Goal: Task Accomplishment & Management: Manage account settings

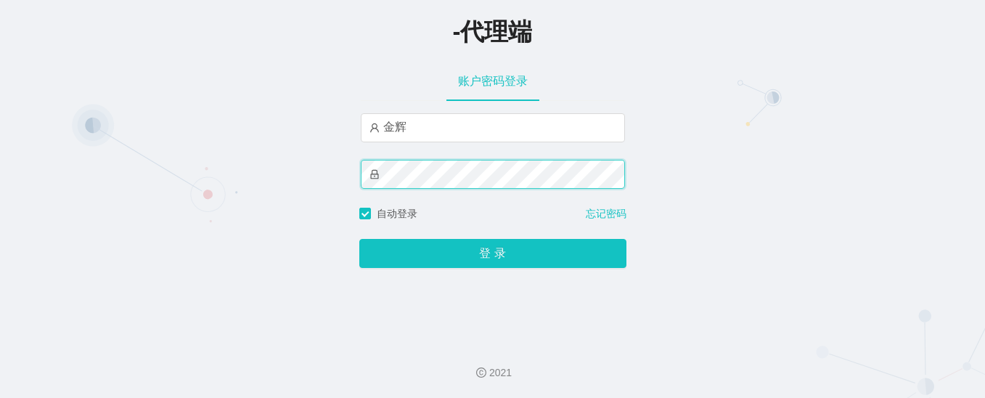
click at [359, 239] on button "登 录" at bounding box center [492, 253] width 267 height 29
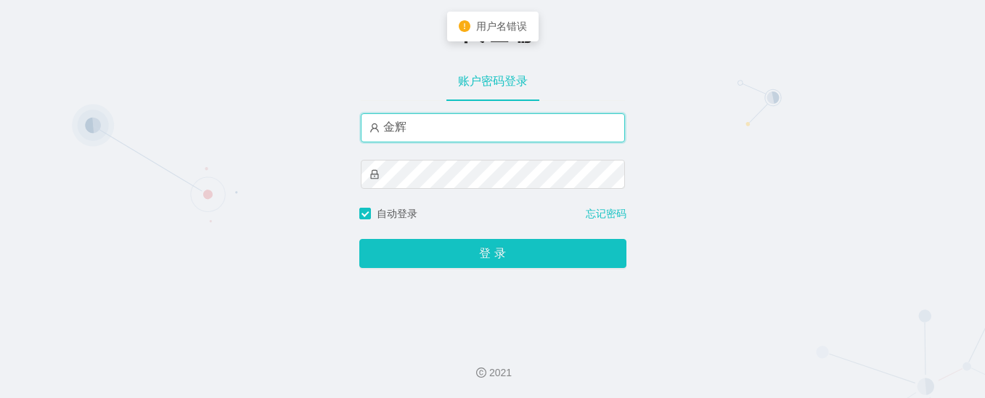
drag, startPoint x: 435, startPoint y: 133, endPoint x: 319, endPoint y: 129, distance: 116.2
click at [348, 129] on div "-代理端 账户密码登录 [PERSON_NAME] 自动登录 忘记密码 登 录" at bounding box center [492, 165] width 985 height 330
click at [450, 123] on input "金辉" at bounding box center [493, 127] width 264 height 29
paste input "jinzhe888"
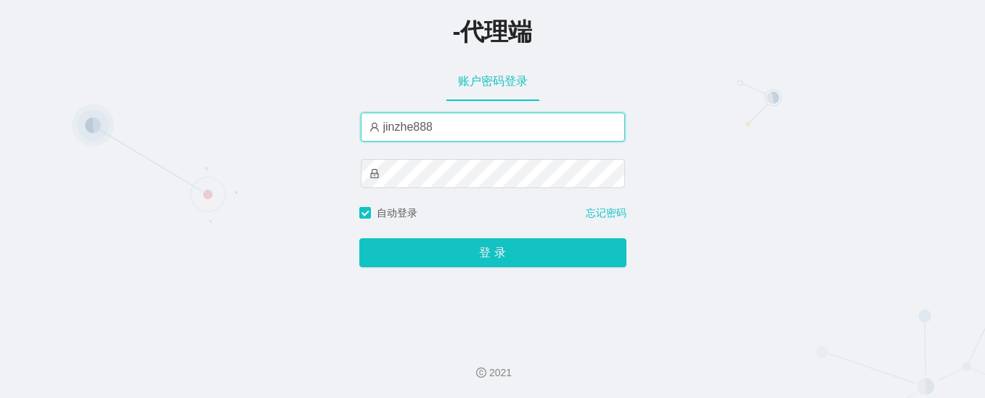
type input "jinzhe888"
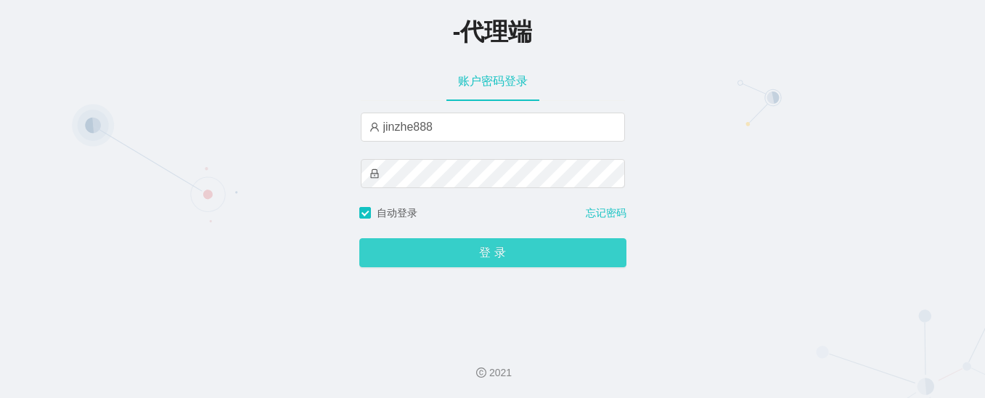
click at [428, 246] on button "登 录" at bounding box center [492, 252] width 267 height 29
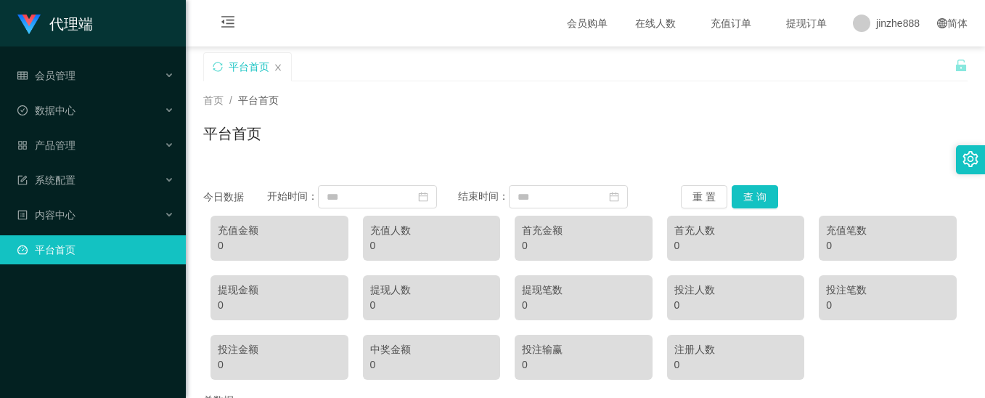
click at [708, 85] on div "首页 / 平台首页 / 平台首页" at bounding box center [585, 124] width 799 height 86
click at [93, 73] on div "会员管理" at bounding box center [93, 75] width 186 height 29
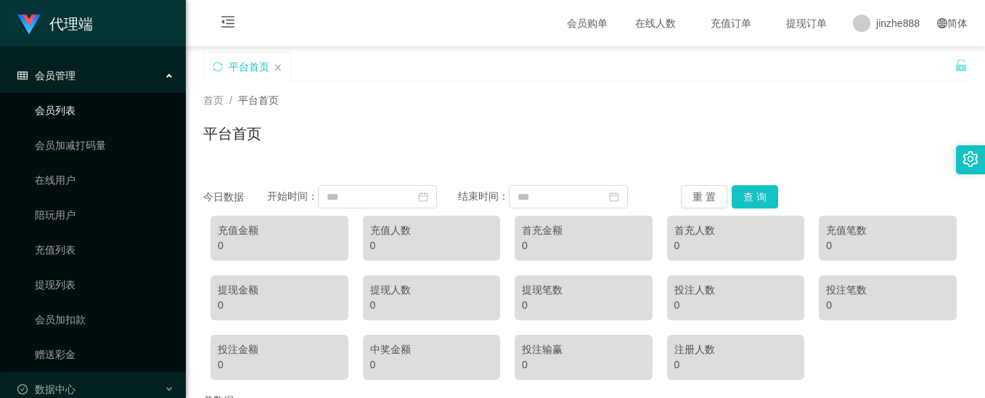
click at [91, 116] on link "会员列表" at bounding box center [104, 110] width 139 height 29
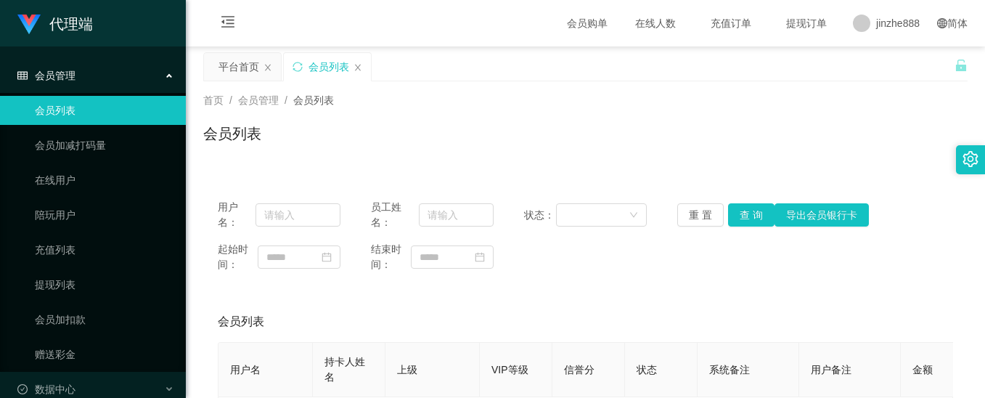
click at [103, 81] on div "会员管理" at bounding box center [93, 75] width 186 height 29
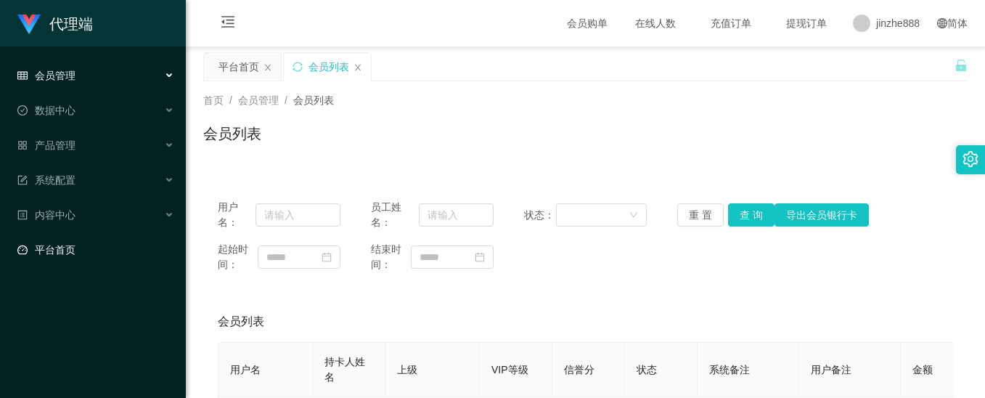
click at [78, 251] on link "平台首页" at bounding box center [95, 249] width 157 height 29
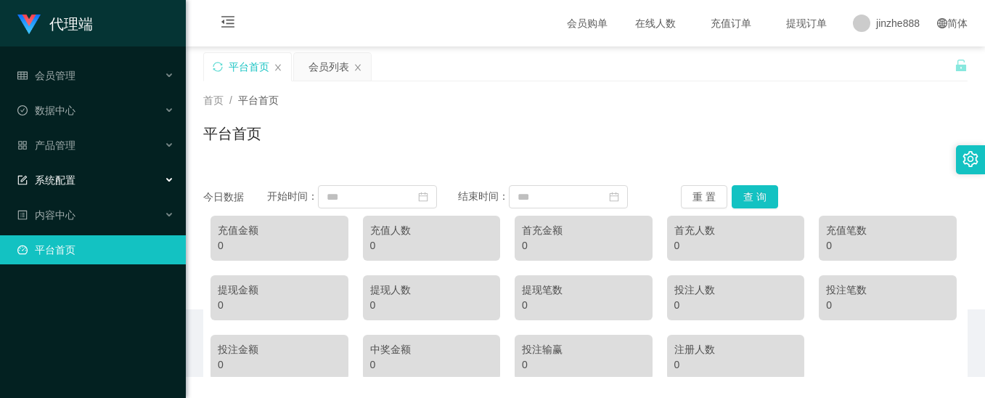
click at [82, 175] on div "系统配置" at bounding box center [93, 180] width 186 height 29
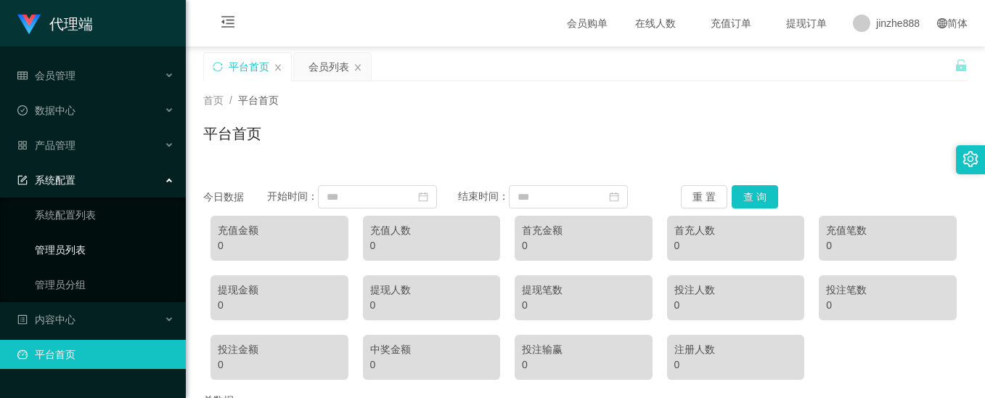
click at [91, 250] on link "管理员列表" at bounding box center [104, 249] width 139 height 29
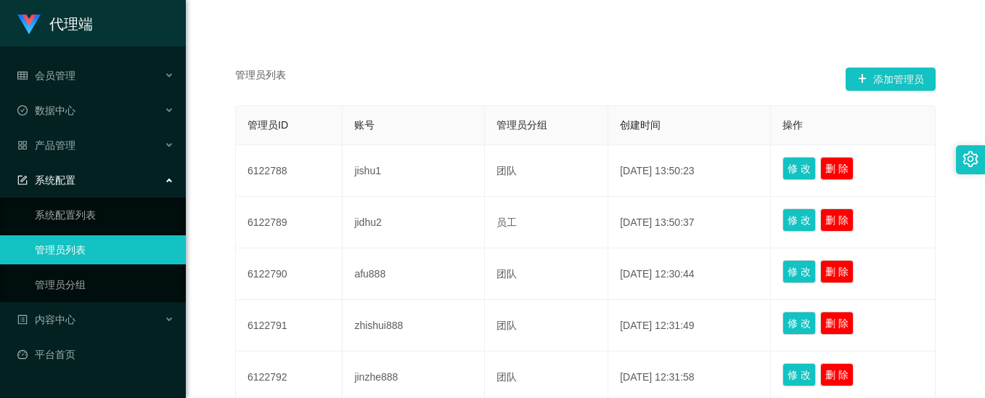
scroll to position [218, 0]
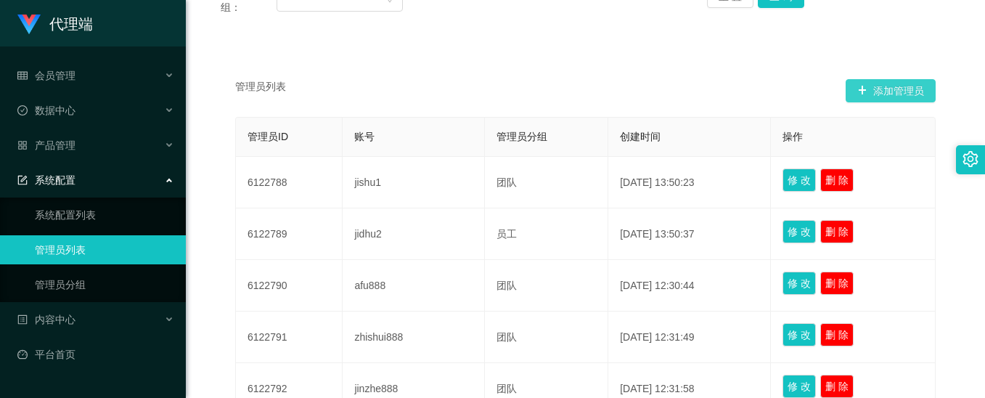
click at [873, 96] on button "添加管理员" at bounding box center [891, 90] width 90 height 23
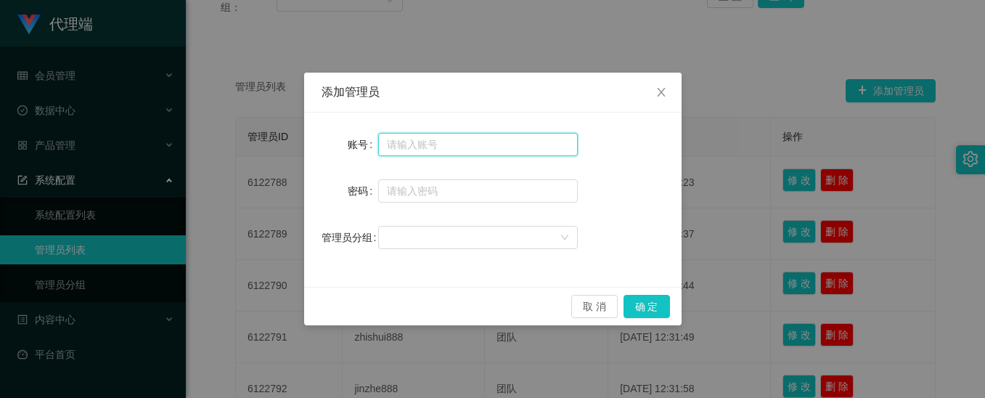
click at [408, 150] on input "text" at bounding box center [478, 144] width 200 height 23
type input "金辉"
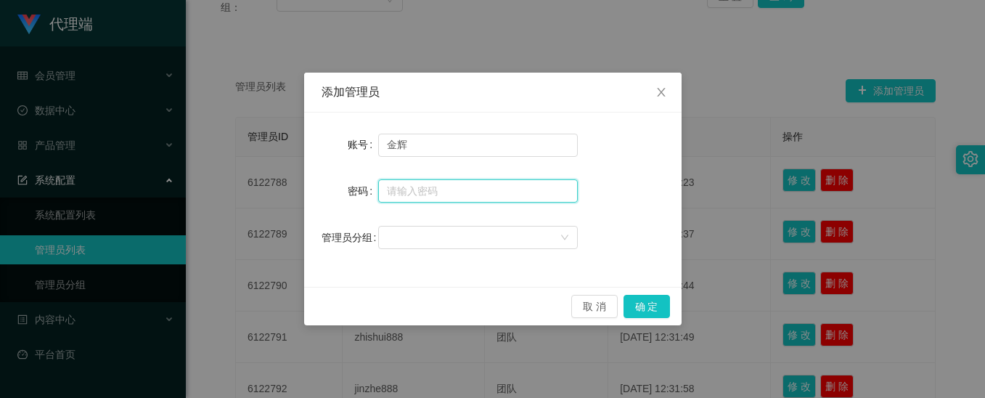
click at [429, 189] on input "text" at bounding box center [478, 190] width 200 height 23
type input "冲"
type input "ccc111"
click at [496, 238] on div at bounding box center [473, 238] width 173 height 22
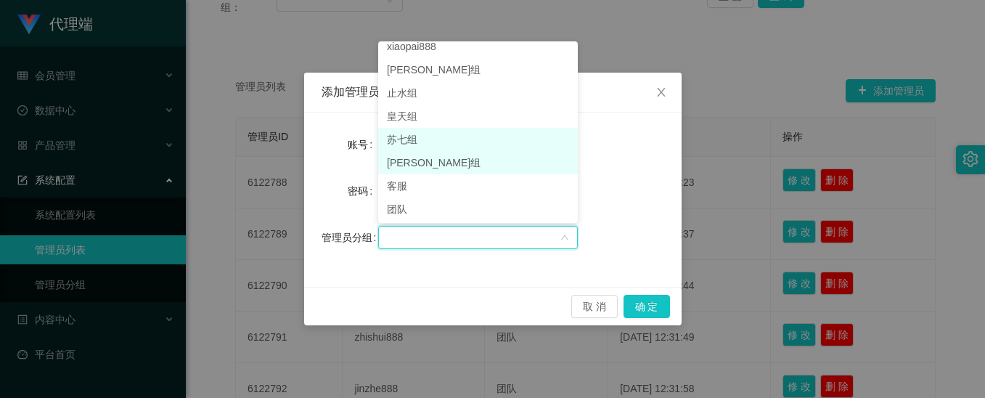
scroll to position [0, 0]
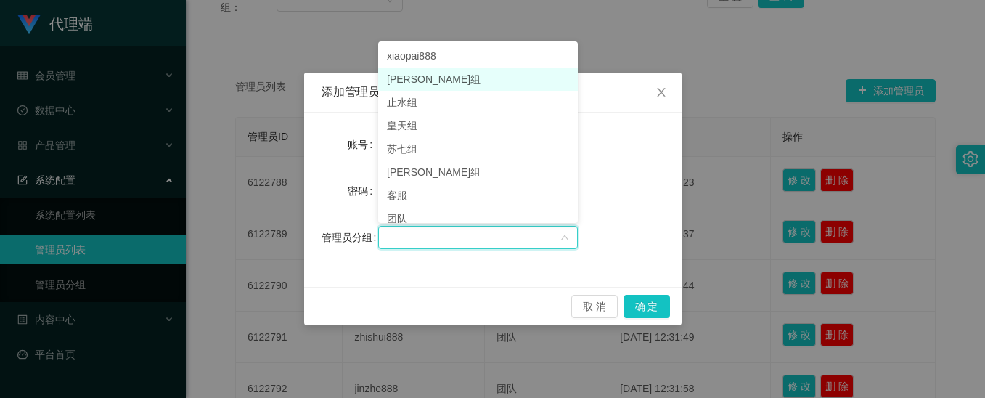
click at [436, 85] on li "[PERSON_NAME]组" at bounding box center [478, 79] width 200 height 23
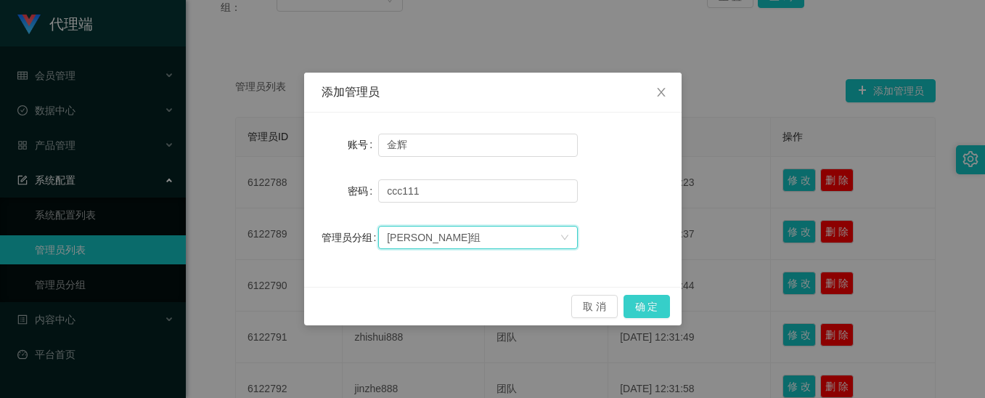
click at [650, 297] on button "确 定" at bounding box center [647, 306] width 46 height 23
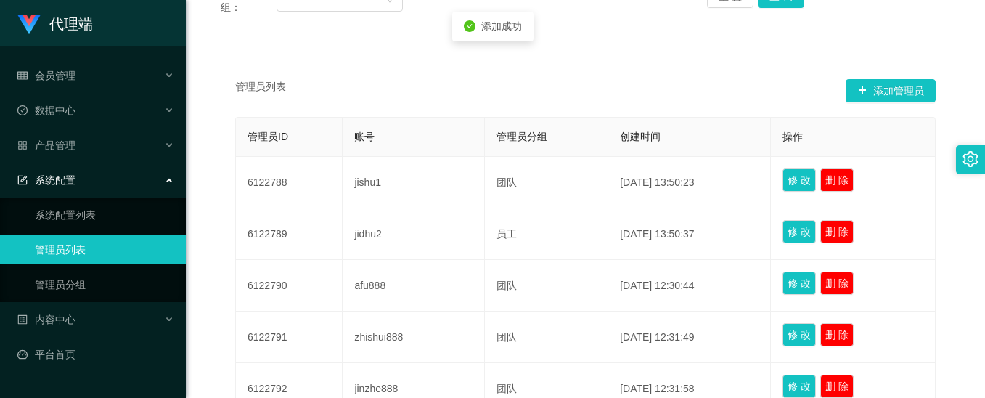
click at [595, 83] on div "管理员列表 添加管理员" at bounding box center [585, 90] width 701 height 23
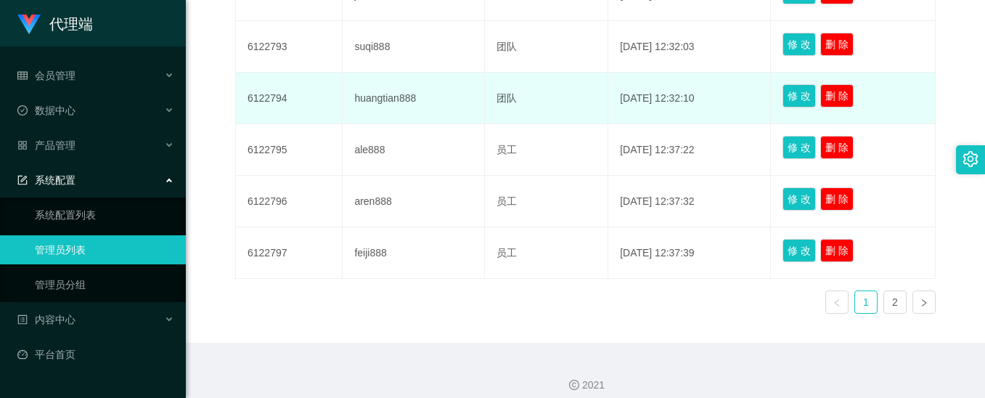
scroll to position [624, 0]
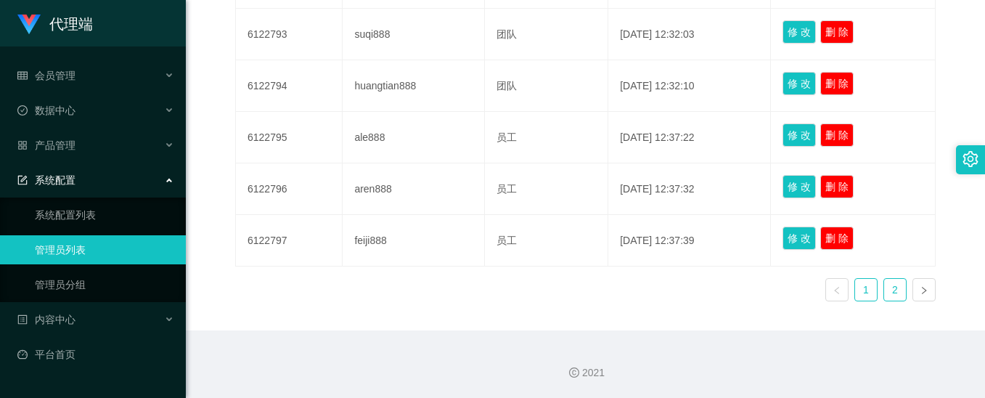
click at [885, 288] on link "2" at bounding box center [895, 290] width 22 height 22
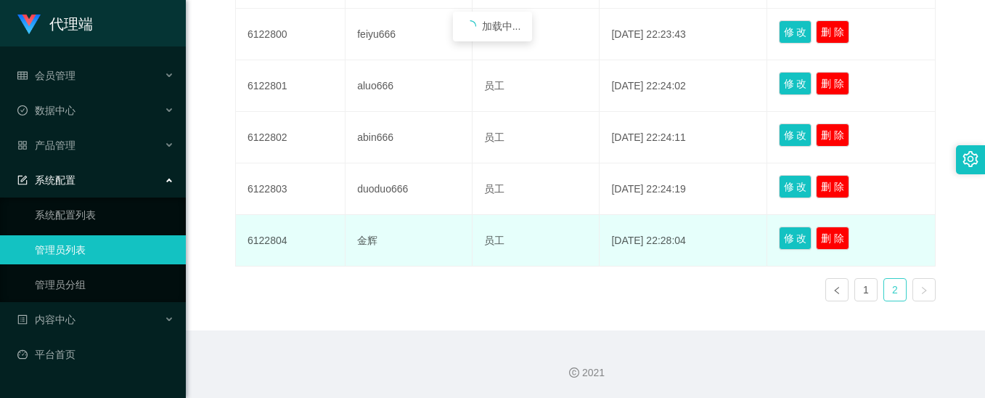
scroll to position [469, 0]
click at [799, 243] on button "修 改" at bounding box center [795, 238] width 33 height 23
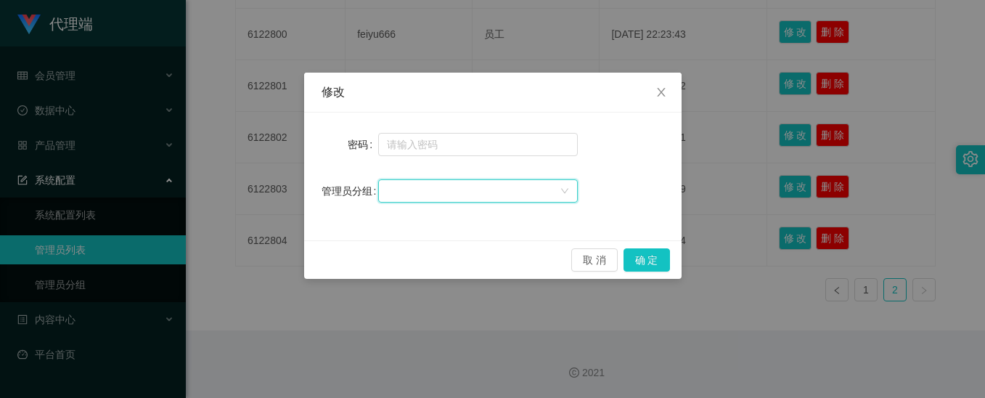
click at [447, 191] on div at bounding box center [473, 191] width 173 height 22
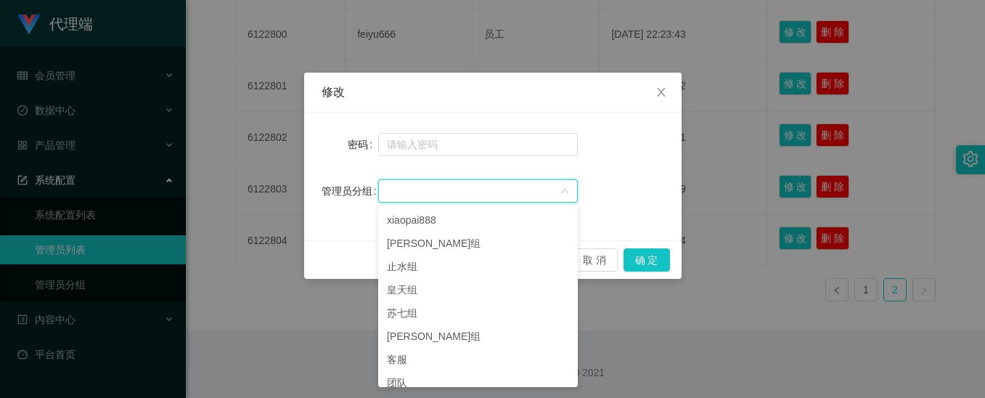
click at [458, 200] on div at bounding box center [473, 191] width 173 height 22
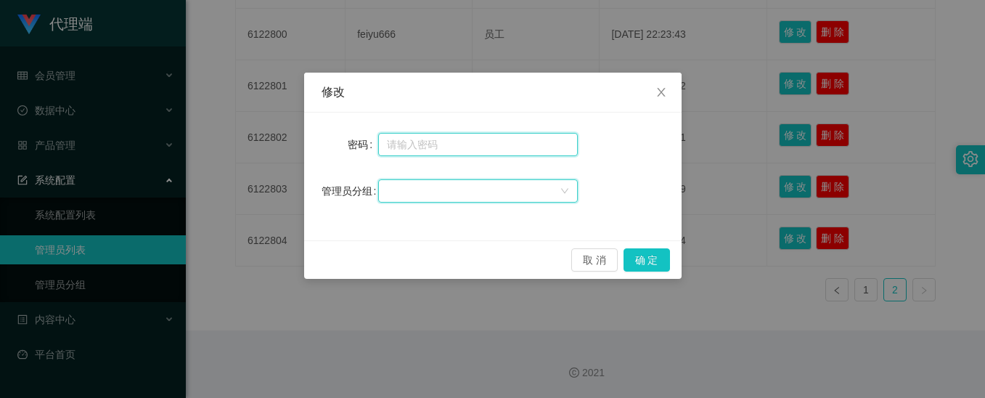
click at [443, 141] on input "text" at bounding box center [478, 144] width 200 height 23
type input "ccc111"
click at [488, 195] on div at bounding box center [473, 191] width 173 height 22
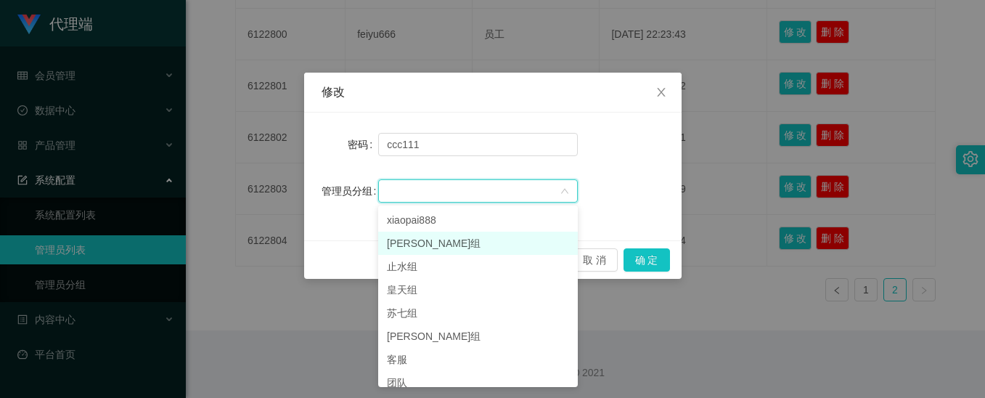
click at [433, 240] on li "[PERSON_NAME]组" at bounding box center [478, 243] width 200 height 23
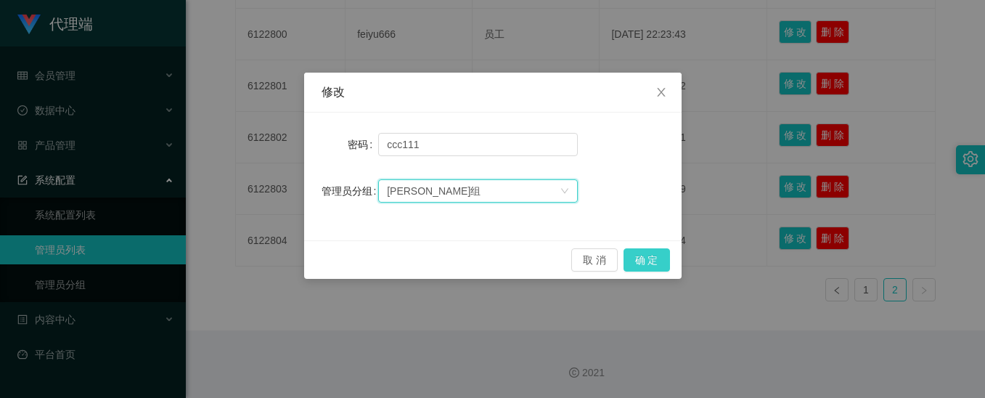
click at [643, 256] on button "确 定" at bounding box center [647, 259] width 46 height 23
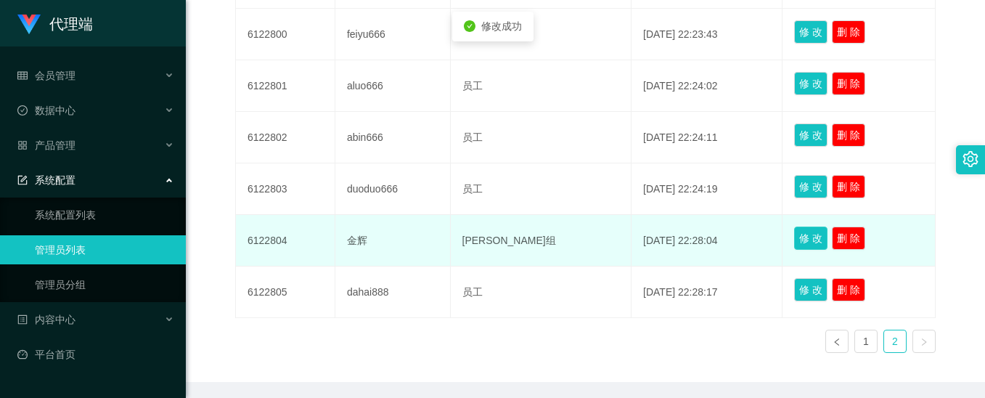
click at [801, 240] on button "修 改" at bounding box center [810, 238] width 33 height 23
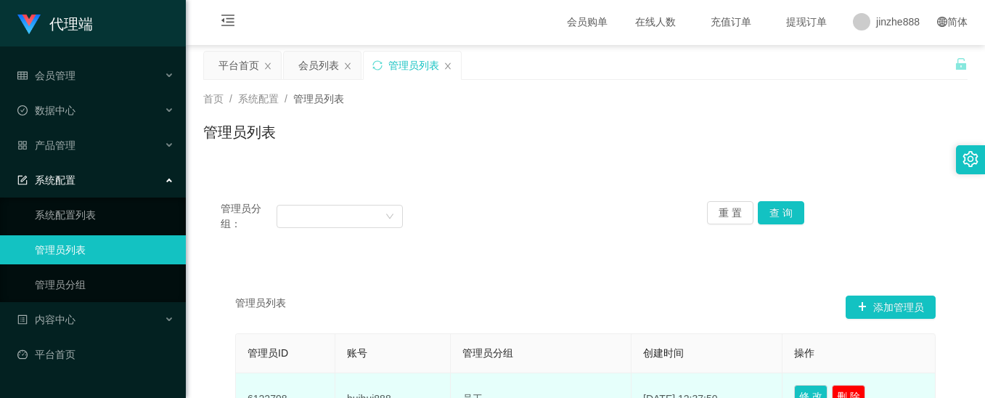
scroll to position [0, 0]
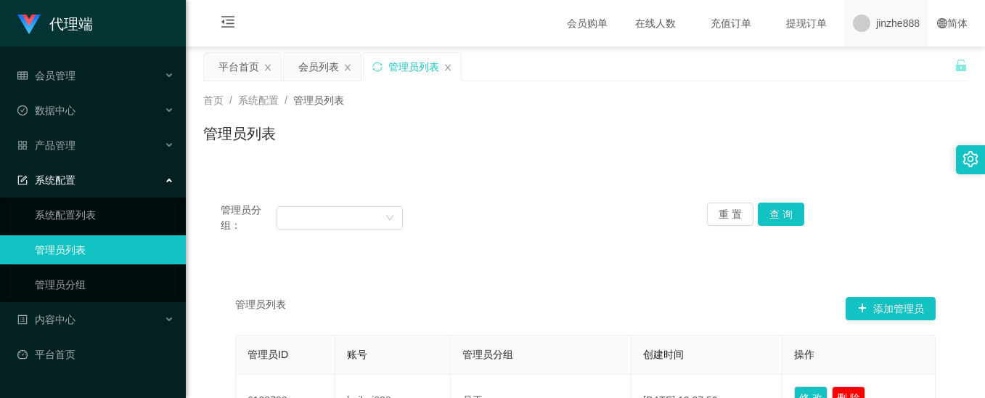
click at [877, 21] on span "jinzhe888" at bounding box center [898, 23] width 44 height 46
click at [895, 63] on div "平台首页 会员列表 管理员列表" at bounding box center [578, 77] width 751 height 50
click at [873, 54] on li "退出登录" at bounding box center [893, 63] width 109 height 23
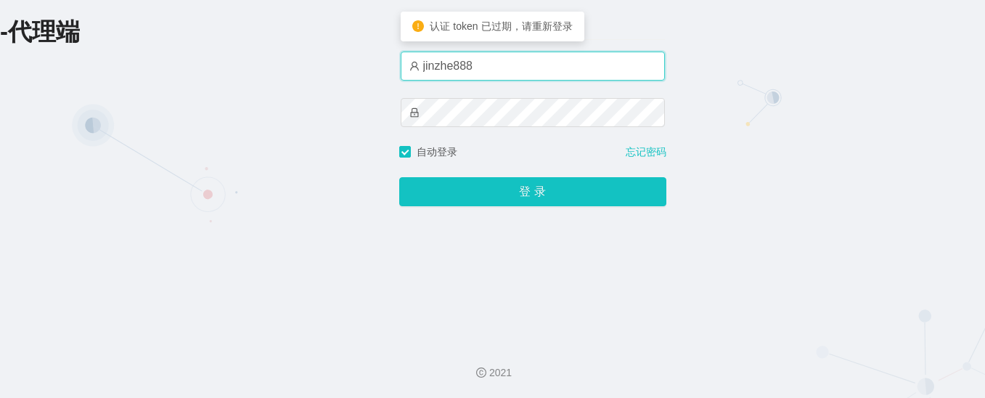
click at [512, 65] on input "jinzhe888" at bounding box center [533, 66] width 264 height 29
drag, startPoint x: 480, startPoint y: 68, endPoint x: 272, endPoint y: 46, distance: 208.7
click at [317, 57] on div "-代理端 账户密码登录 jinzhe888 自动登录 忘记密码 登 录" at bounding box center [492, 165] width 985 height 330
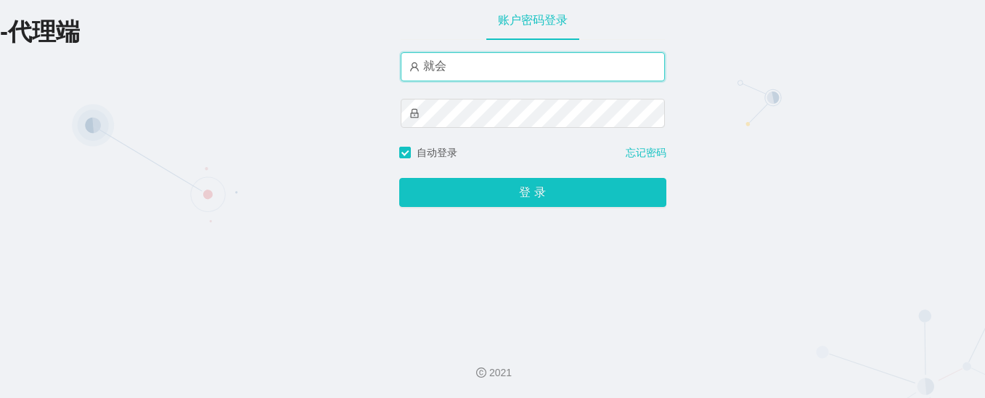
type input "就"
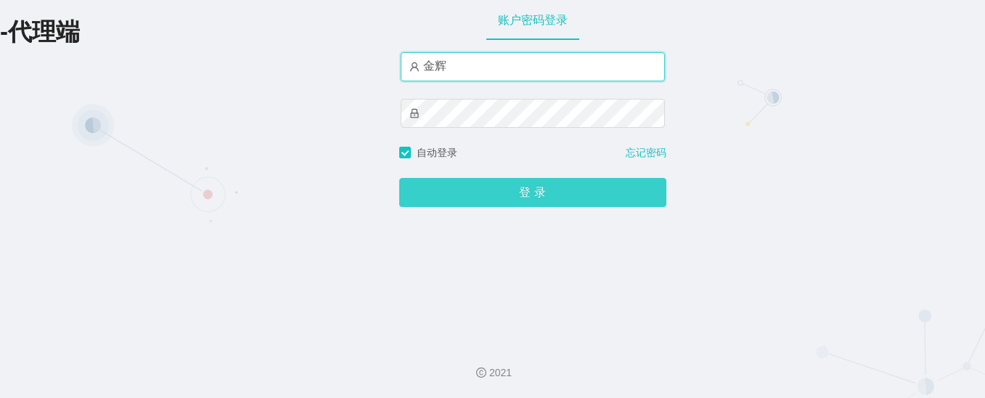
type input "金辉"
click at [520, 197] on button "登 录" at bounding box center [532, 192] width 267 height 29
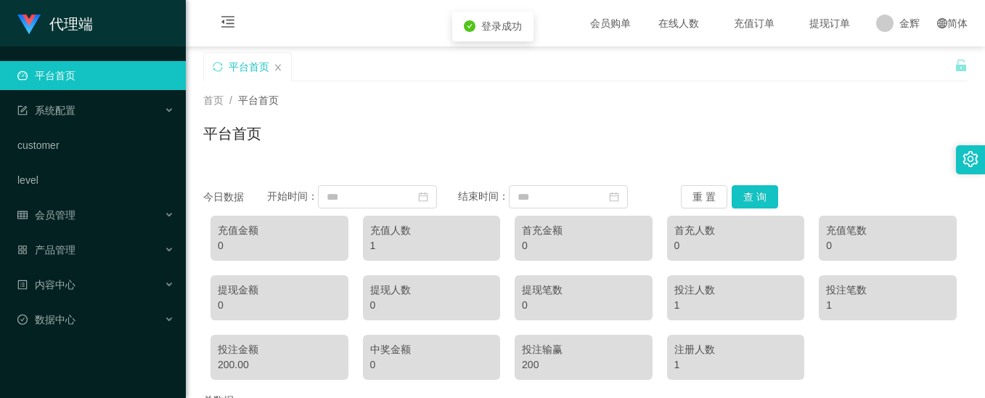
drag, startPoint x: 636, startPoint y: 73, endPoint x: 608, endPoint y: 90, distance: 32.9
click at [635, 75] on div "平台首页" at bounding box center [578, 77] width 751 height 50
click at [86, 81] on link "平台首页" at bounding box center [95, 75] width 157 height 29
click at [74, 110] on span "系统配置" at bounding box center [46, 111] width 58 height 12
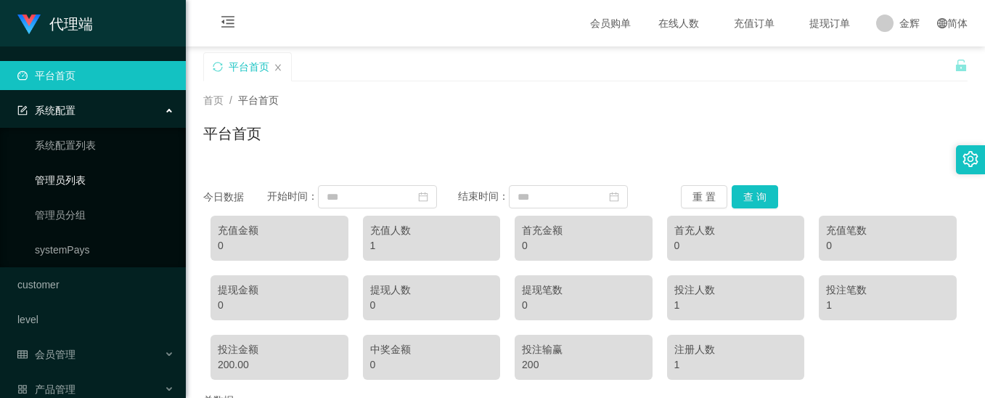
click at [85, 174] on link "管理员列表" at bounding box center [104, 180] width 139 height 29
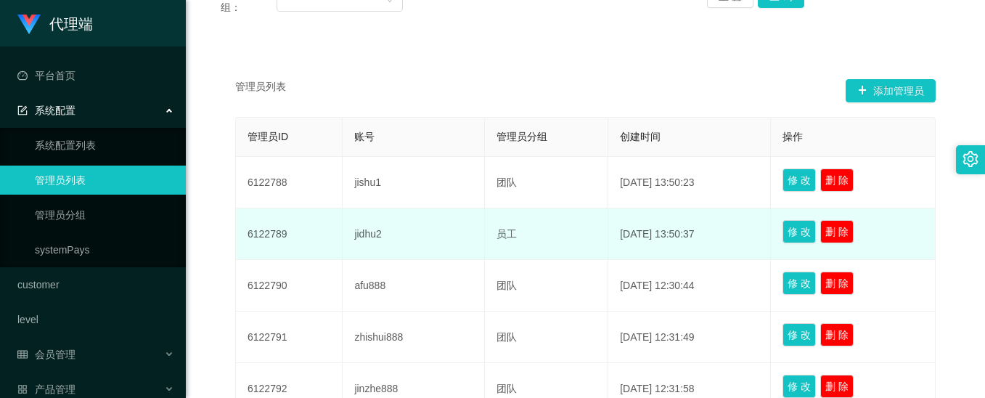
scroll to position [363, 0]
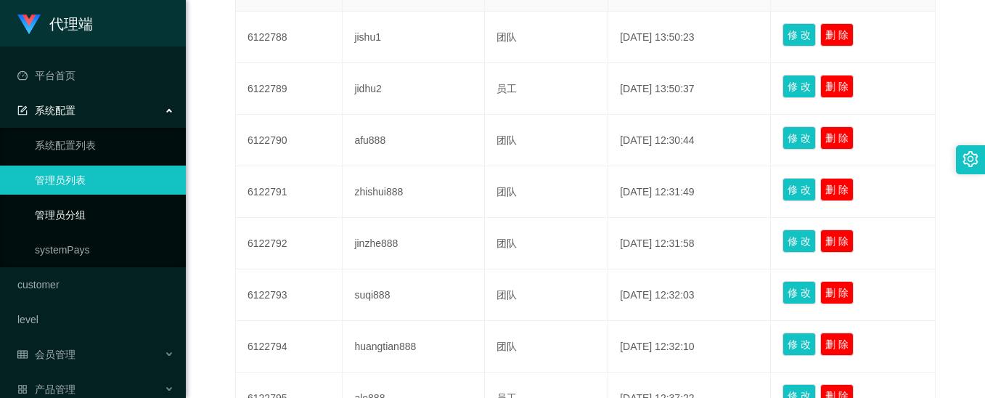
click at [89, 205] on link "管理员分组" at bounding box center [104, 214] width 139 height 29
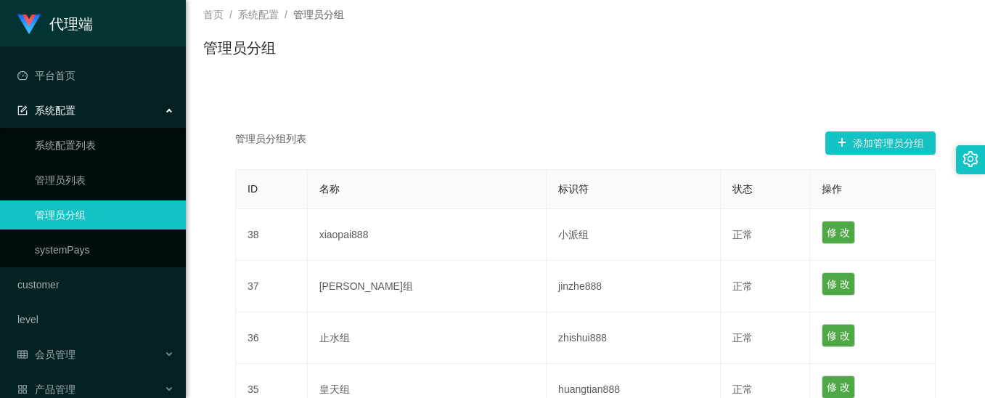
scroll to position [218, 0]
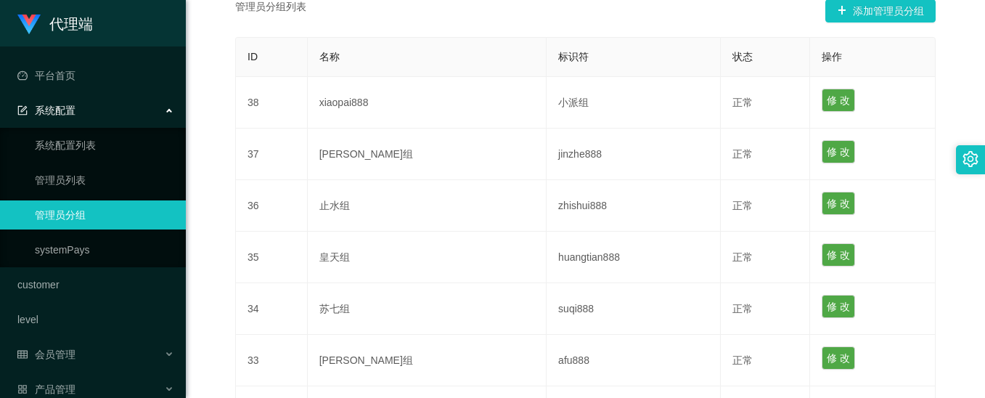
click at [94, 121] on div "系统配置" at bounding box center [93, 110] width 186 height 29
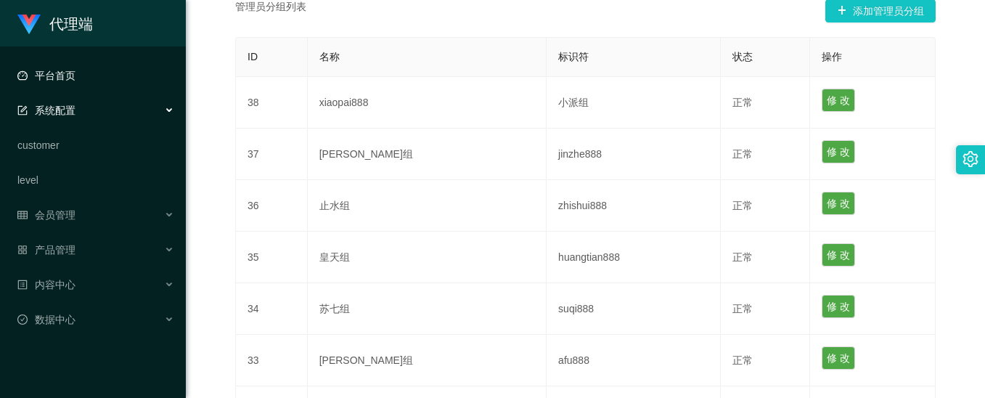
click at [70, 78] on link "平台首页" at bounding box center [95, 75] width 157 height 29
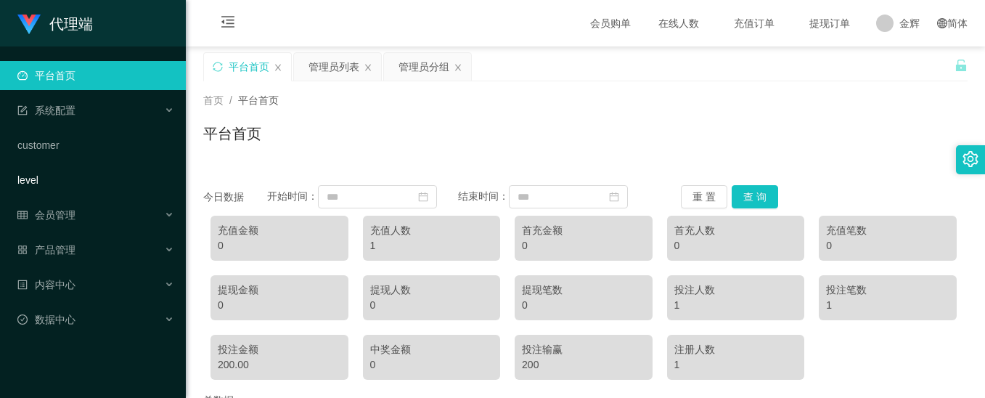
click at [60, 172] on link "level" at bounding box center [95, 180] width 157 height 29
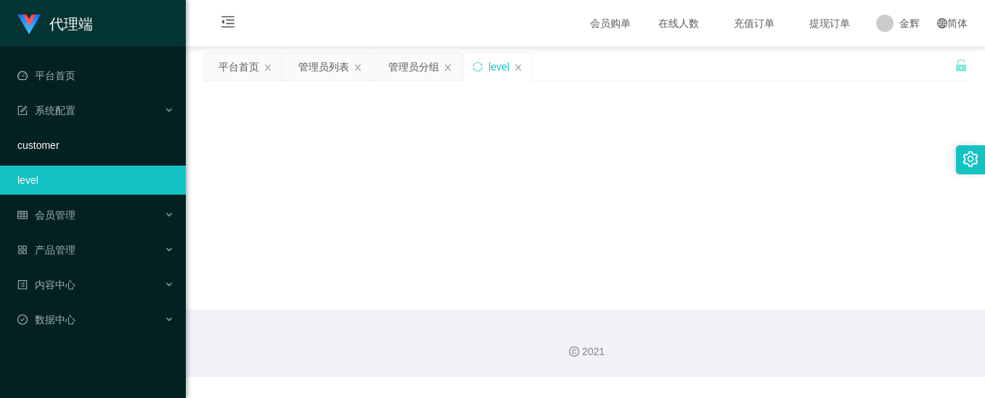
click at [62, 135] on link "customer" at bounding box center [95, 145] width 157 height 29
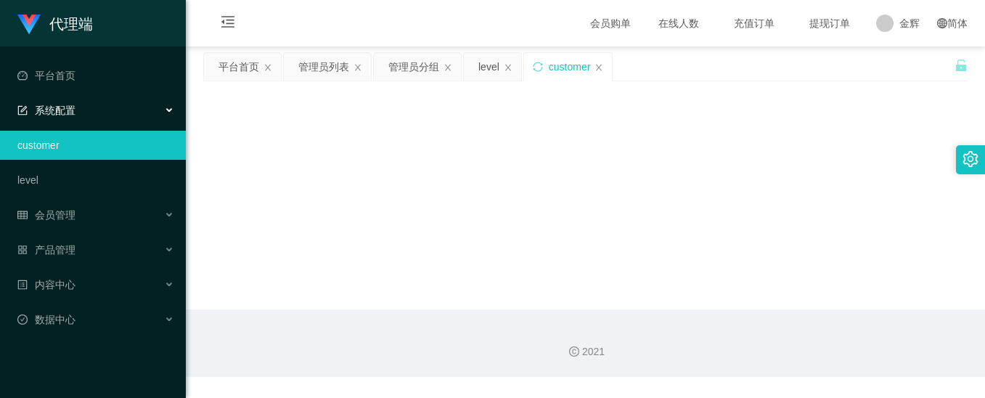
click at [87, 102] on div "系统配置" at bounding box center [93, 110] width 186 height 29
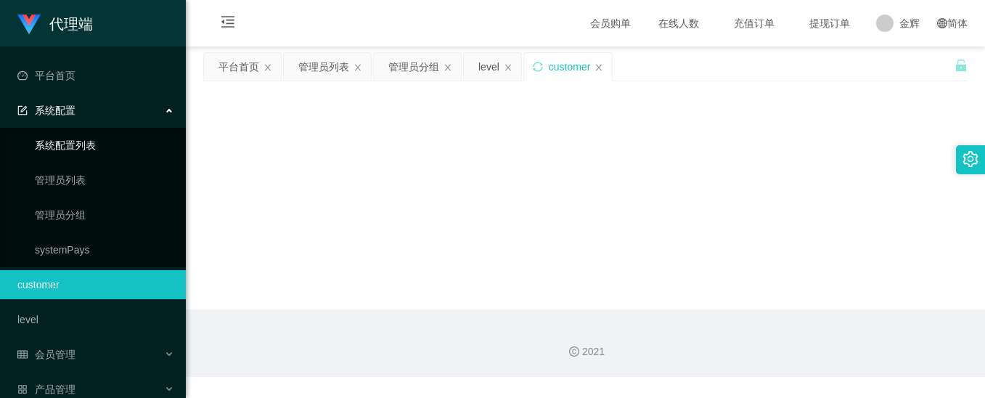
click at [92, 142] on link "系统配置列表" at bounding box center [104, 145] width 139 height 29
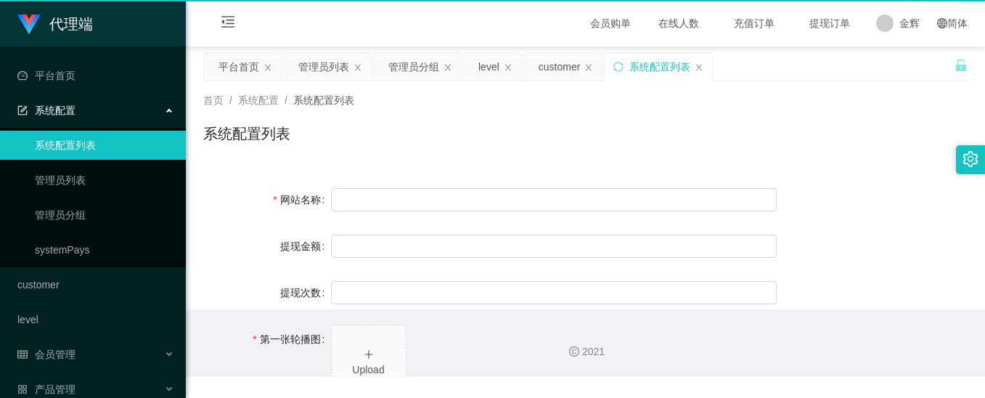
type input "80"
type input "1000000"
type input "[URL][DOMAIN_NAME]"
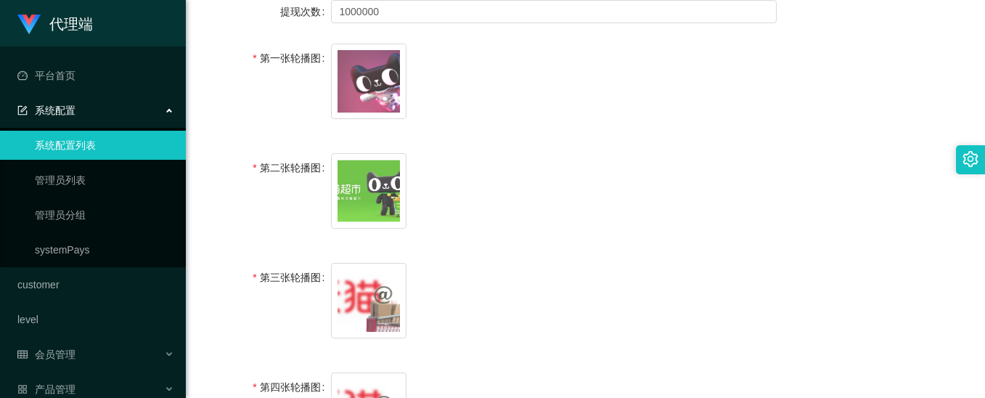
scroll to position [290, 0]
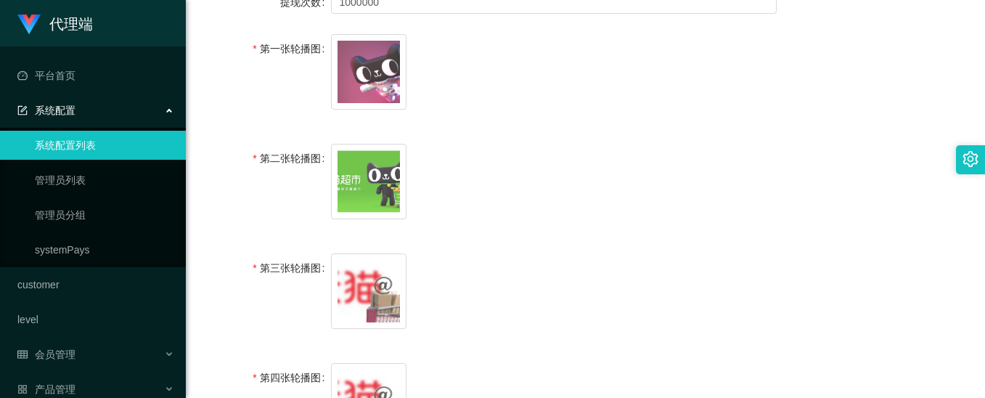
click at [87, 147] on link "系统配置列表" at bounding box center [104, 145] width 139 height 29
click at [85, 116] on div "系统配置" at bounding box center [93, 110] width 186 height 29
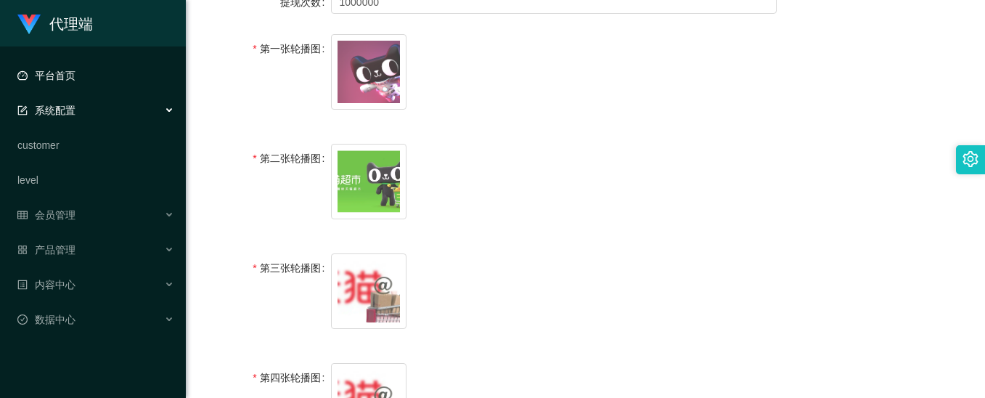
click at [76, 79] on link "平台首页" at bounding box center [95, 75] width 157 height 29
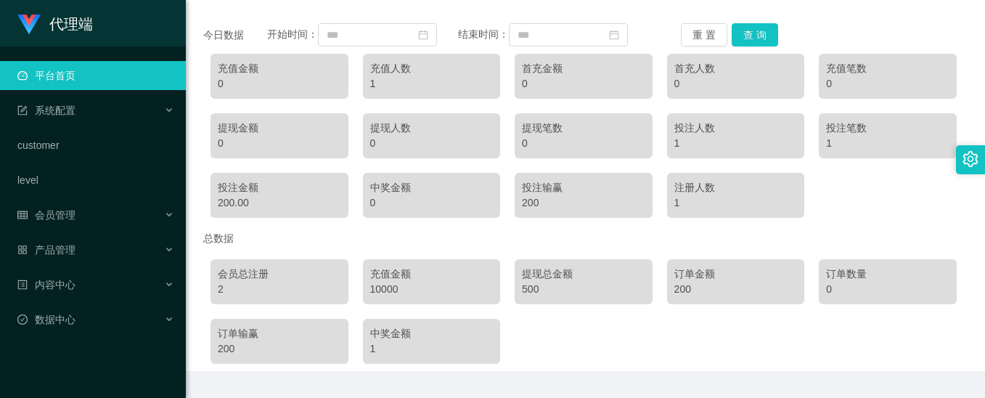
scroll to position [203, 0]
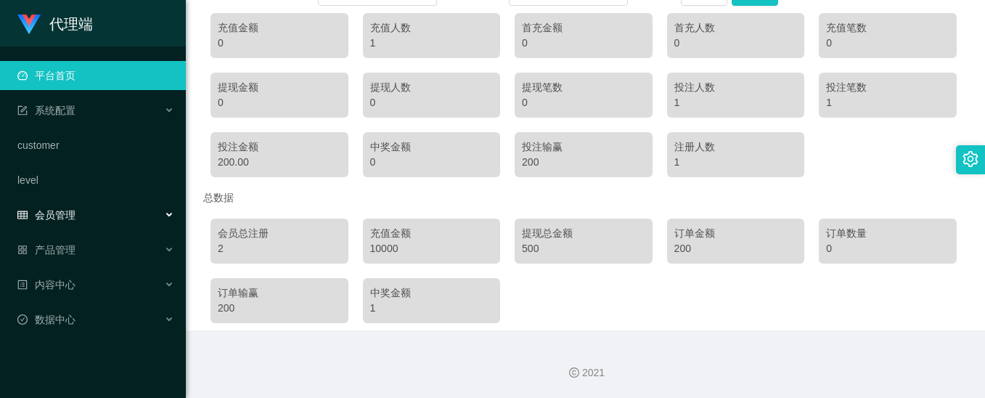
click at [90, 221] on div "会员管理" at bounding box center [93, 214] width 186 height 29
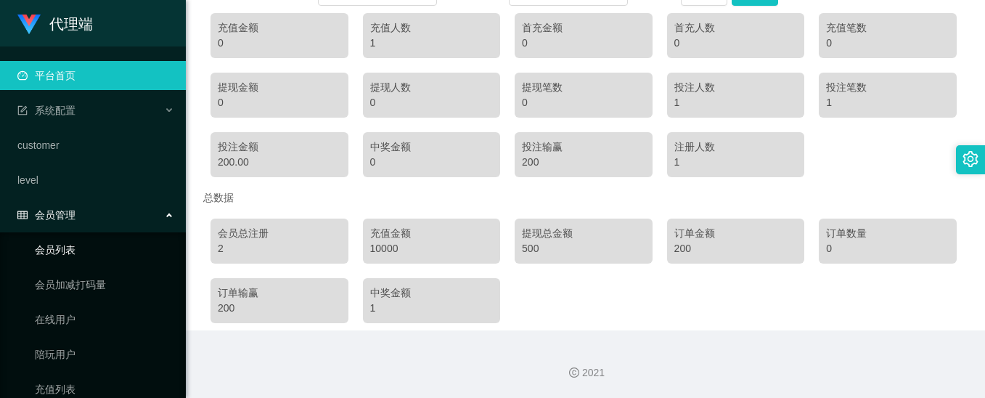
click at [83, 258] on link "会员列表" at bounding box center [104, 249] width 139 height 29
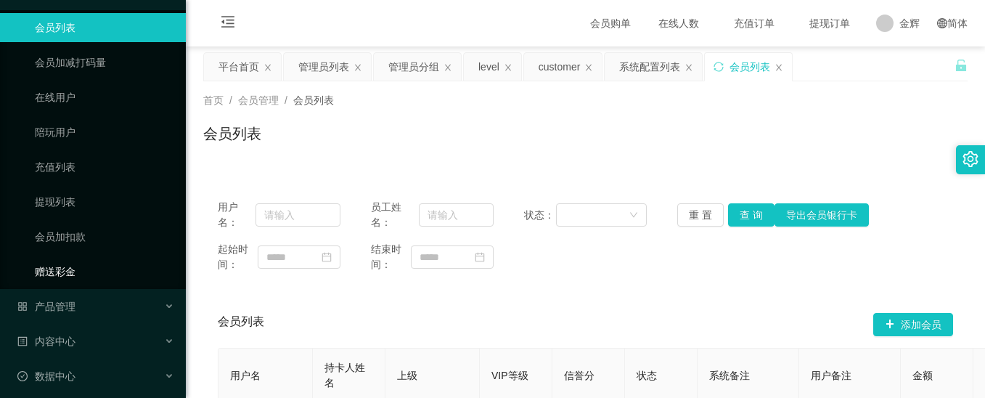
scroll to position [229, 0]
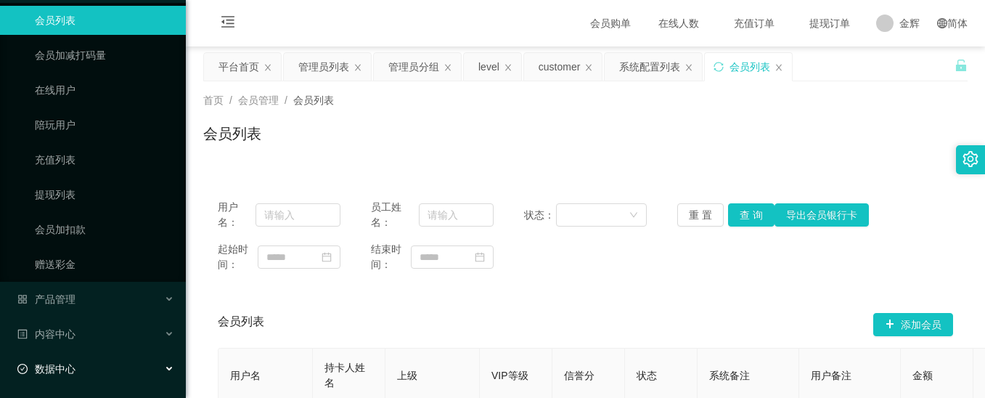
click at [76, 371] on div "数据中心" at bounding box center [93, 368] width 186 height 29
click at [65, 360] on div "数据中心" at bounding box center [93, 368] width 186 height 29
click at [65, 361] on div "数据中心" at bounding box center [93, 368] width 186 height 29
click at [68, 340] on span "内容中心" at bounding box center [46, 334] width 58 height 12
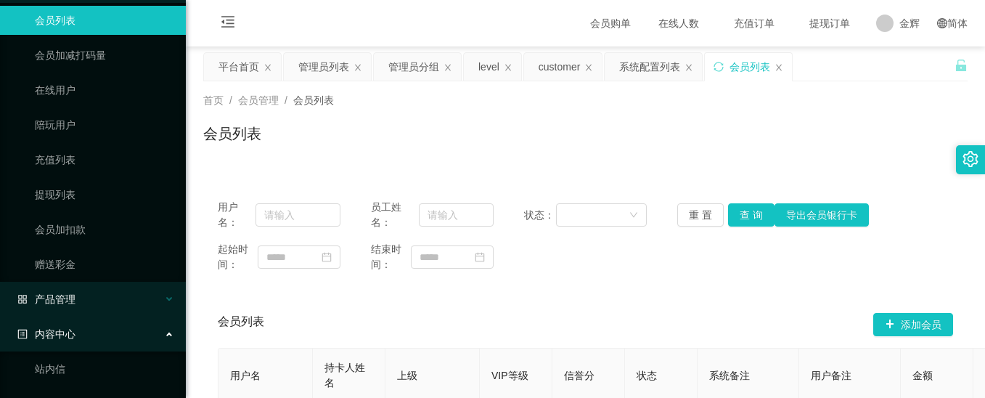
click at [85, 296] on div "产品管理" at bounding box center [93, 299] width 186 height 29
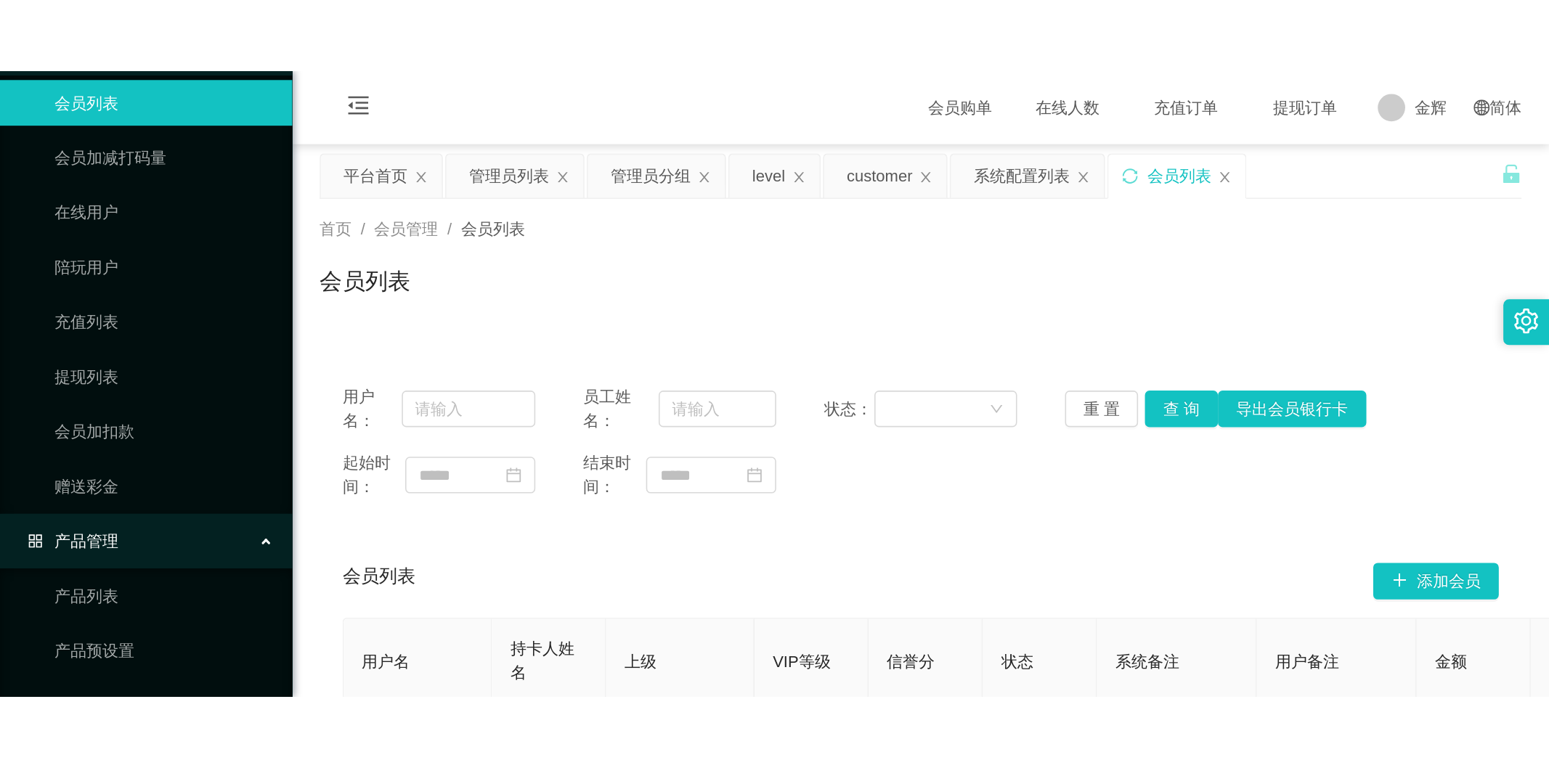
scroll to position [0, 0]
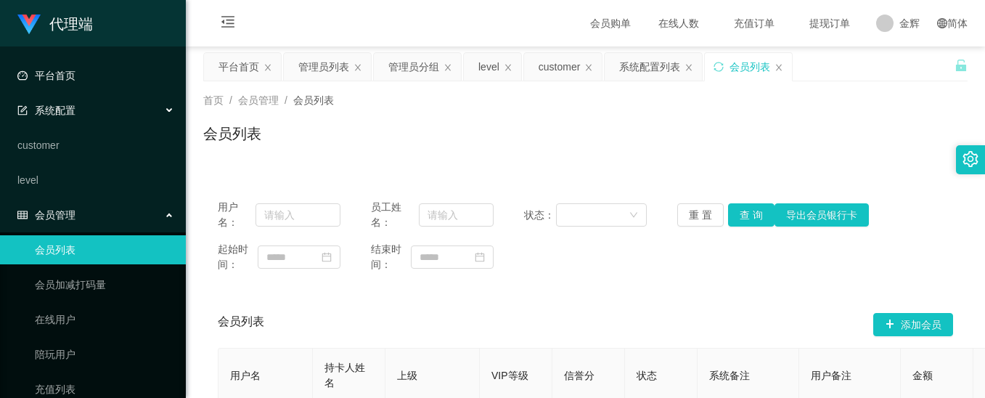
click at [71, 73] on link "平台首页" at bounding box center [95, 75] width 157 height 29
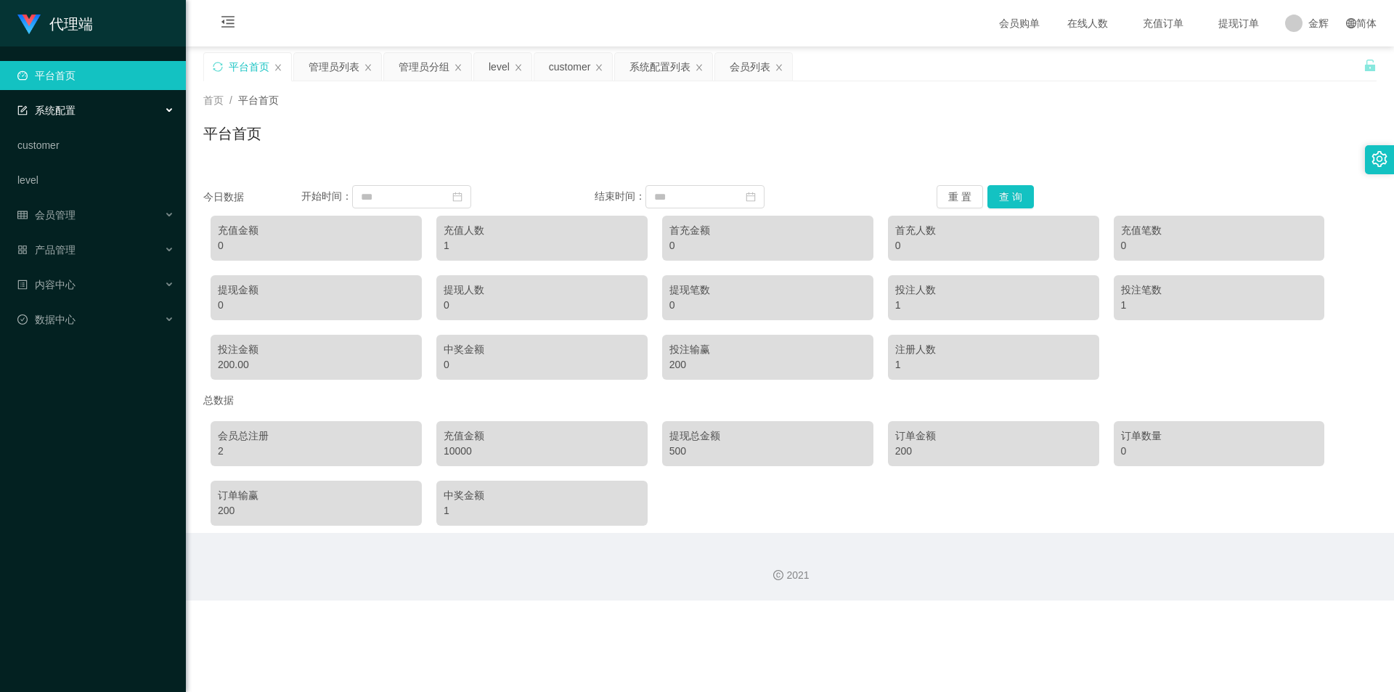
click at [97, 118] on div "系统配置" at bounding box center [93, 110] width 186 height 29
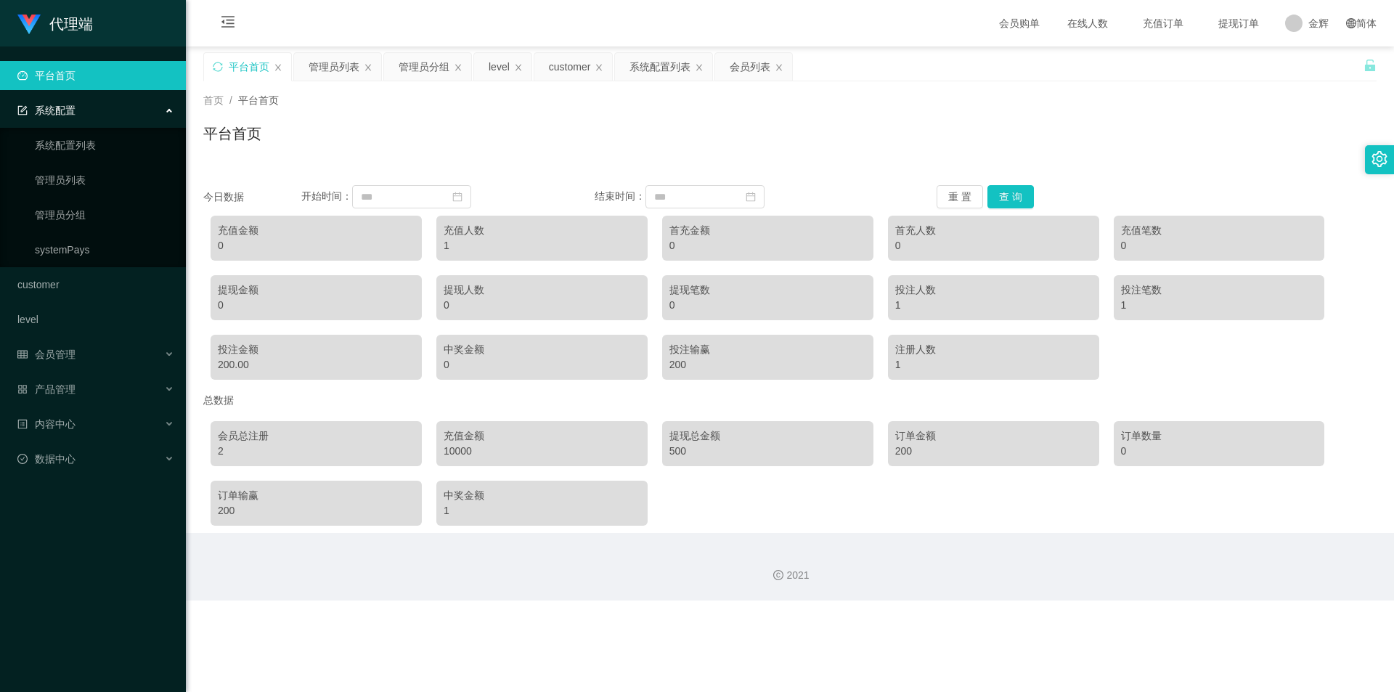
click at [985, 23] on span "会员购单" at bounding box center [1019, 23] width 61 height 46
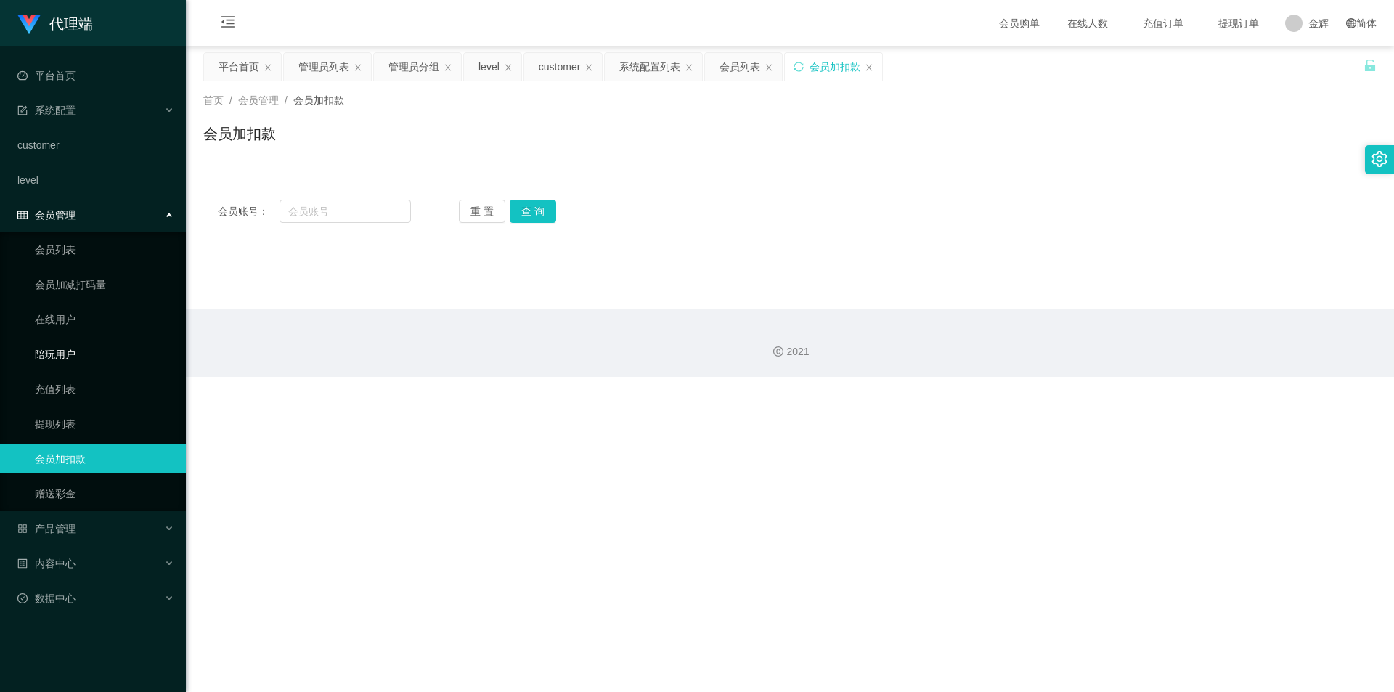
click at [75, 356] on link "陪玩用户" at bounding box center [104, 354] width 139 height 29
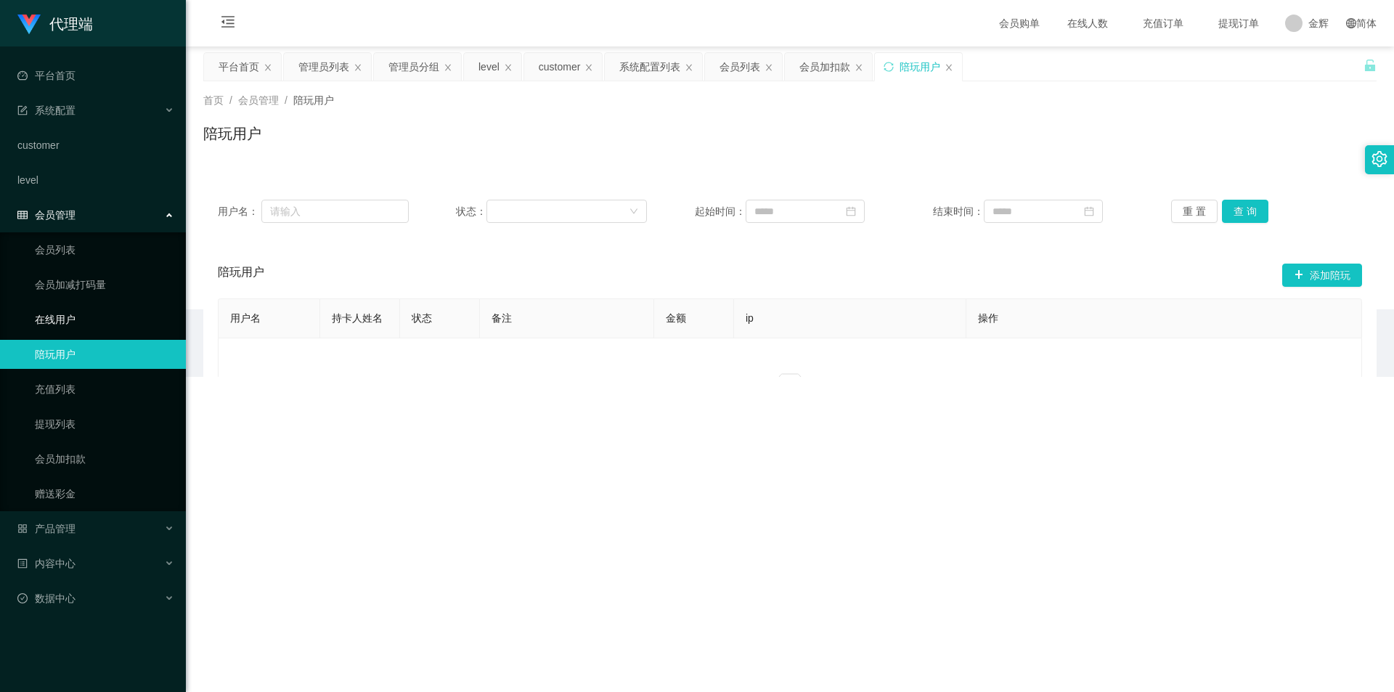
click at [72, 322] on link "在线用户" at bounding box center [104, 319] width 139 height 29
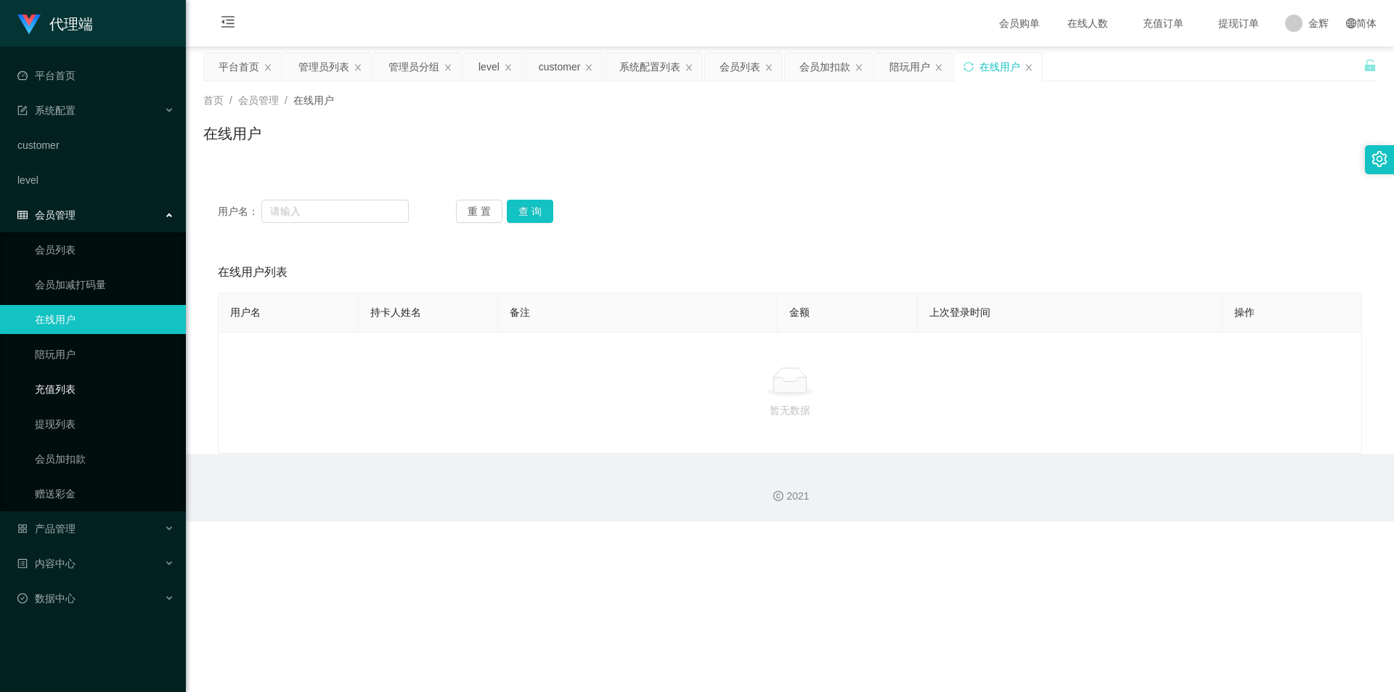
click at [93, 387] on link "充值列表" at bounding box center [104, 389] width 139 height 29
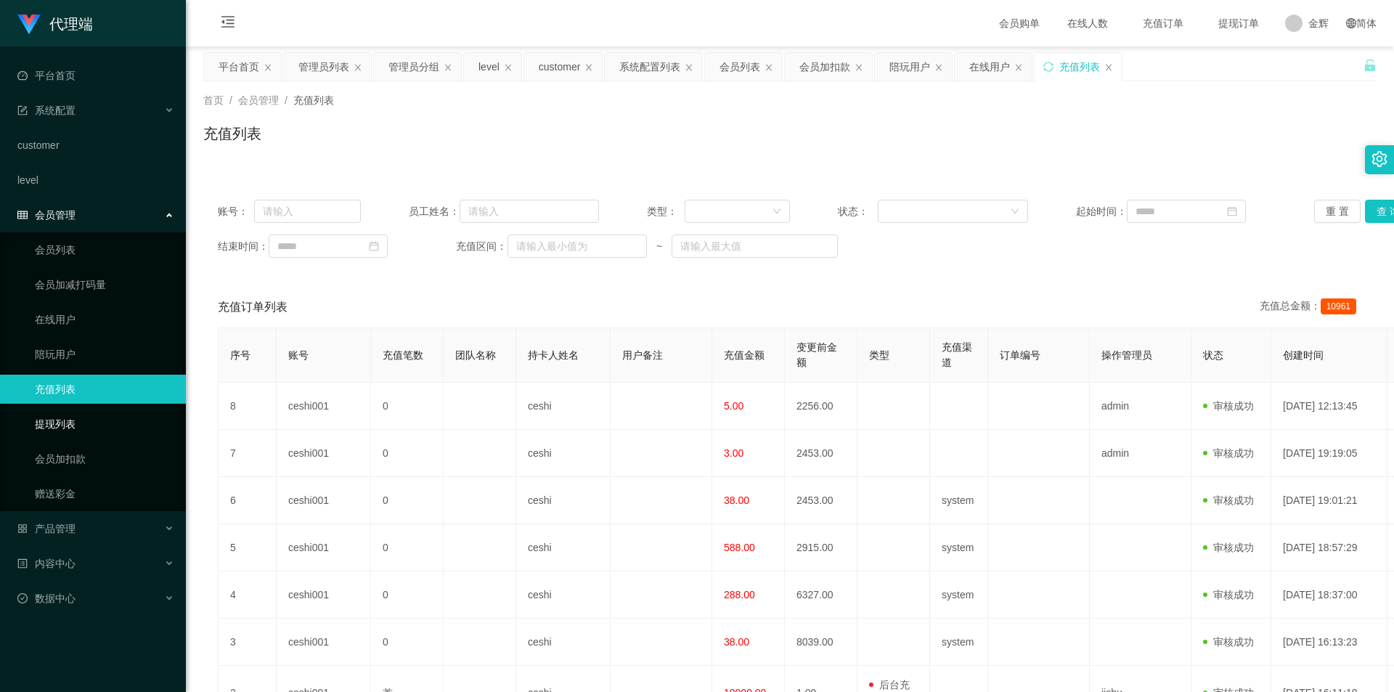
click at [77, 397] on link "提现列表" at bounding box center [104, 423] width 139 height 29
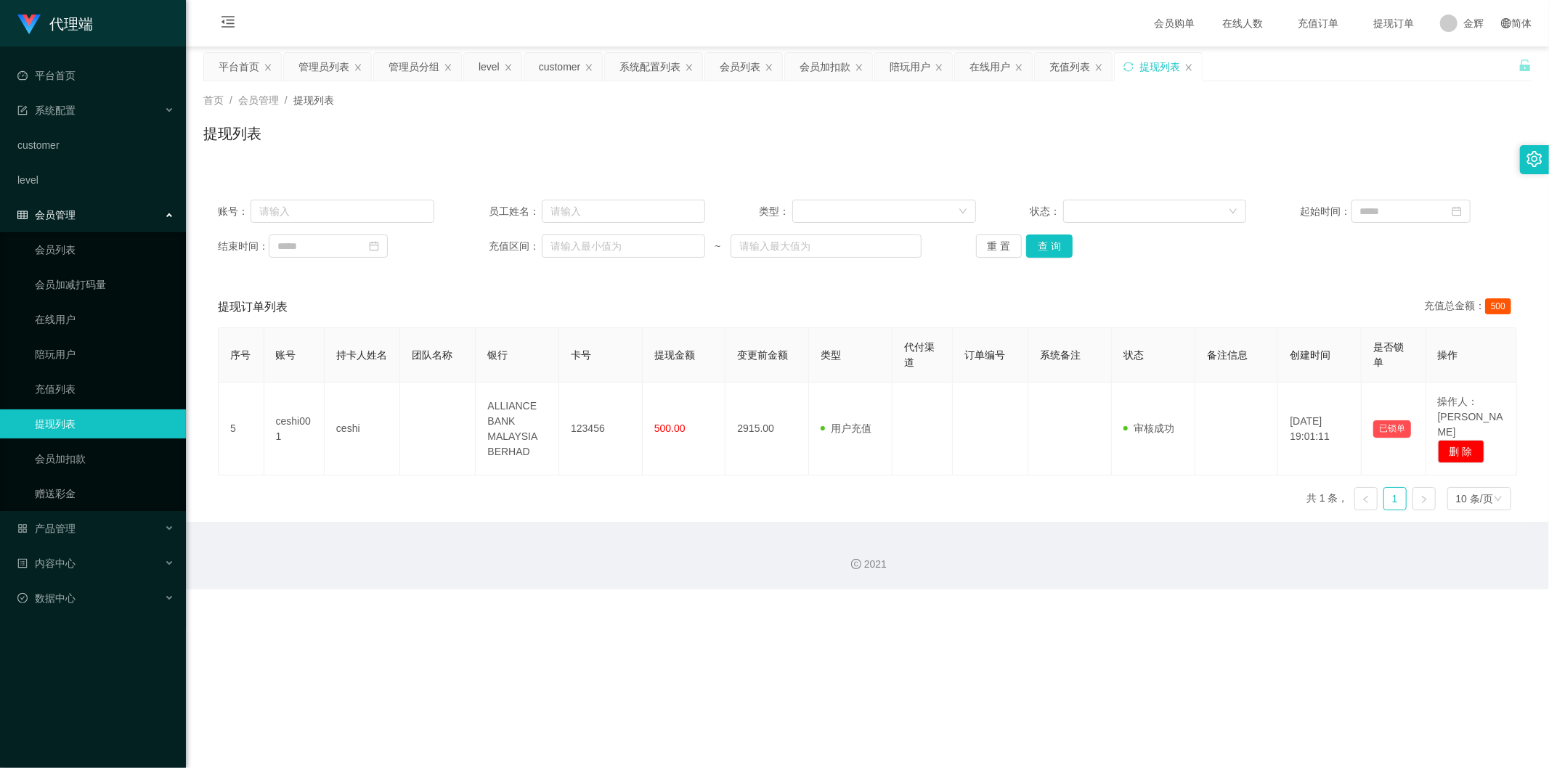
click at [437, 397] on div "2021" at bounding box center [867, 556] width 1363 height 68
click at [86, 397] on link "会员加扣款" at bounding box center [104, 458] width 139 height 29
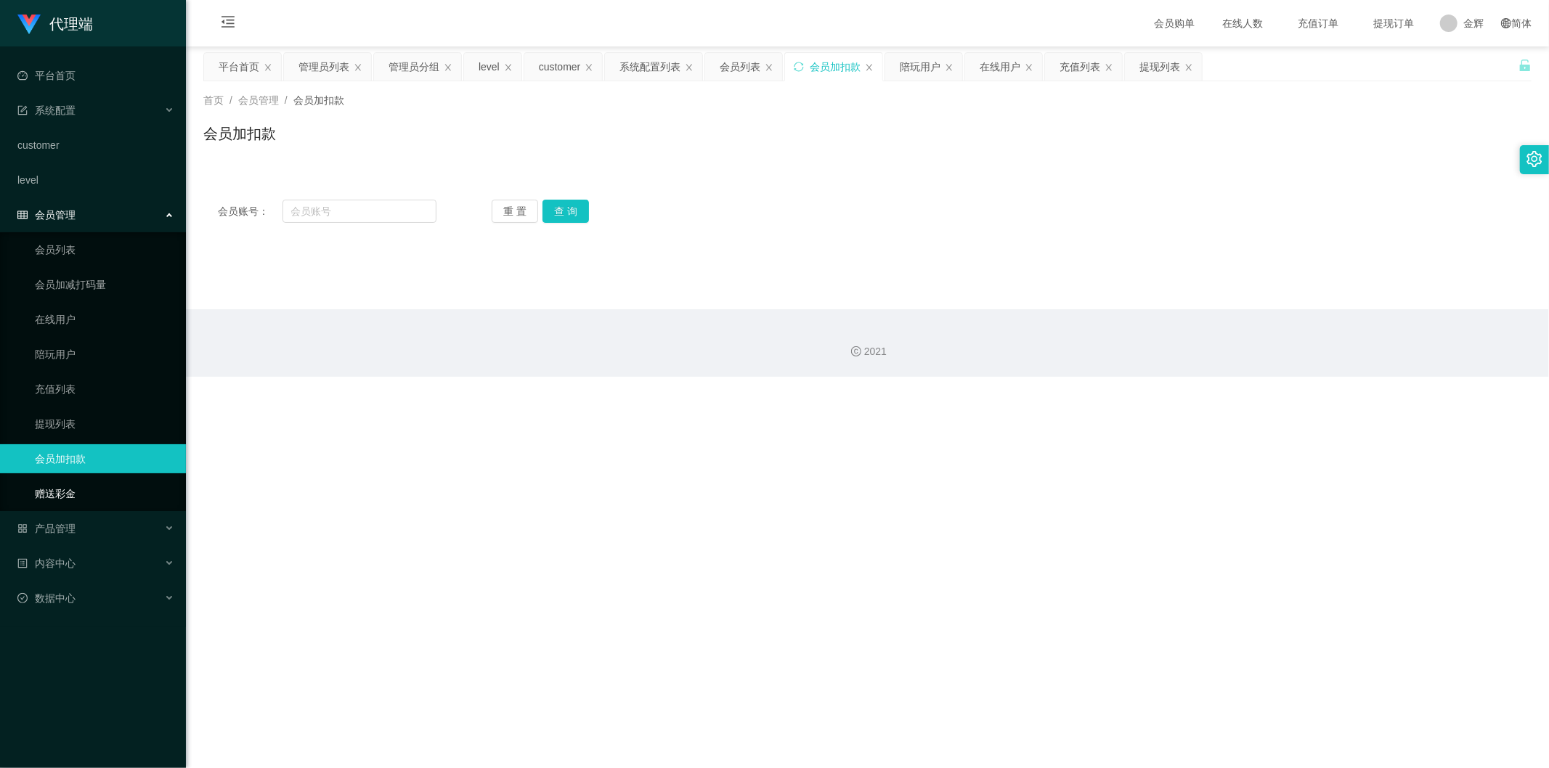
click at [71, 397] on link "赠送彩金" at bounding box center [104, 493] width 139 height 29
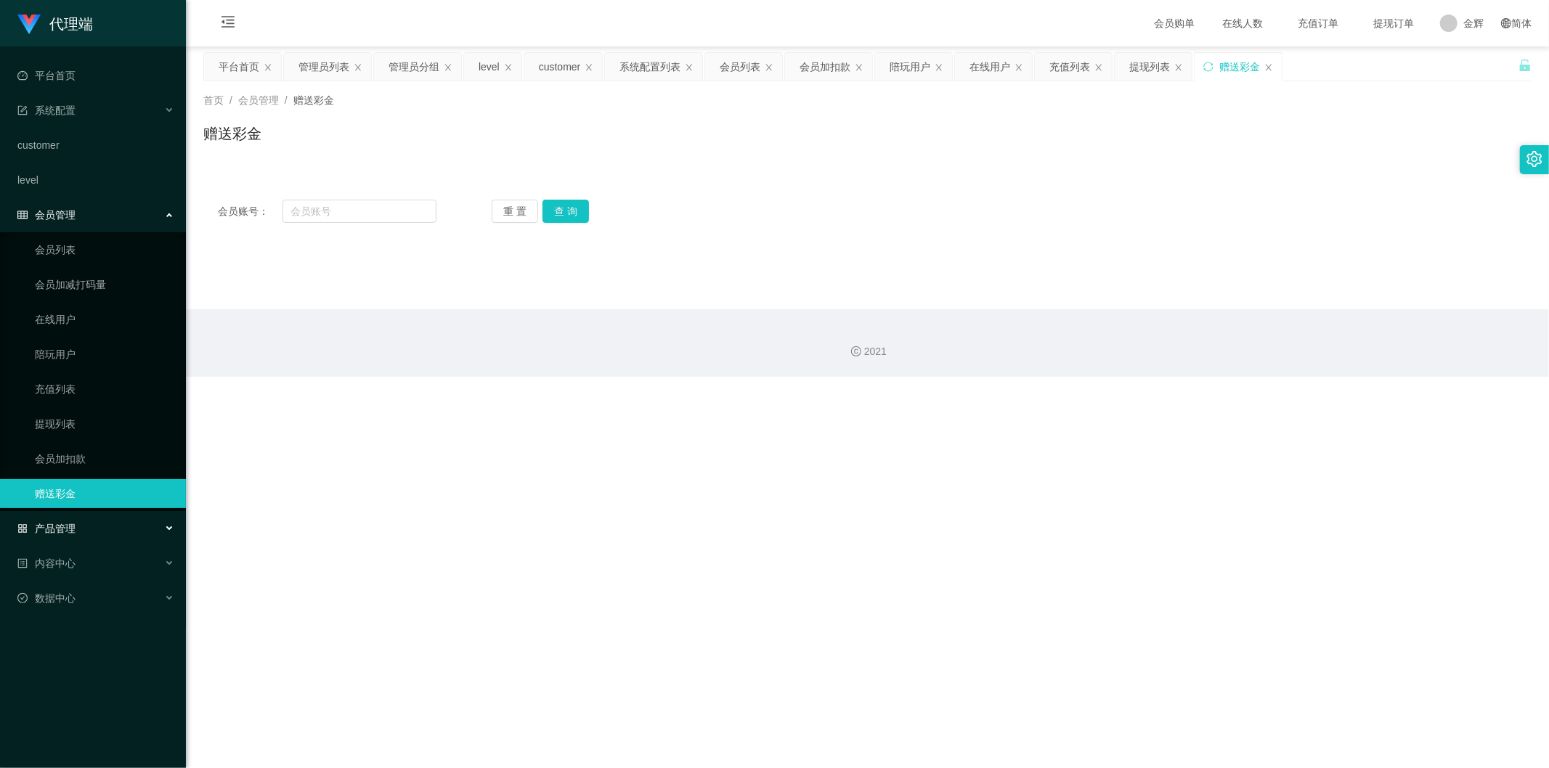
click at [78, 397] on div "产品管理" at bounding box center [93, 528] width 186 height 29
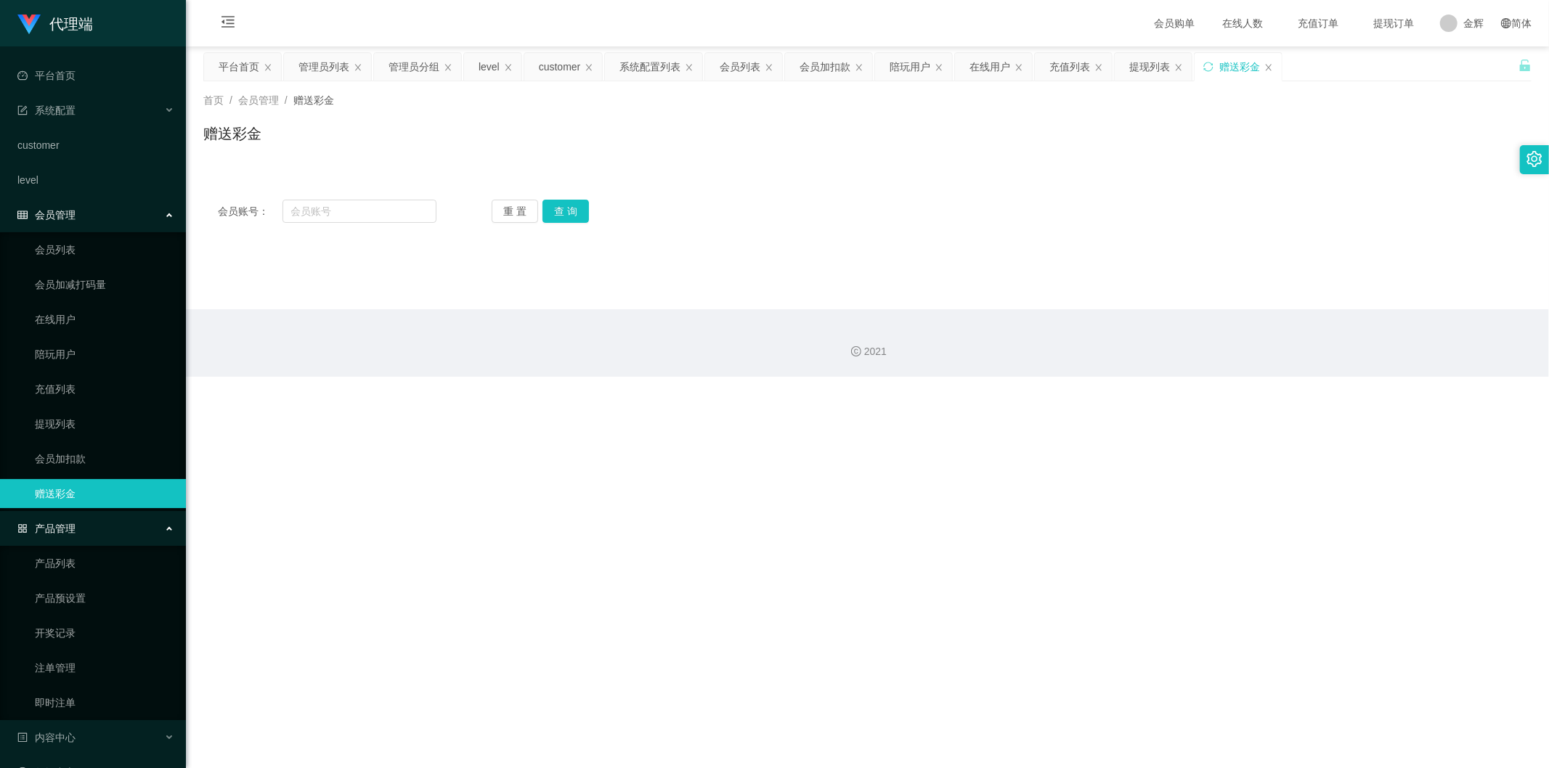
click at [97, 397] on link "赠送彩金" at bounding box center [104, 493] width 139 height 29
click at [81, 397] on div "产品管理" at bounding box center [93, 528] width 186 height 29
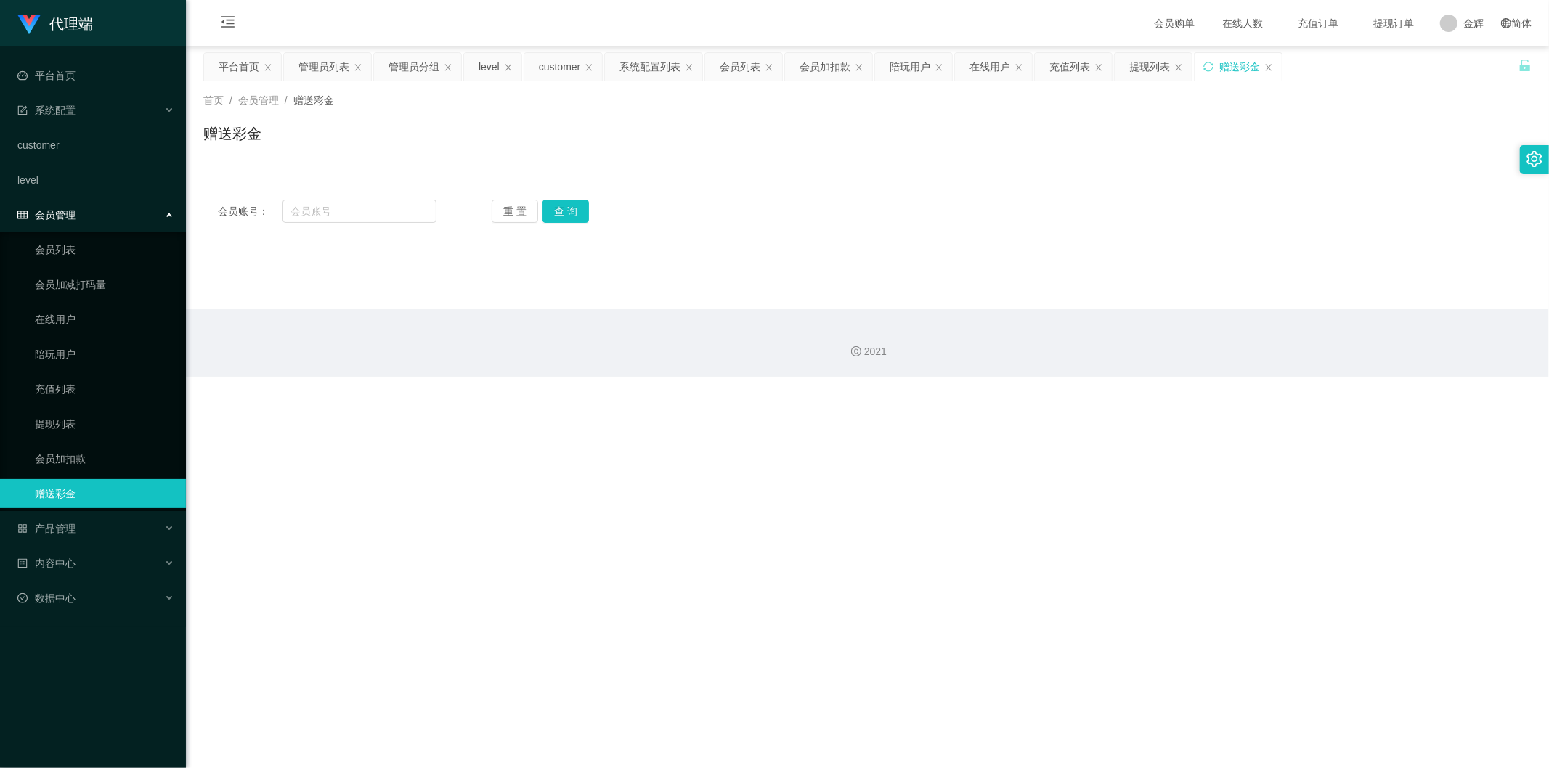
click at [90, 211] on div "会员管理" at bounding box center [93, 214] width 186 height 29
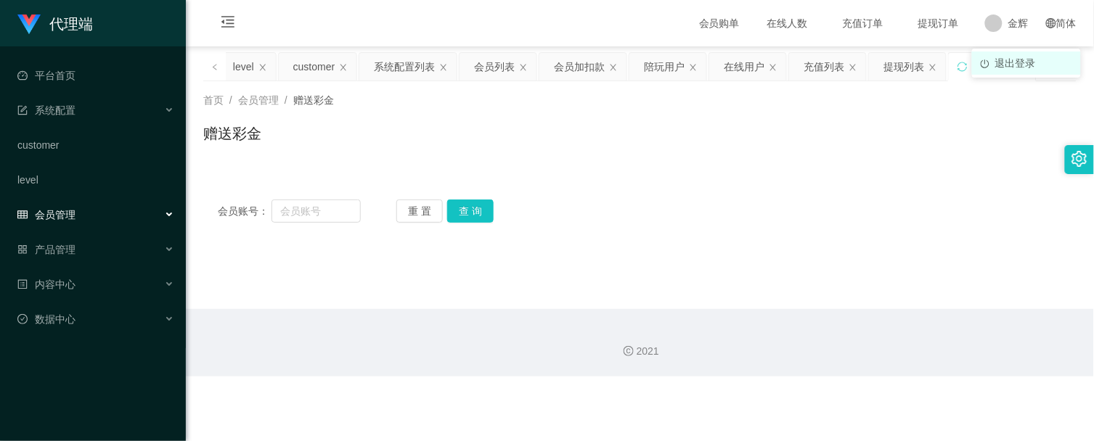
click at [985, 59] on span "退出登录" at bounding box center [1015, 63] width 41 height 12
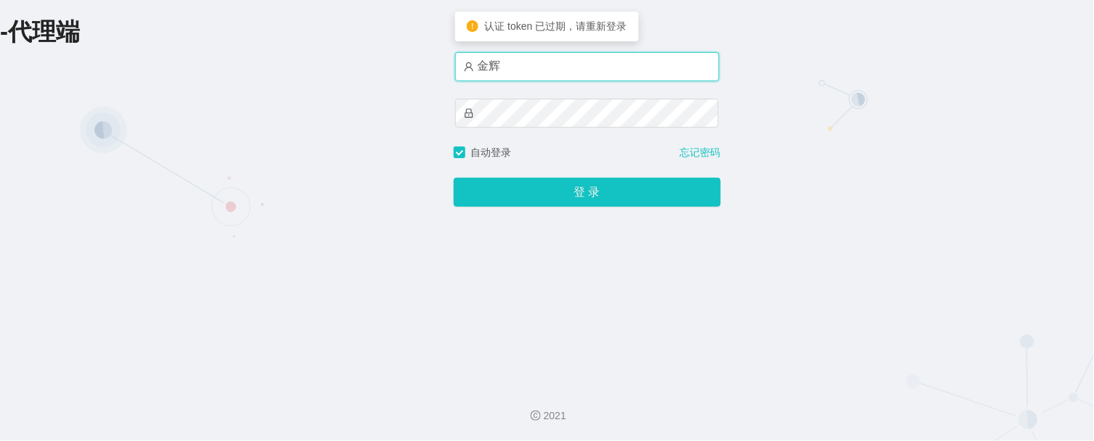
drag, startPoint x: 582, startPoint y: 65, endPoint x: 571, endPoint y: 81, distance: 18.7
click at [582, 65] on input "金辉" at bounding box center [587, 66] width 264 height 29
type input "jinzhe888"
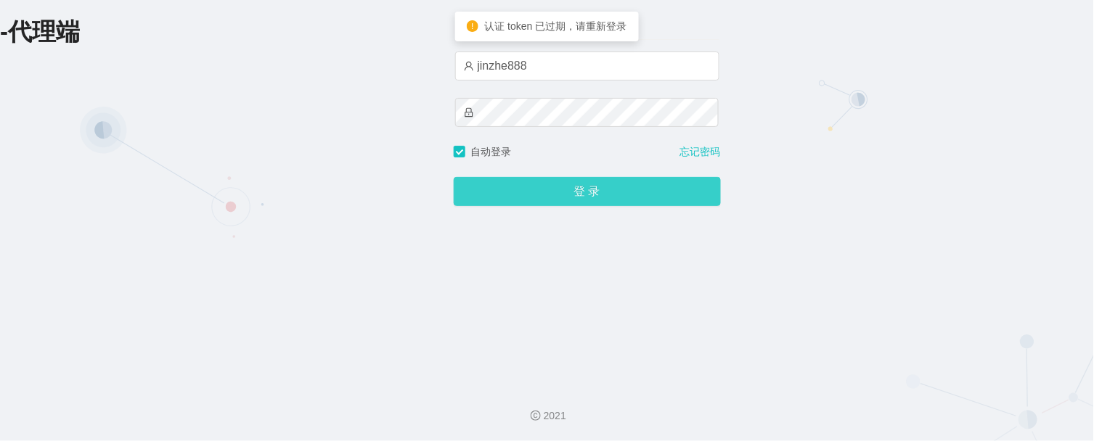
click at [582, 197] on button "登 录" at bounding box center [587, 191] width 267 height 29
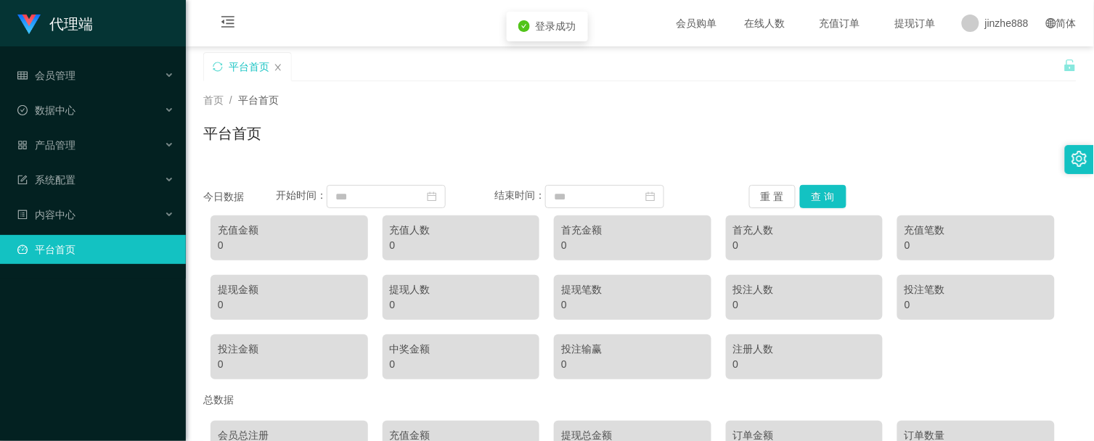
click at [616, 102] on div "首页 / 平台首页 /" at bounding box center [639, 100] width 873 height 15
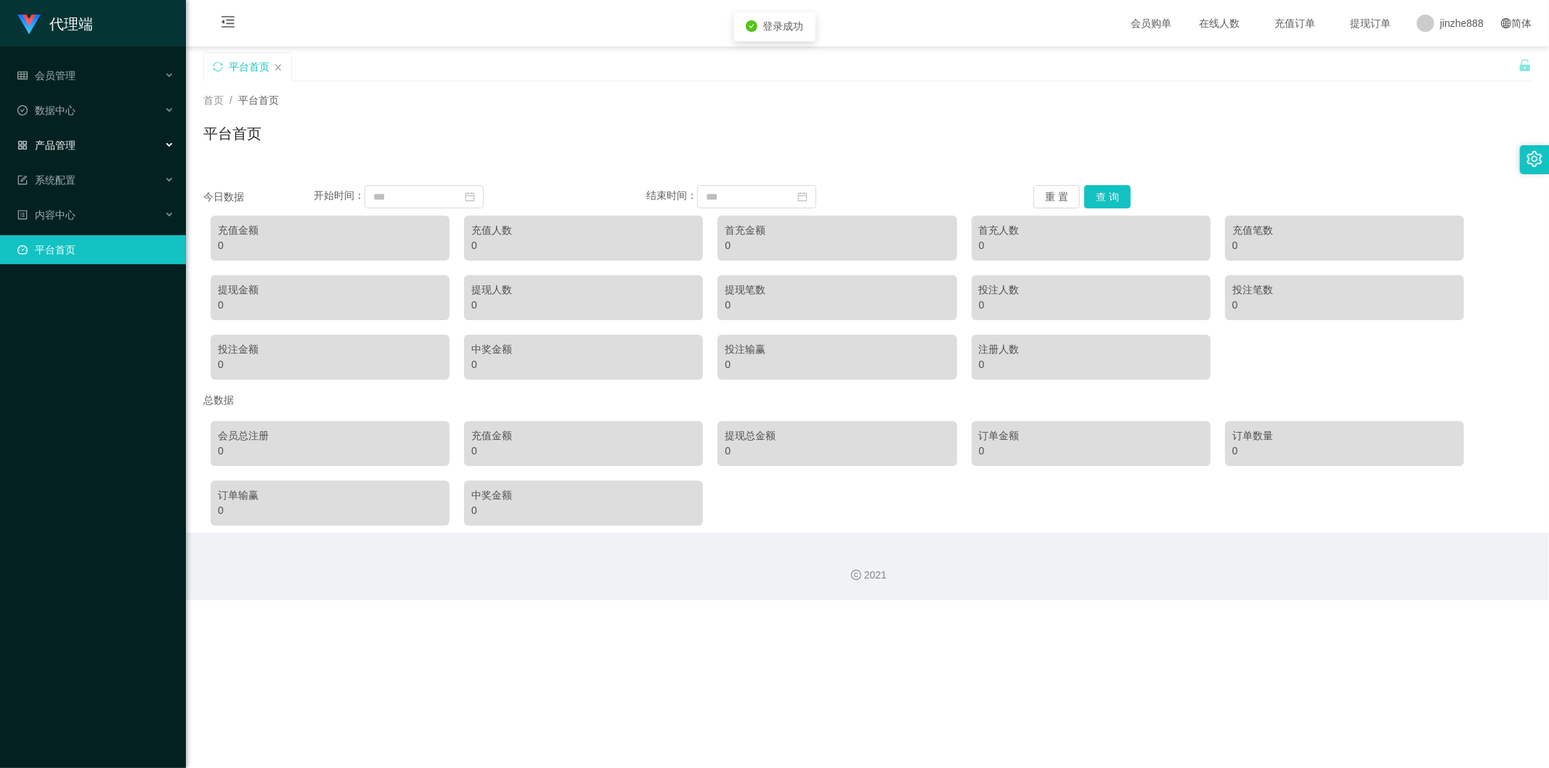
click at [76, 140] on div "产品管理" at bounding box center [93, 145] width 186 height 29
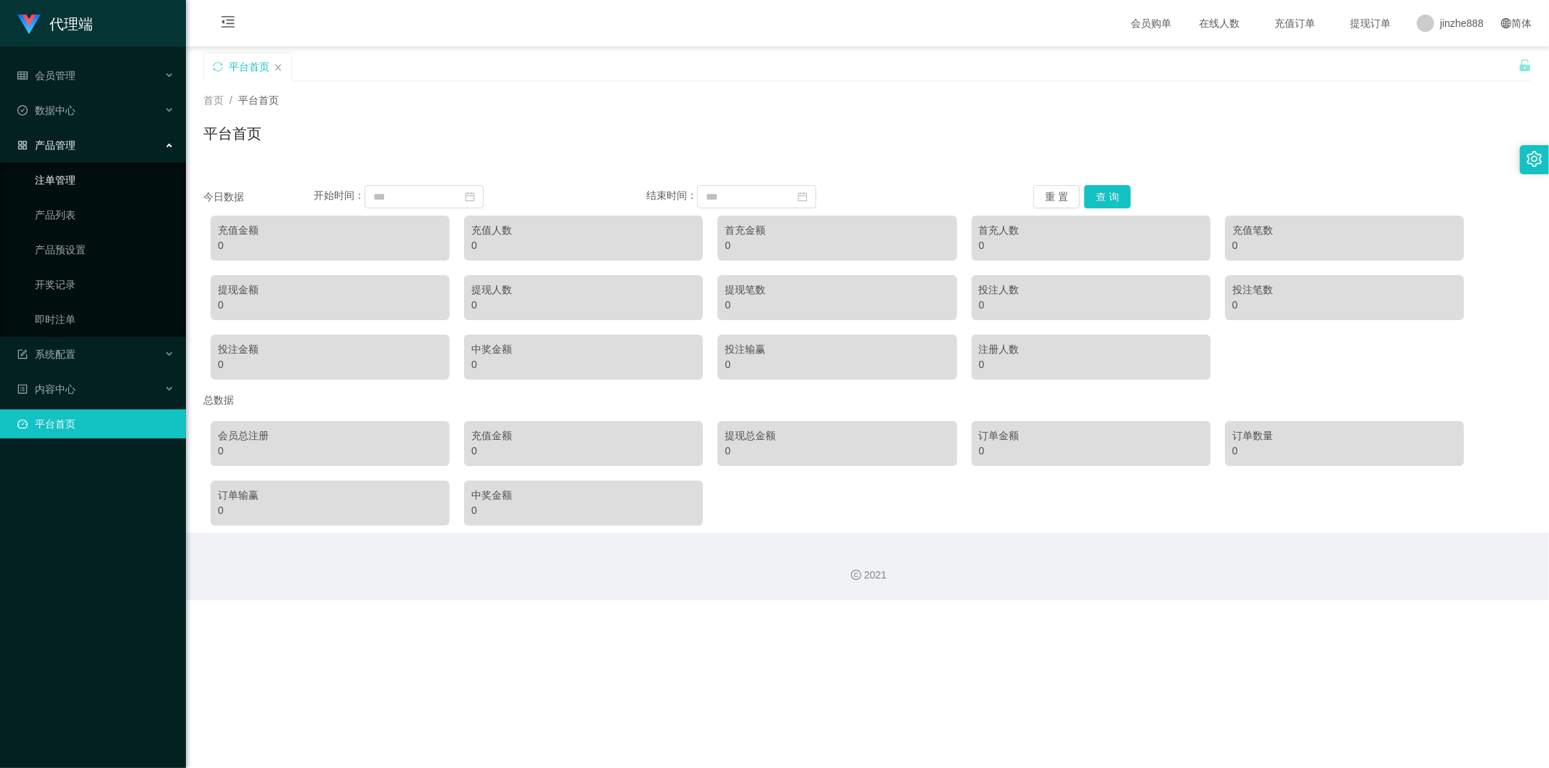
click at [87, 139] on div "产品管理" at bounding box center [93, 145] width 186 height 29
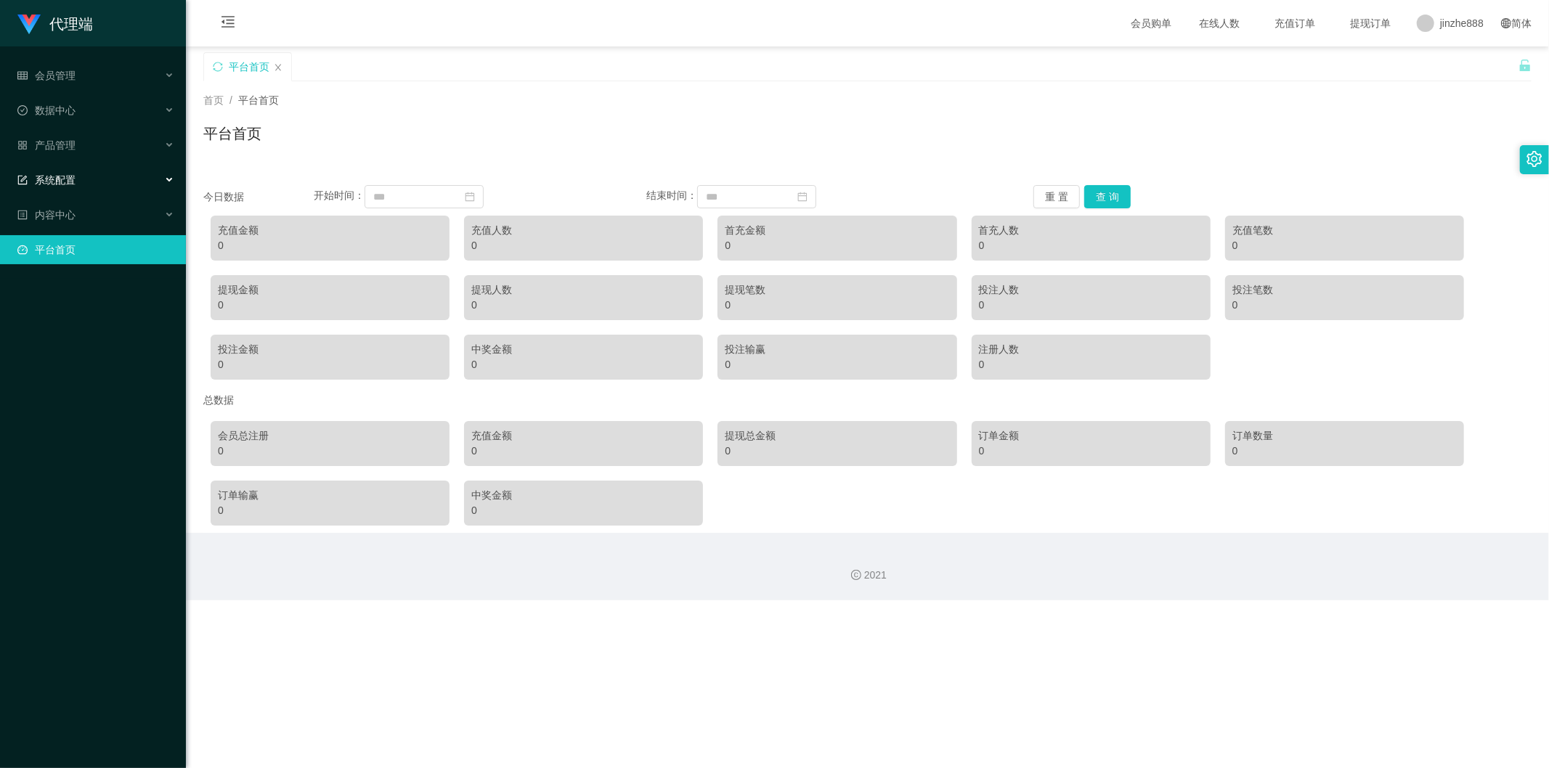
click at [76, 179] on div "系统配置" at bounding box center [93, 180] width 186 height 29
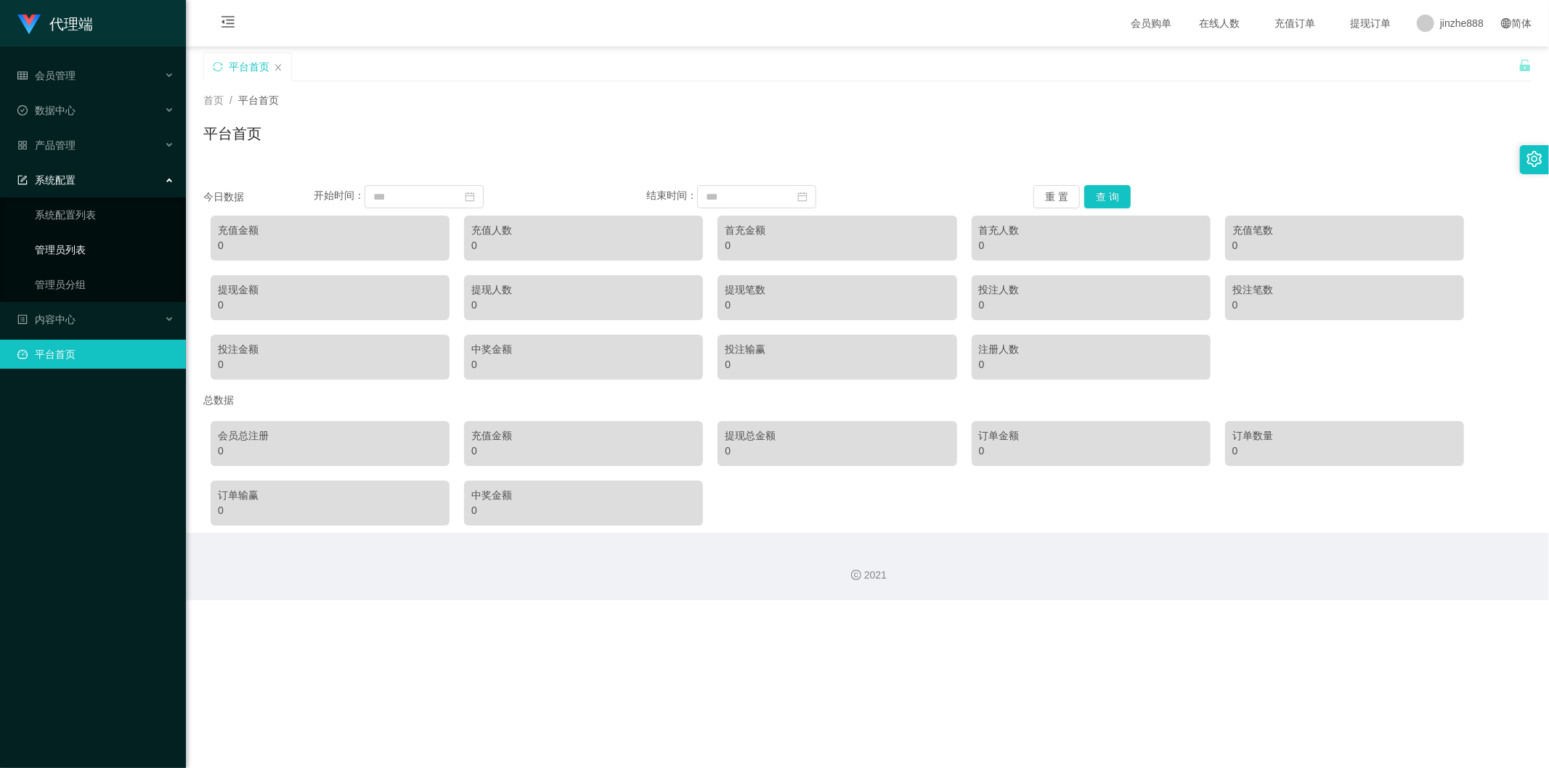
click at [85, 253] on link "管理员列表" at bounding box center [104, 249] width 139 height 29
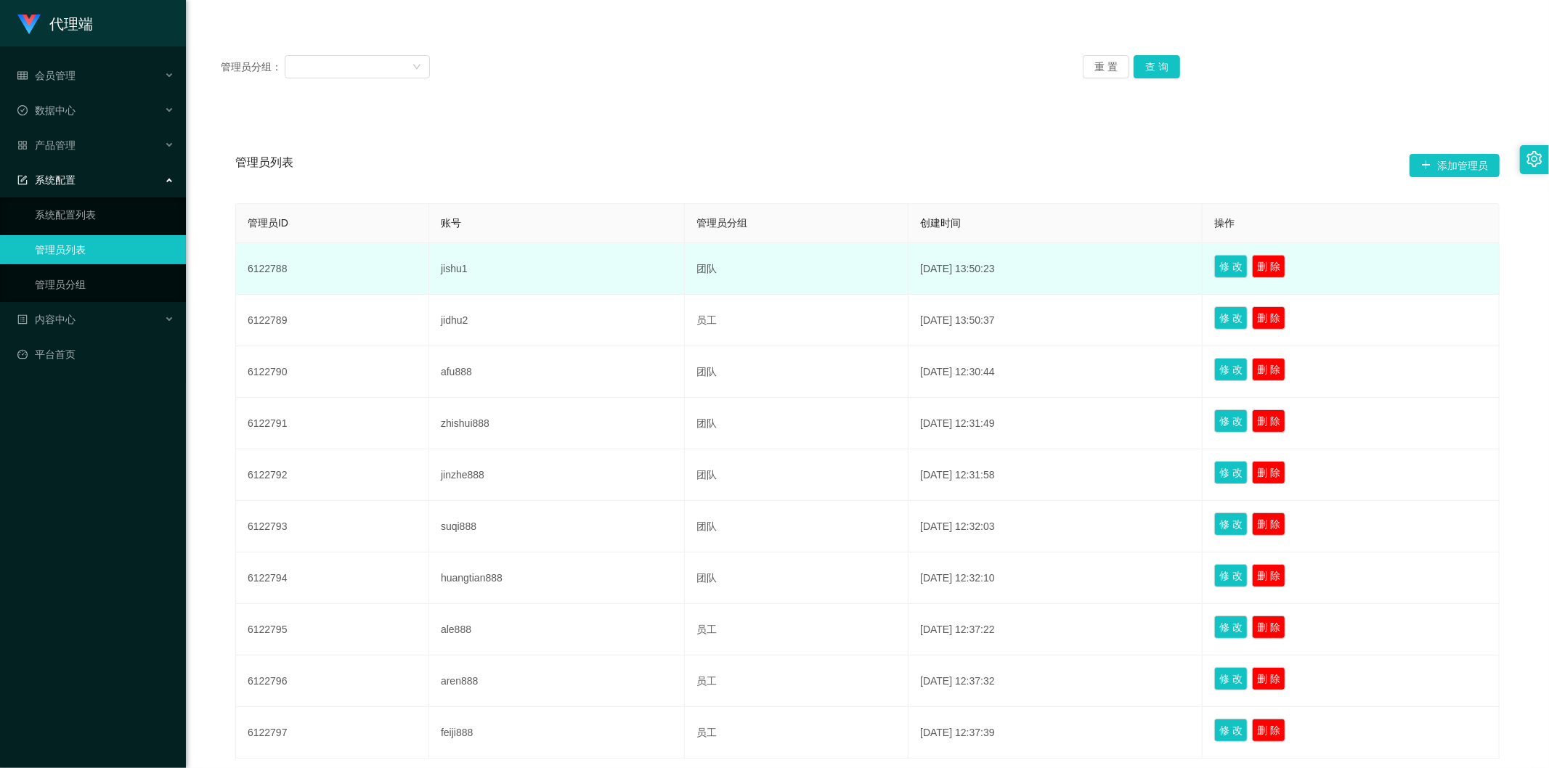
scroll to position [269, 0]
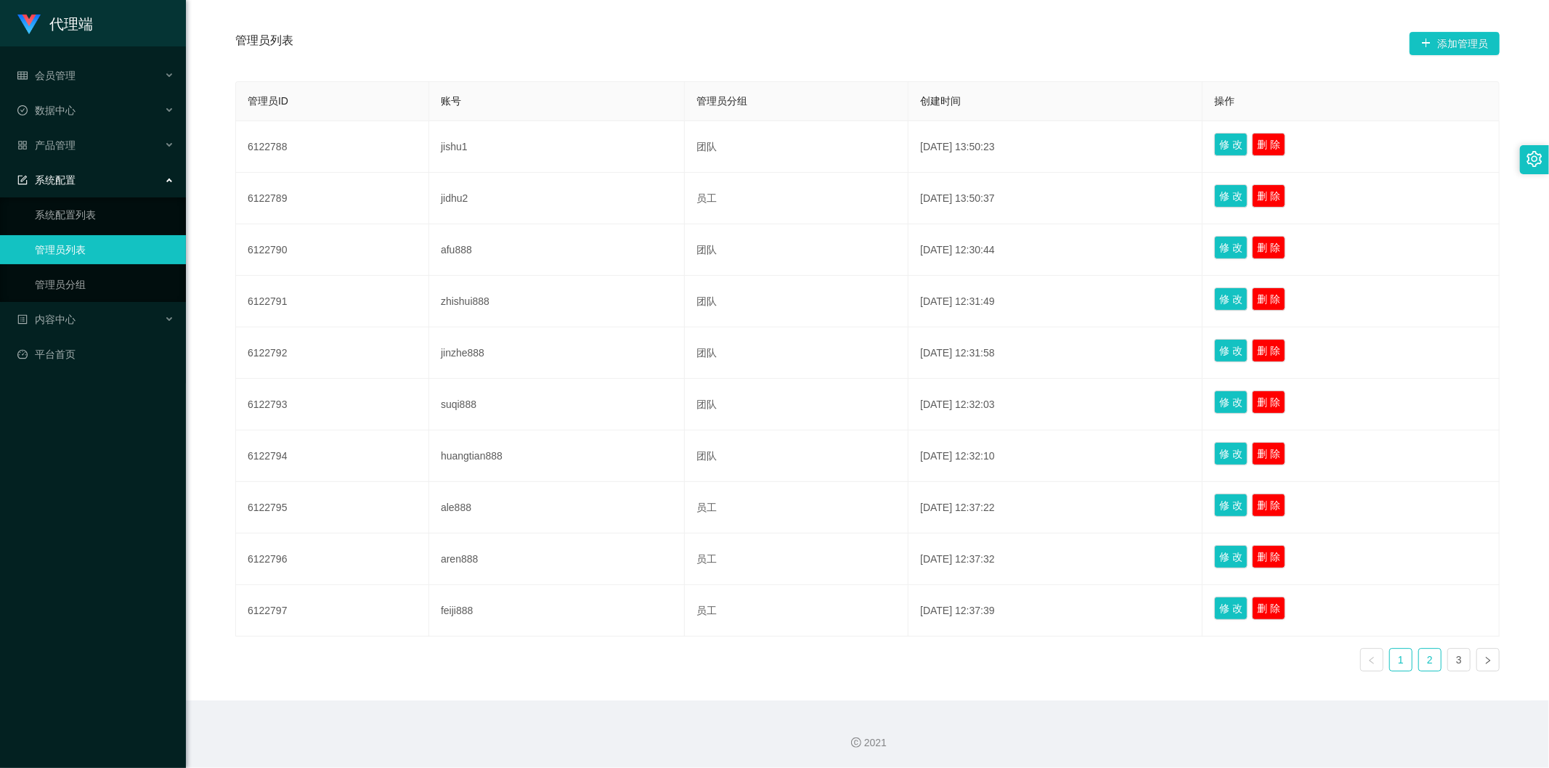
click at [985, 397] on link "2" at bounding box center [1430, 660] width 22 height 22
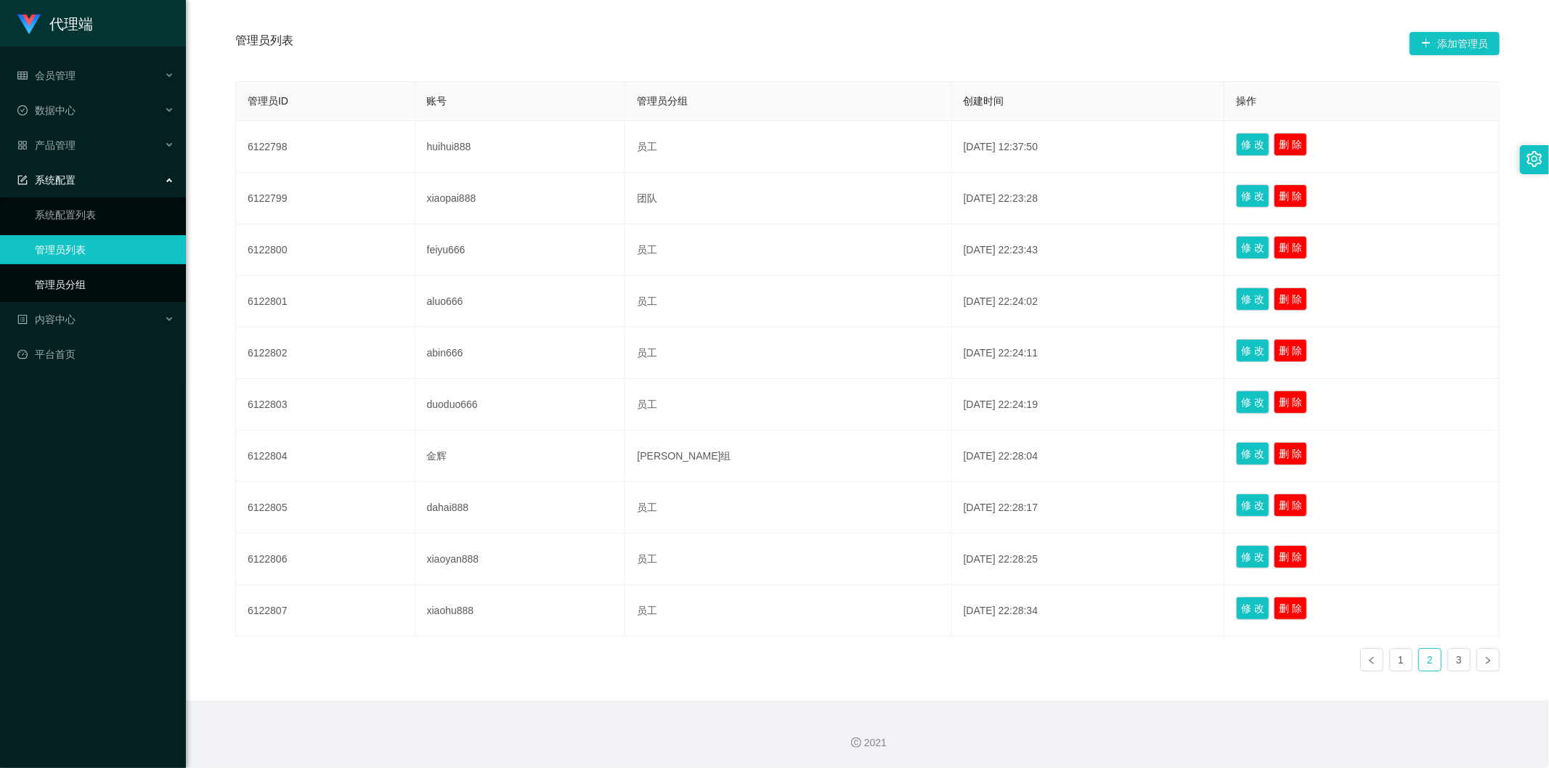
click at [62, 277] on link "管理员分组" at bounding box center [104, 284] width 139 height 29
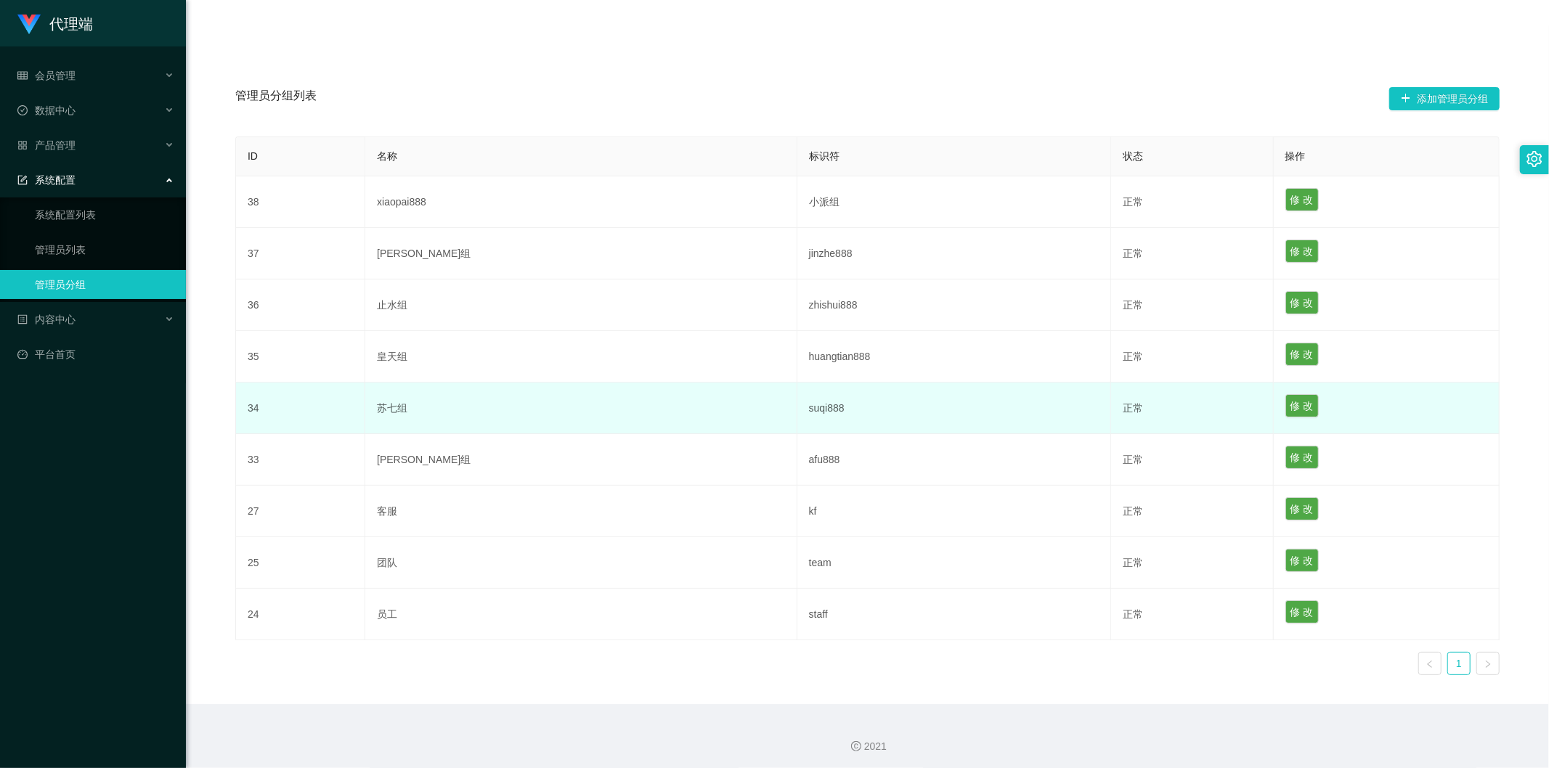
scroll to position [145, 0]
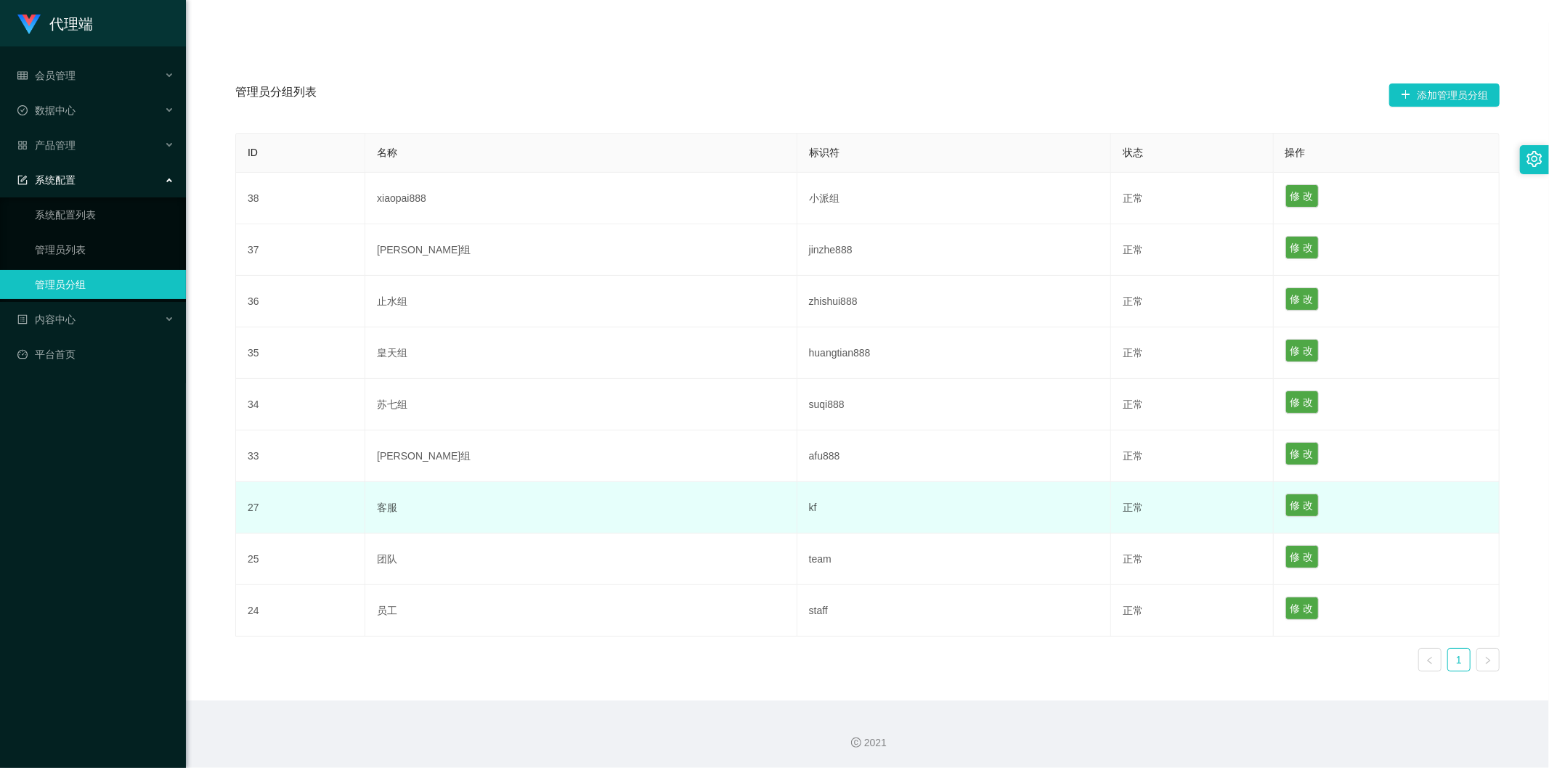
click at [834, 397] on td "kf" at bounding box center [954, 508] width 314 height 52
click at [661, 397] on td "客服" at bounding box center [581, 508] width 432 height 52
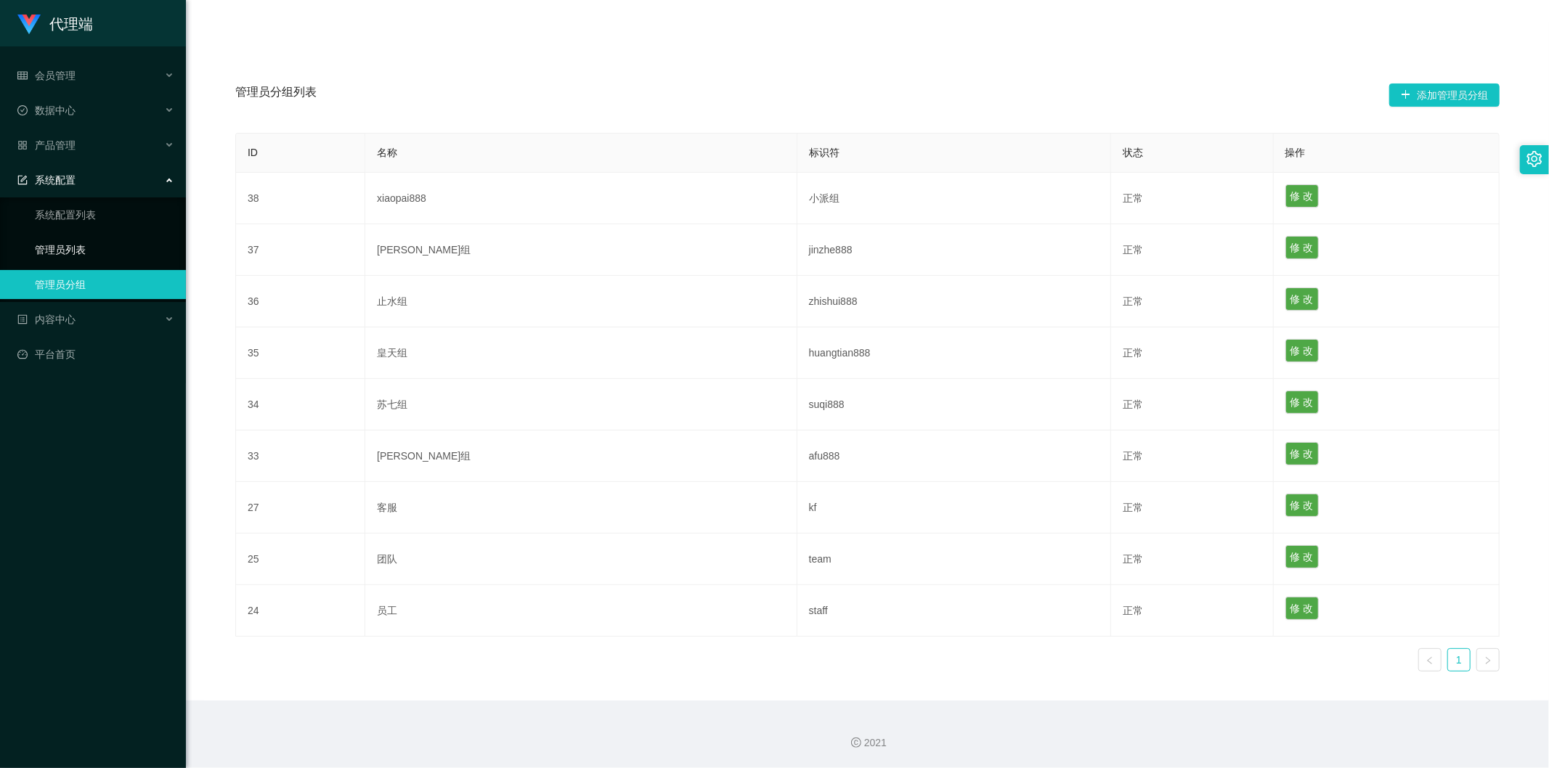
click at [80, 243] on link "管理员列表" at bounding box center [104, 249] width 139 height 29
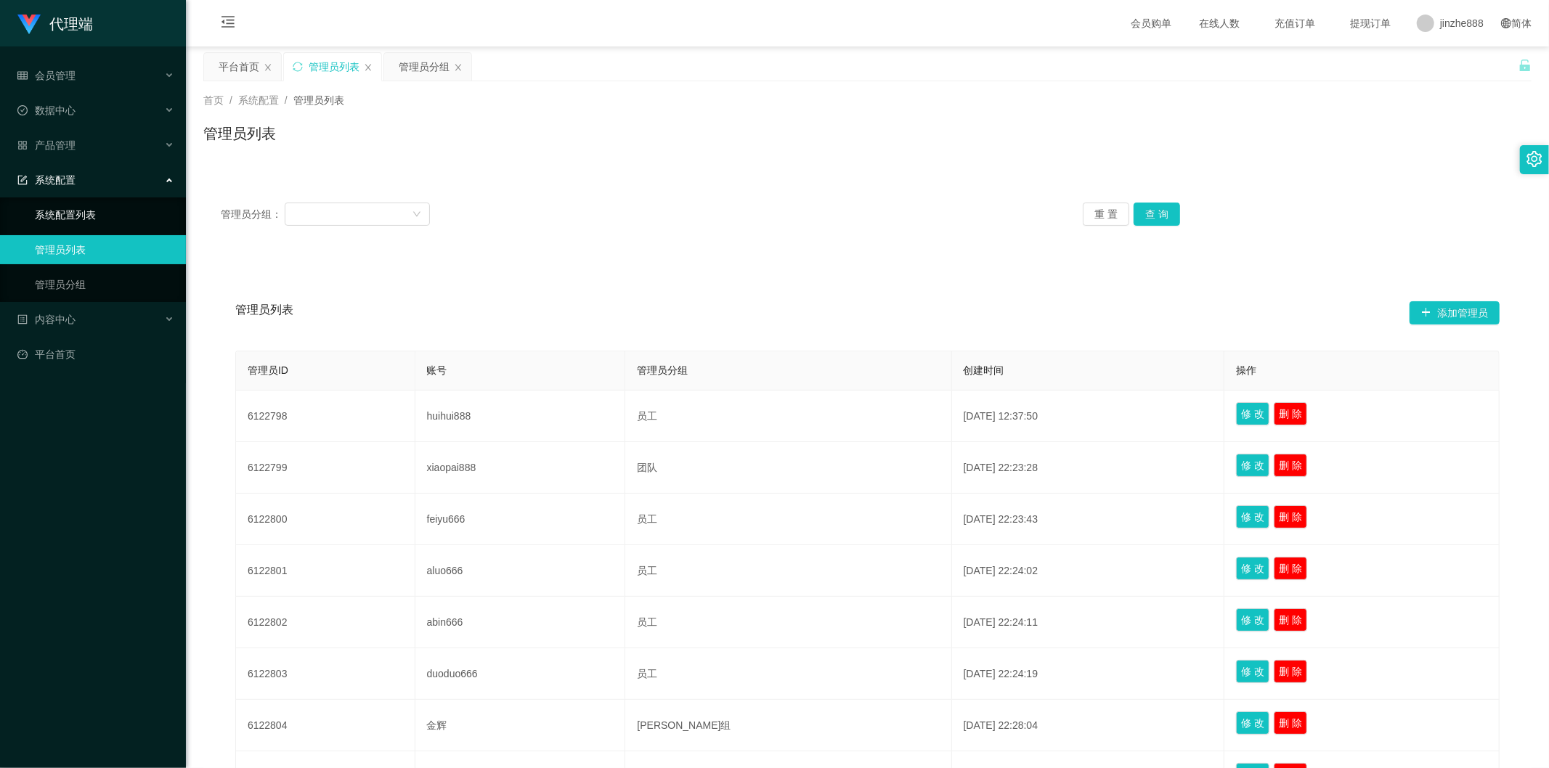
click at [88, 213] on link "系统配置列表" at bounding box center [104, 214] width 139 height 29
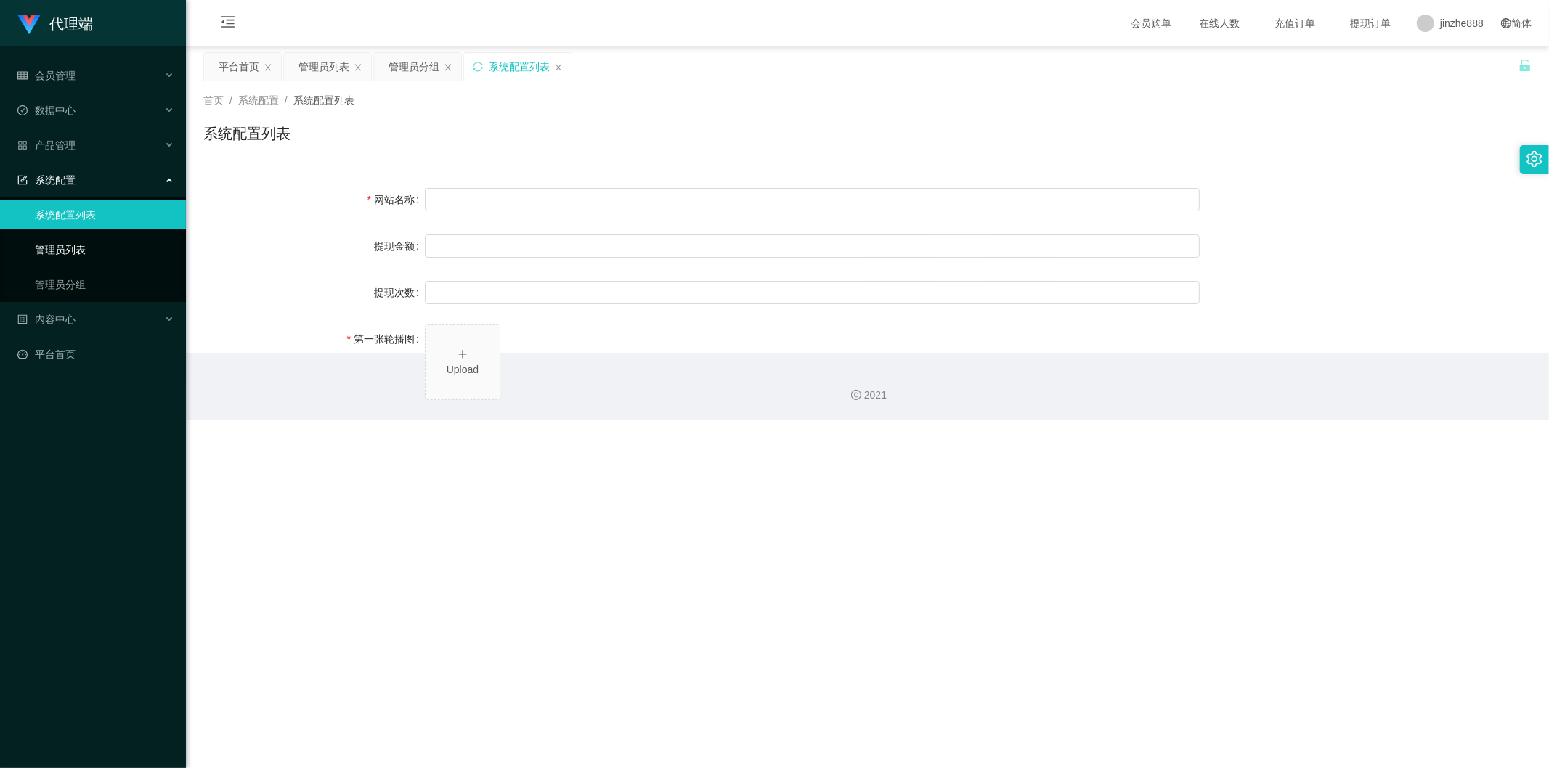
type input "80"
type input "1000000"
type input "[URL][DOMAIN_NAME]"
click at [60, 323] on span "内容中心" at bounding box center [46, 320] width 58 height 12
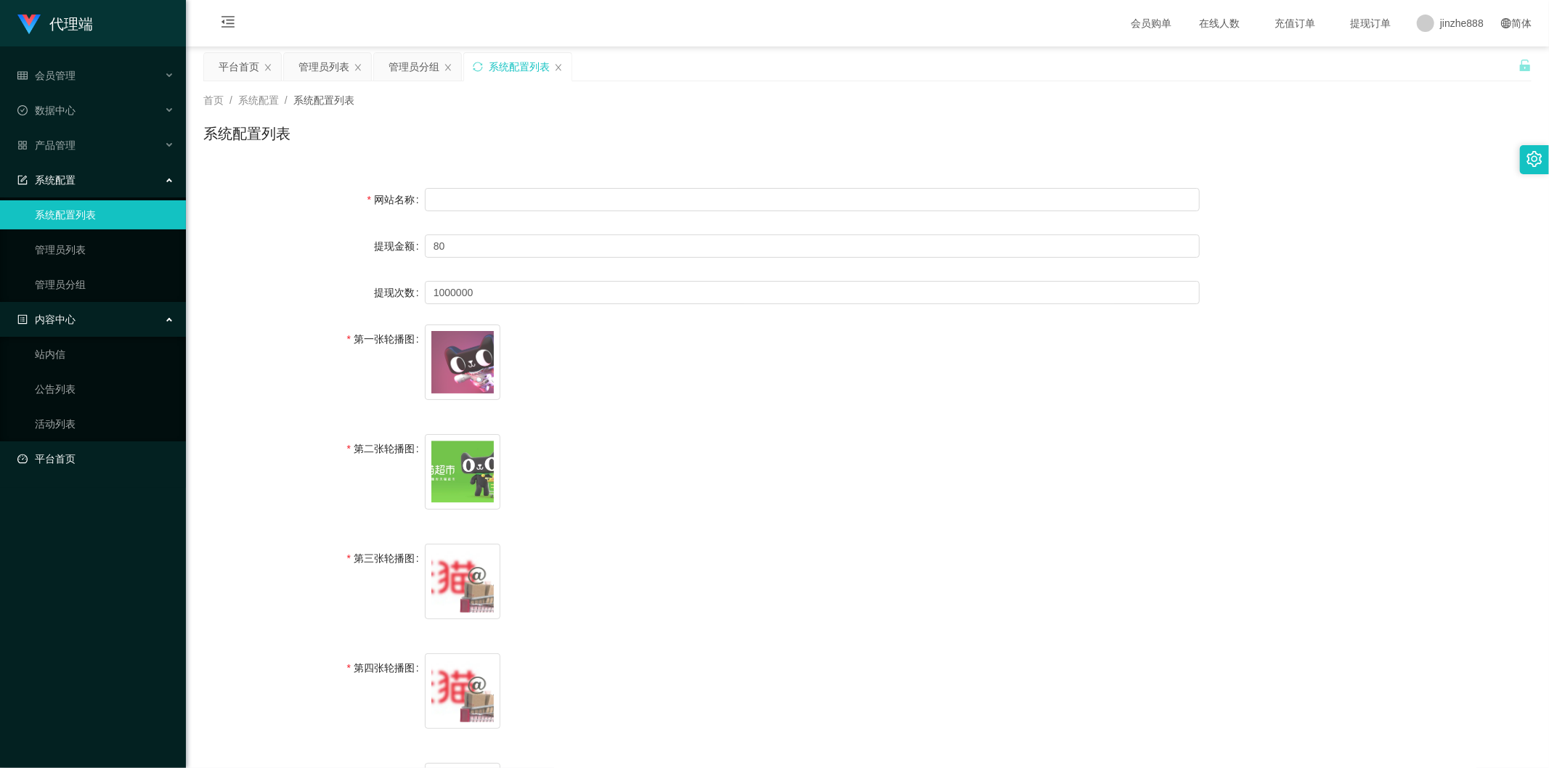
click at [58, 397] on link "平台首页" at bounding box center [95, 458] width 157 height 29
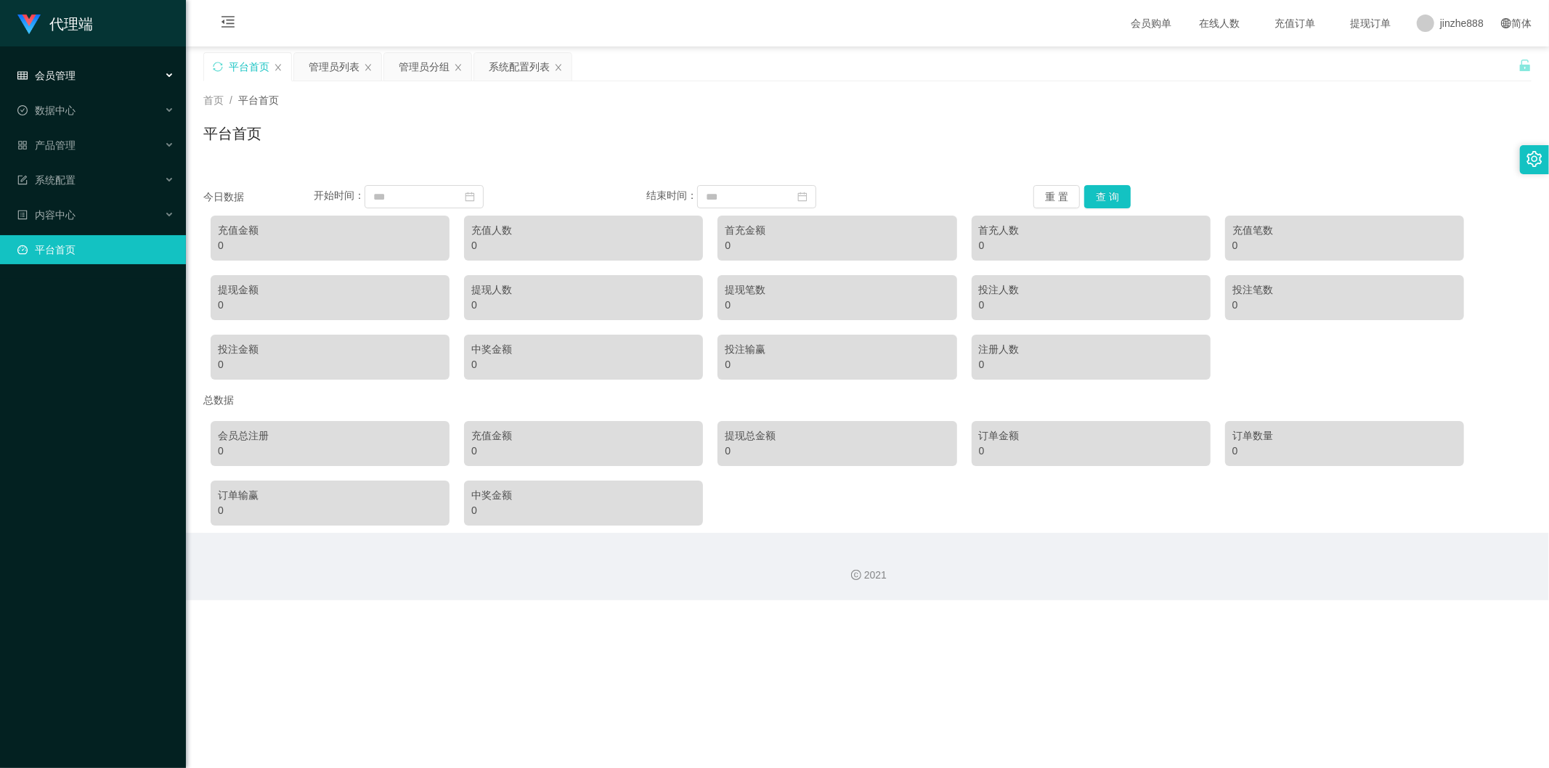
click at [97, 70] on div "会员管理" at bounding box center [93, 75] width 186 height 29
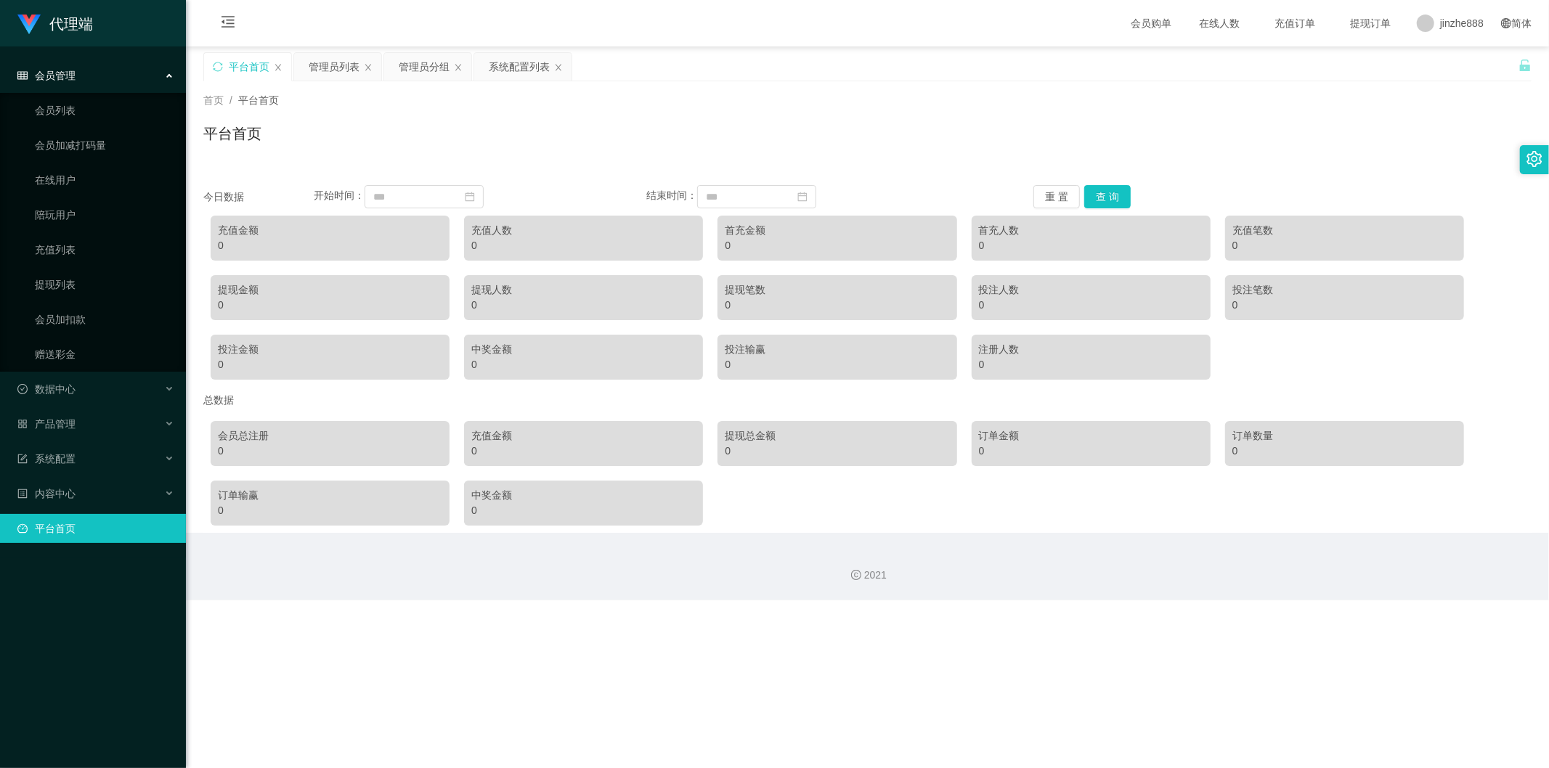
click at [97, 70] on div "会员管理" at bounding box center [93, 75] width 186 height 29
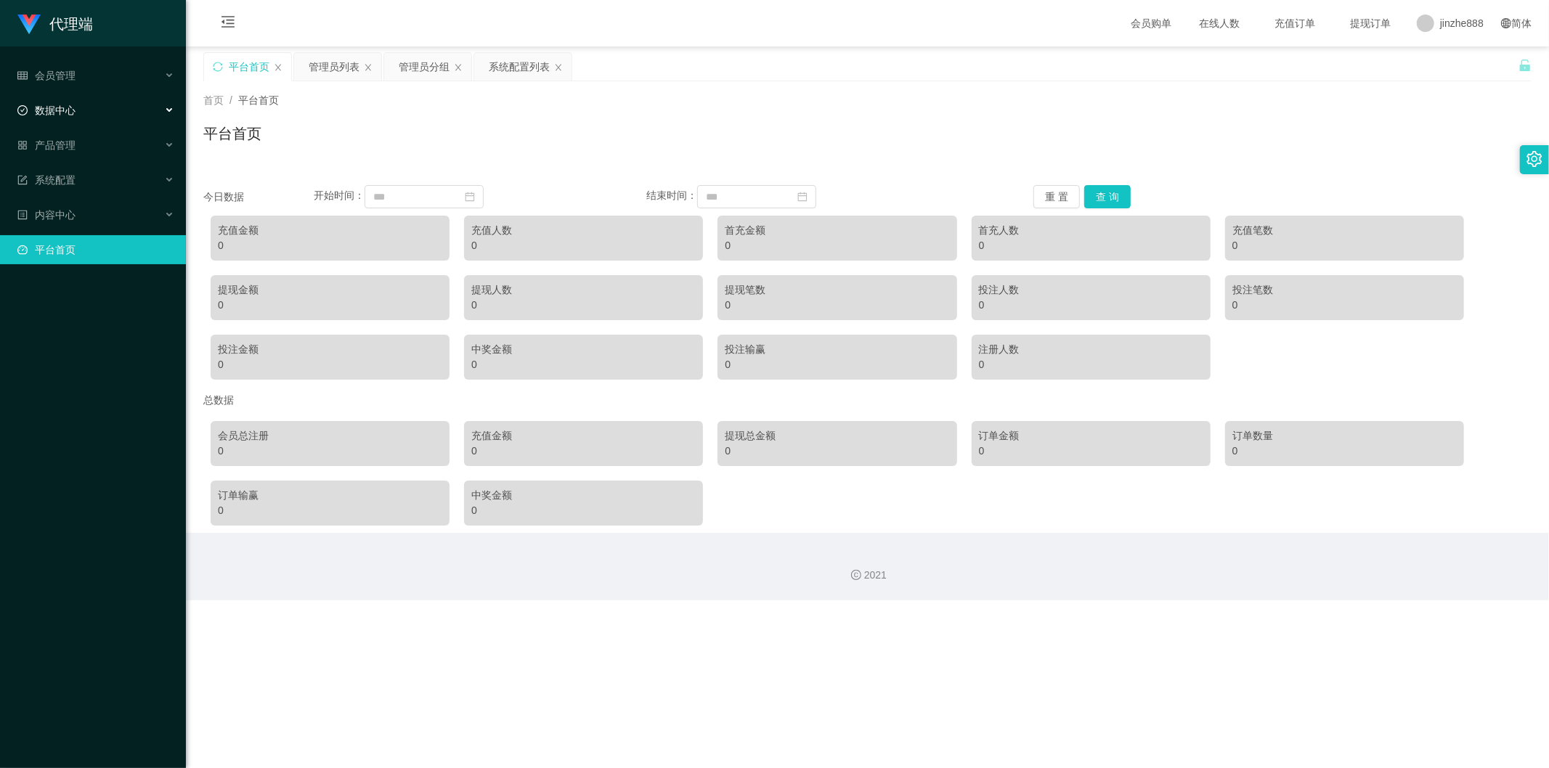
click at [83, 106] on div "数据中心" at bounding box center [93, 110] width 186 height 29
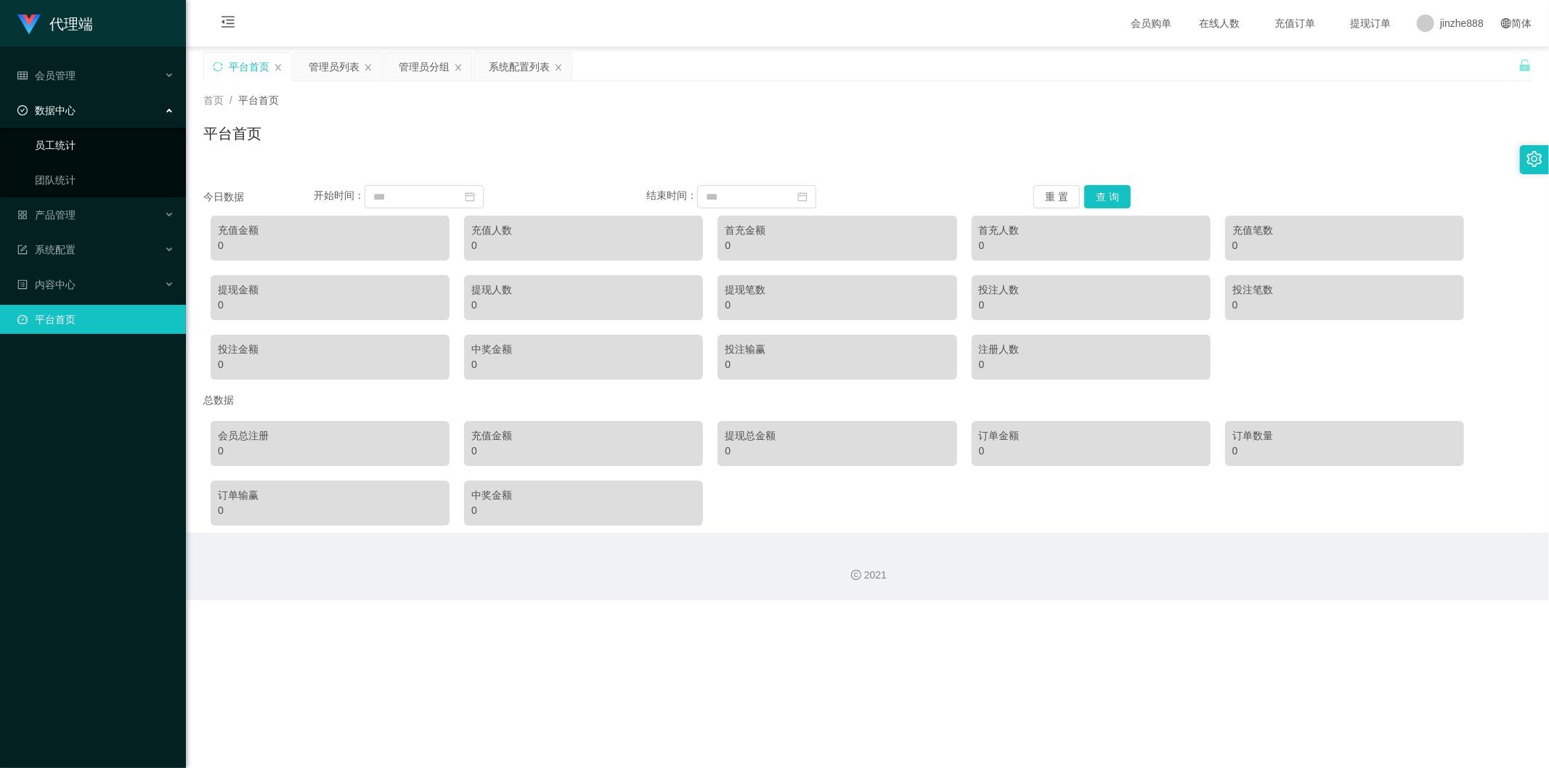
click at [73, 145] on link "员工统计" at bounding box center [104, 145] width 139 height 29
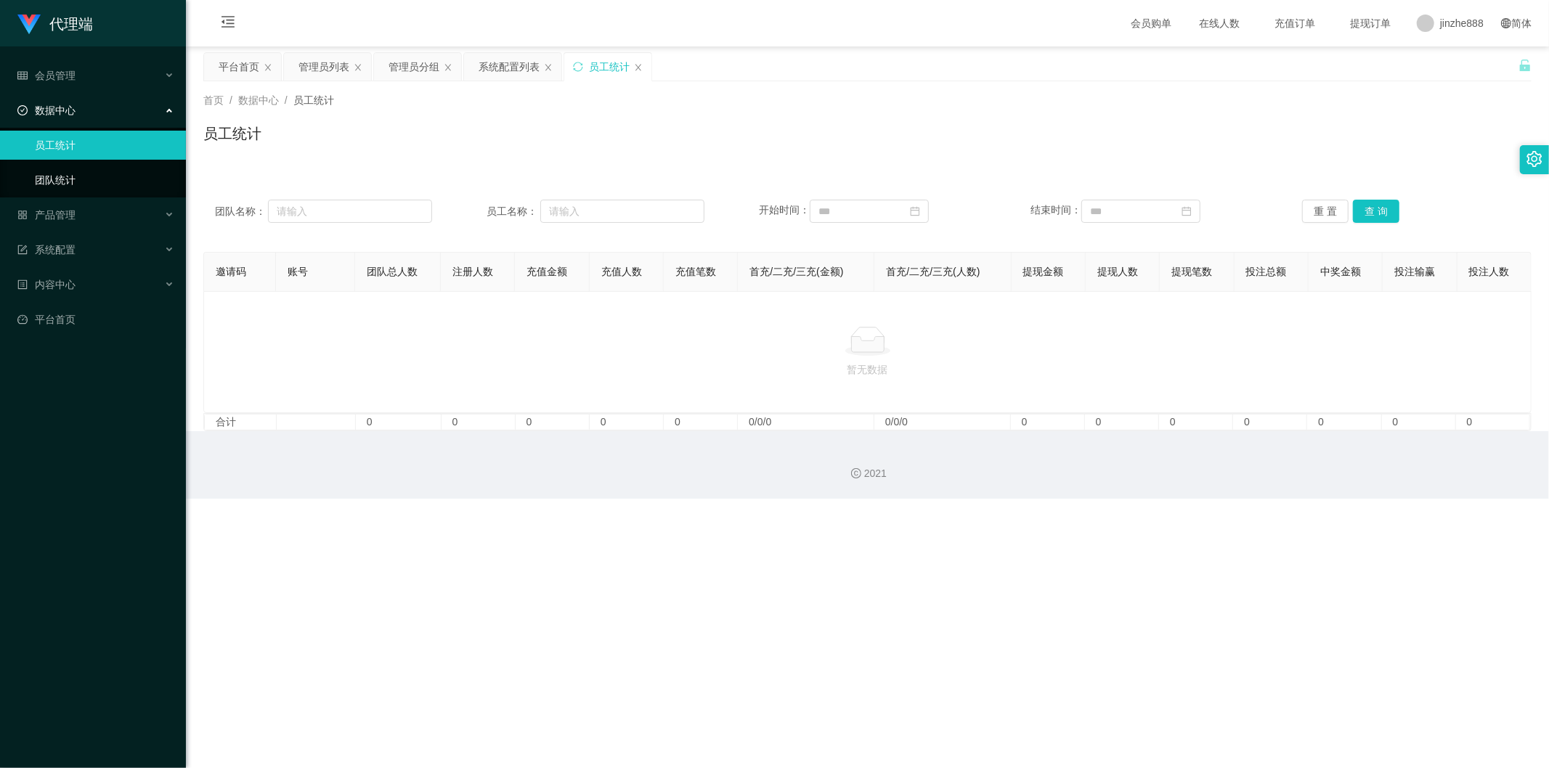
click at [69, 179] on link "团队统计" at bounding box center [104, 180] width 139 height 29
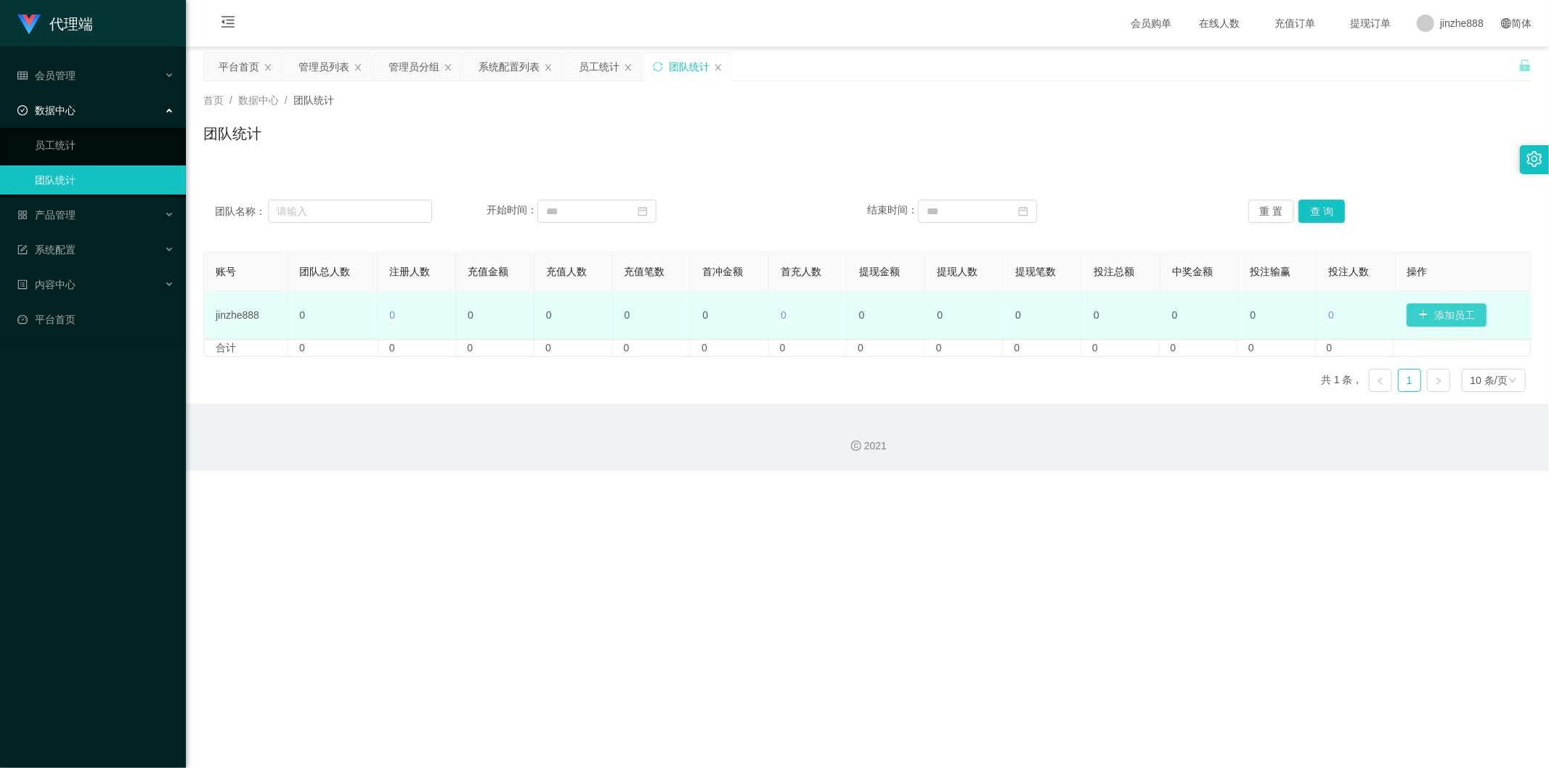
click at [985, 322] on button "添加员工" at bounding box center [1446, 314] width 80 height 23
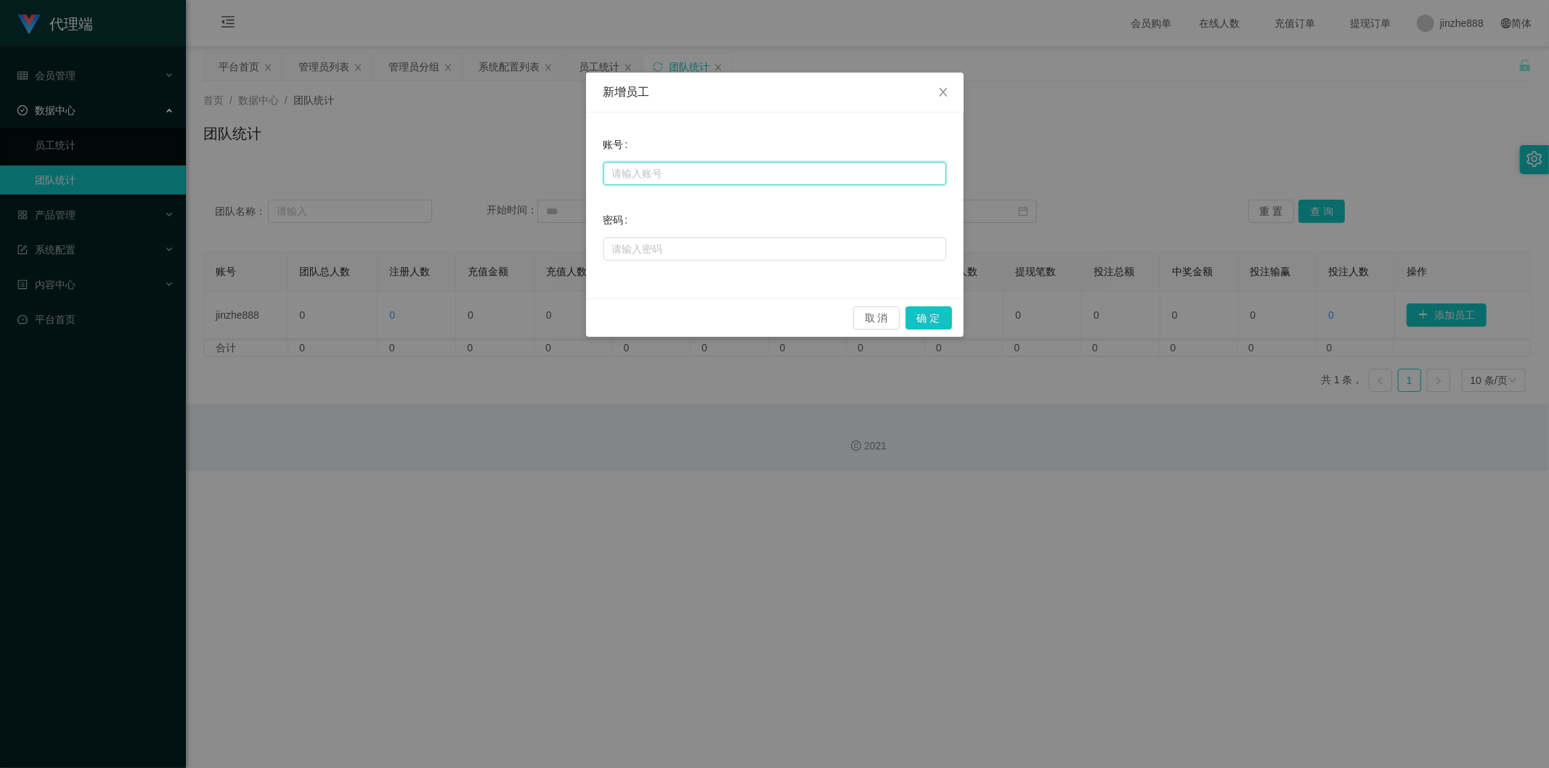
click at [730, 165] on input "text" at bounding box center [774, 173] width 343 height 23
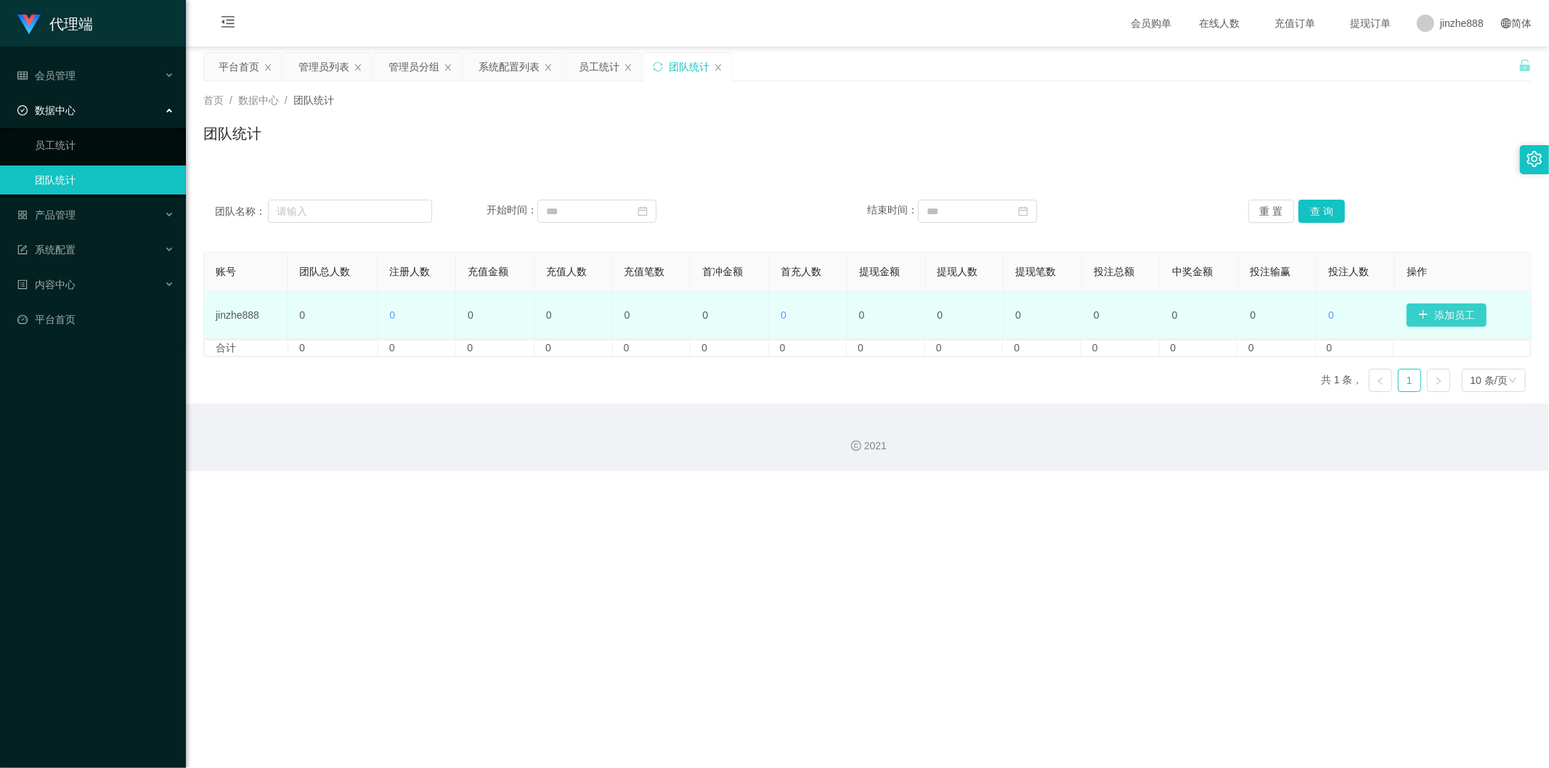
click at [985, 315] on button "添加员工" at bounding box center [1446, 314] width 80 height 23
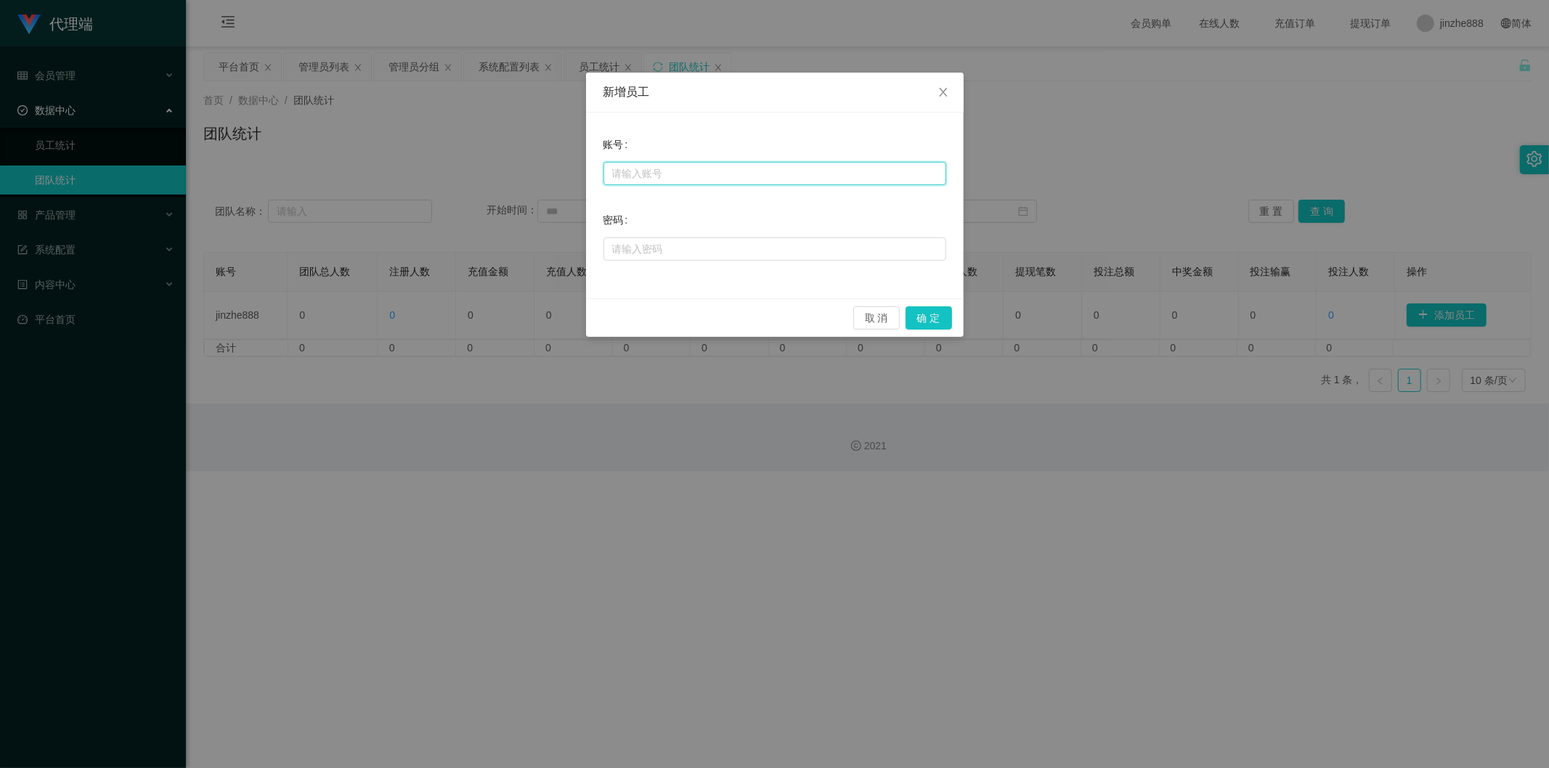
click at [774, 182] on input "text" at bounding box center [774, 173] width 343 height 23
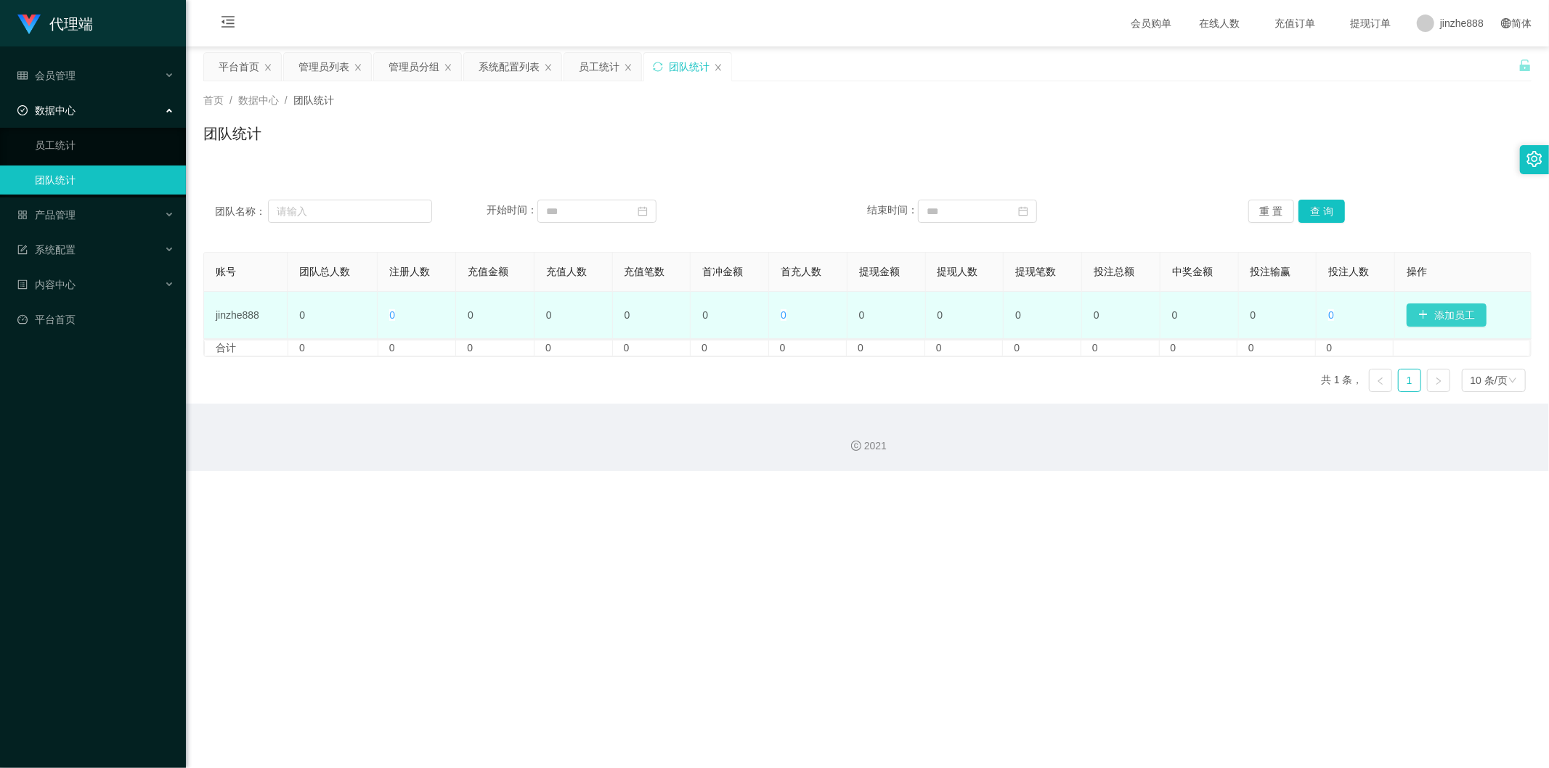
click at [985, 314] on button "添加员工" at bounding box center [1446, 314] width 80 height 23
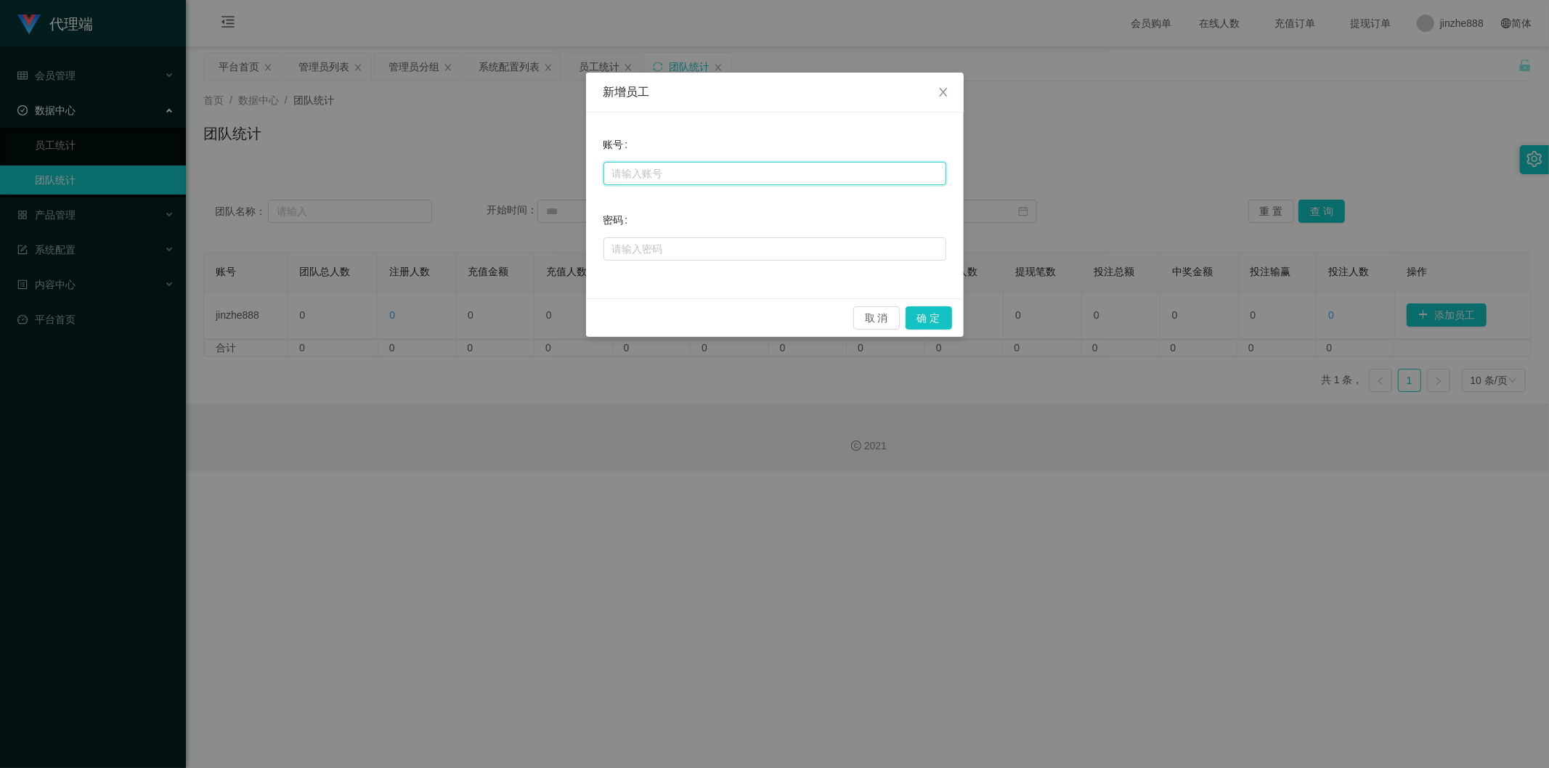
click at [808, 169] on input "text" at bounding box center [774, 173] width 343 height 23
type input "金辉"
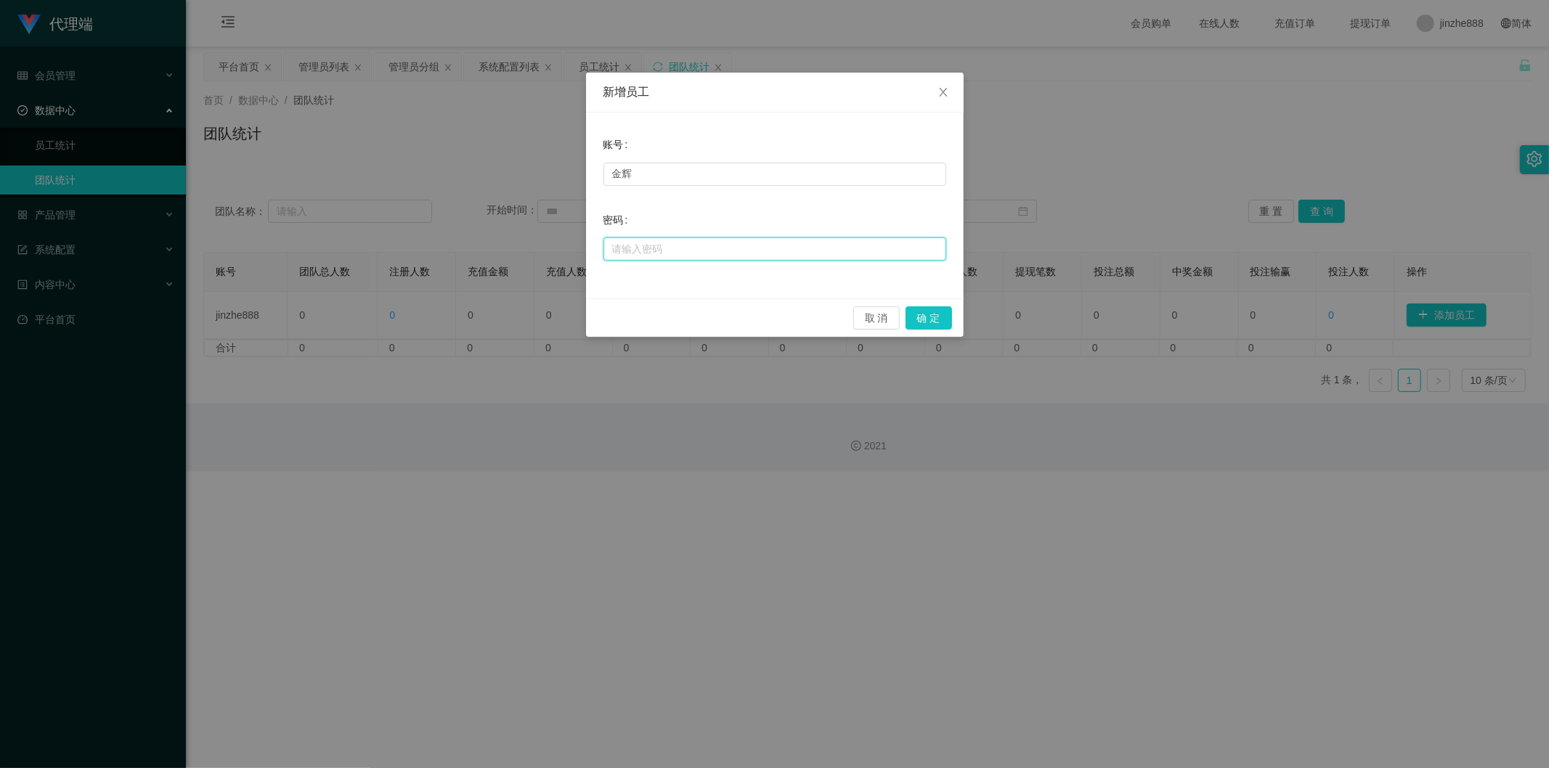
click at [695, 250] on input "text" at bounding box center [774, 248] width 343 height 23
type input "冲"
type input "ccc111"
click at [924, 322] on button "确 定" at bounding box center [928, 317] width 46 height 23
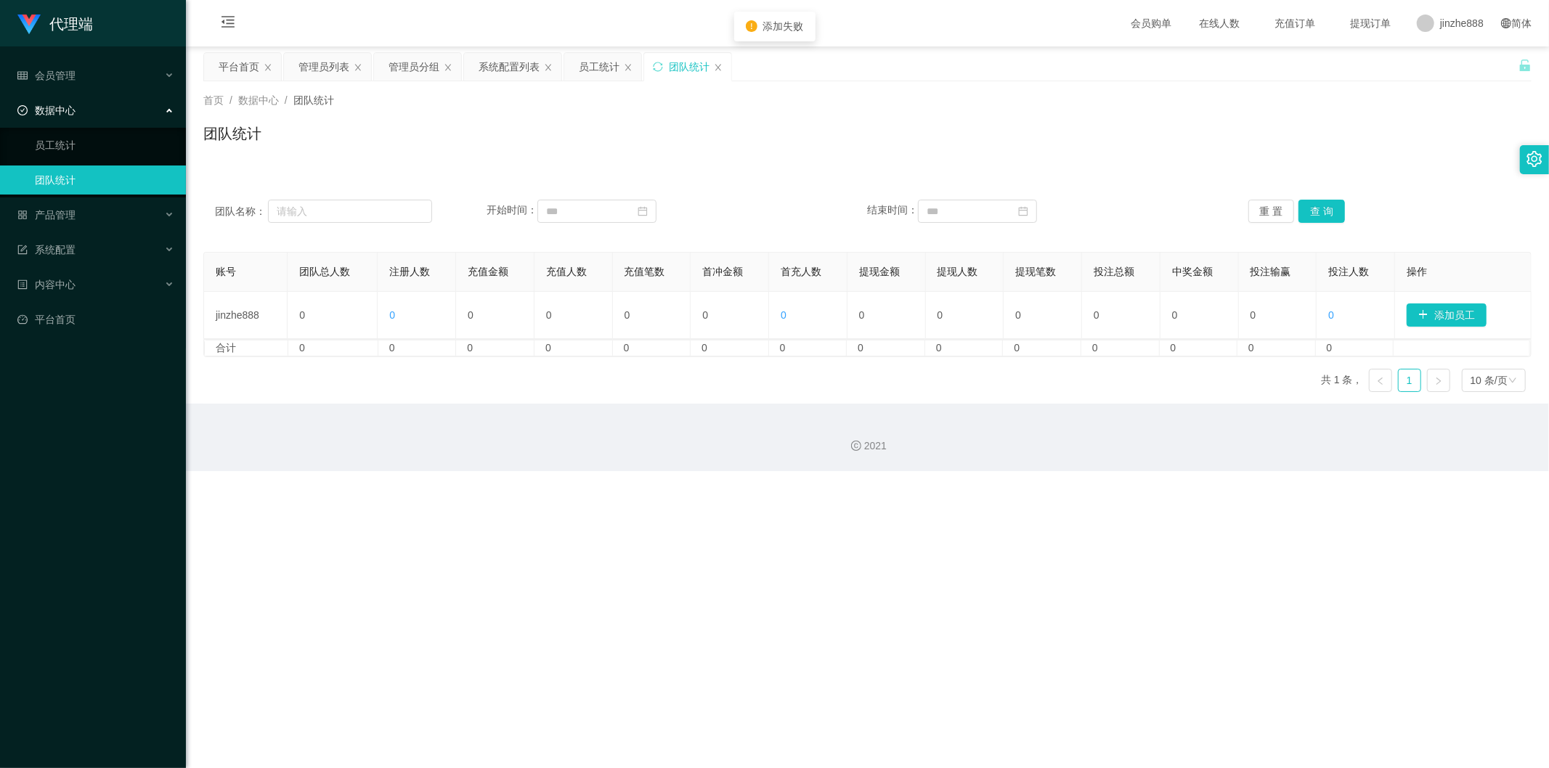
click at [985, 136] on div "团队统计" at bounding box center [867, 139] width 1328 height 33
click at [985, 29] on span "jinzhe888" at bounding box center [1462, 23] width 44 height 46
click at [985, 59] on span "退出登录" at bounding box center [1446, 63] width 41 height 12
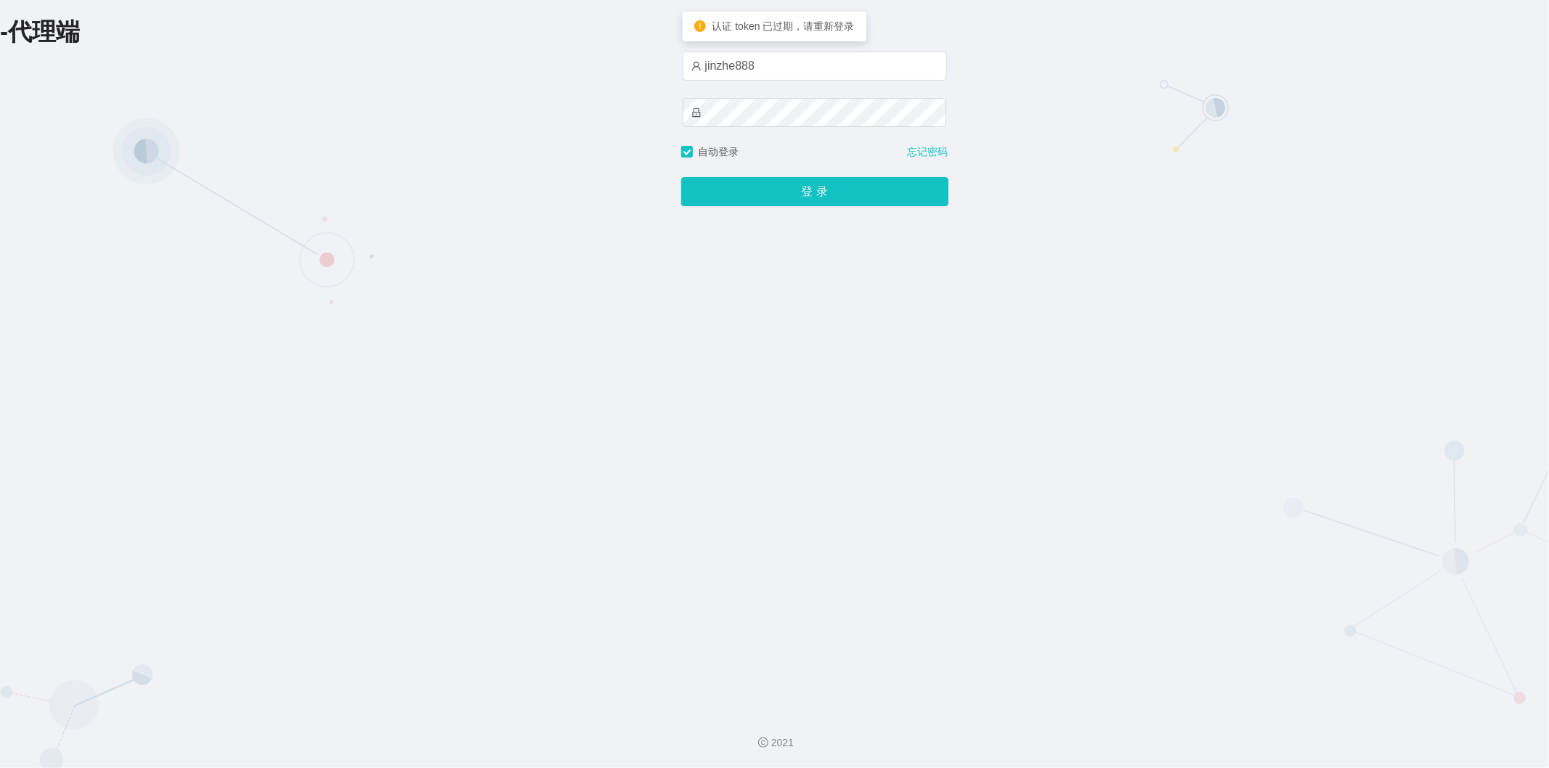
click at [799, 81] on div "jinzhe888" at bounding box center [814, 66] width 264 height 29
drag, startPoint x: 804, startPoint y: 67, endPoint x: 806, endPoint y: 81, distance: 13.9
click at [804, 67] on input "jinzhe888" at bounding box center [814, 66] width 264 height 29
type input "金辉"
click at [985, 233] on div "-代理端 账户密码登录 [PERSON_NAME] 自动登录 忘记密码 登 录" at bounding box center [774, 350] width 1549 height 701
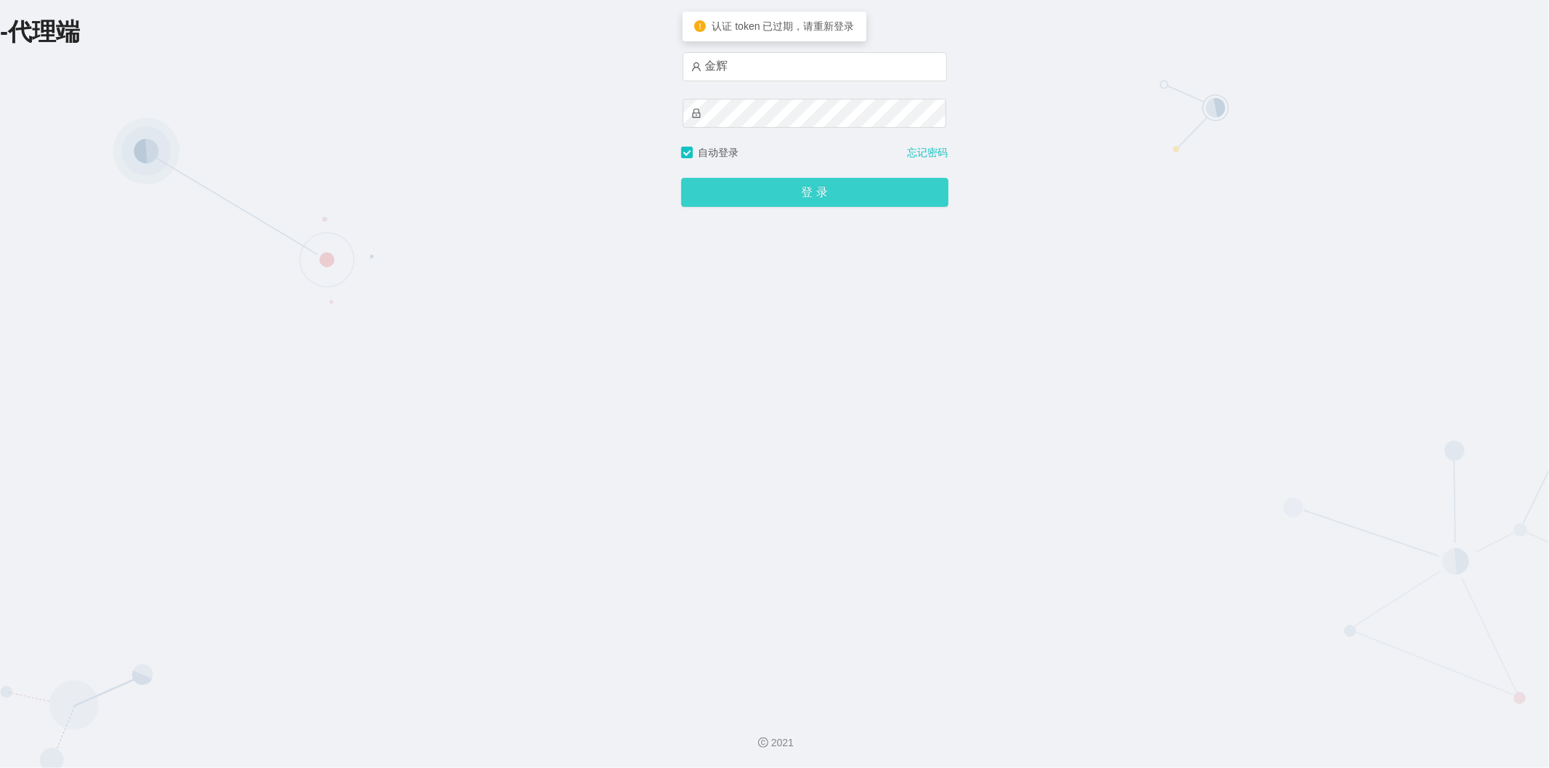
click at [852, 183] on button "登 录" at bounding box center [814, 192] width 267 height 29
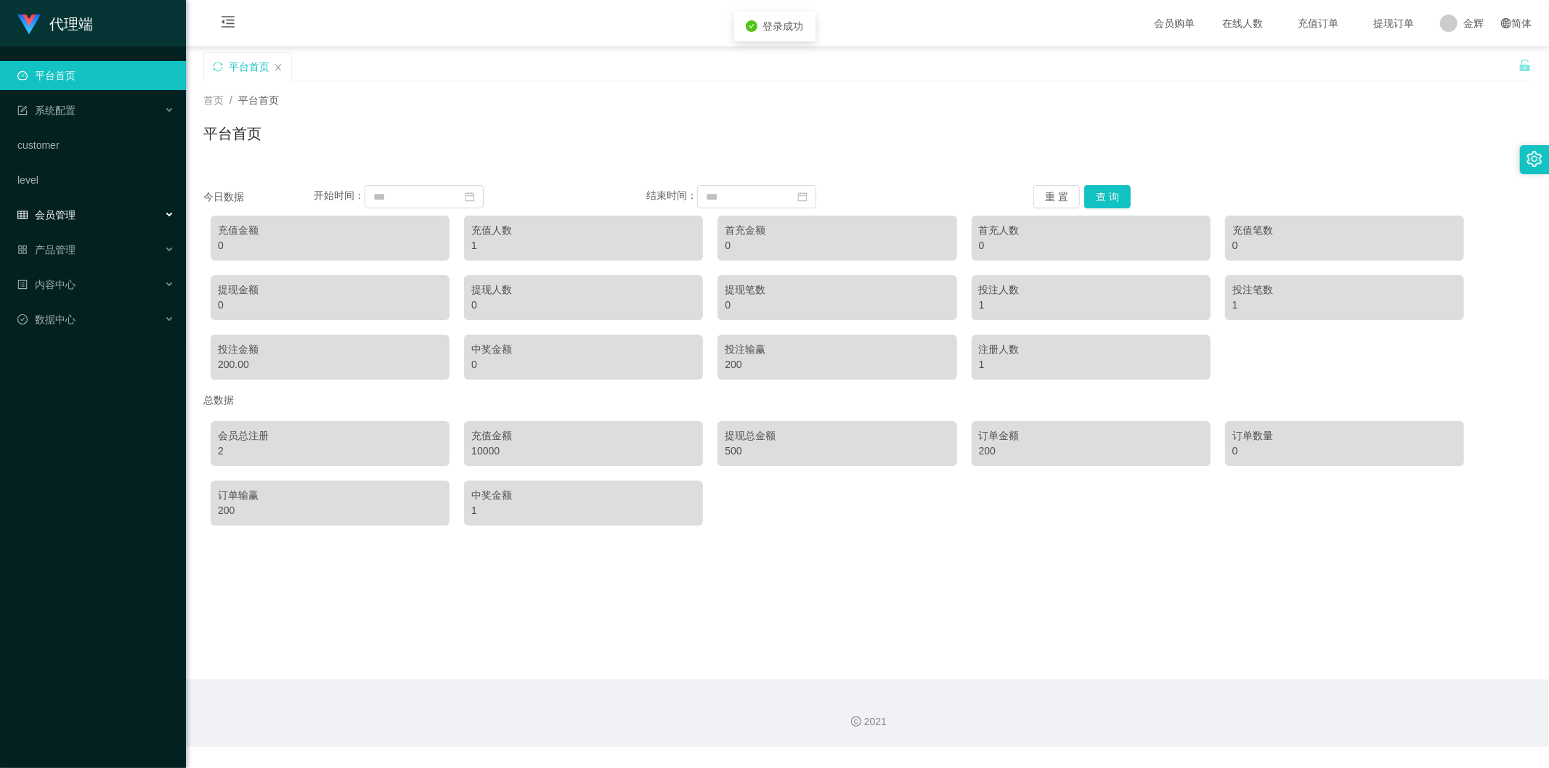
click at [80, 216] on div "会员管理" at bounding box center [93, 214] width 186 height 29
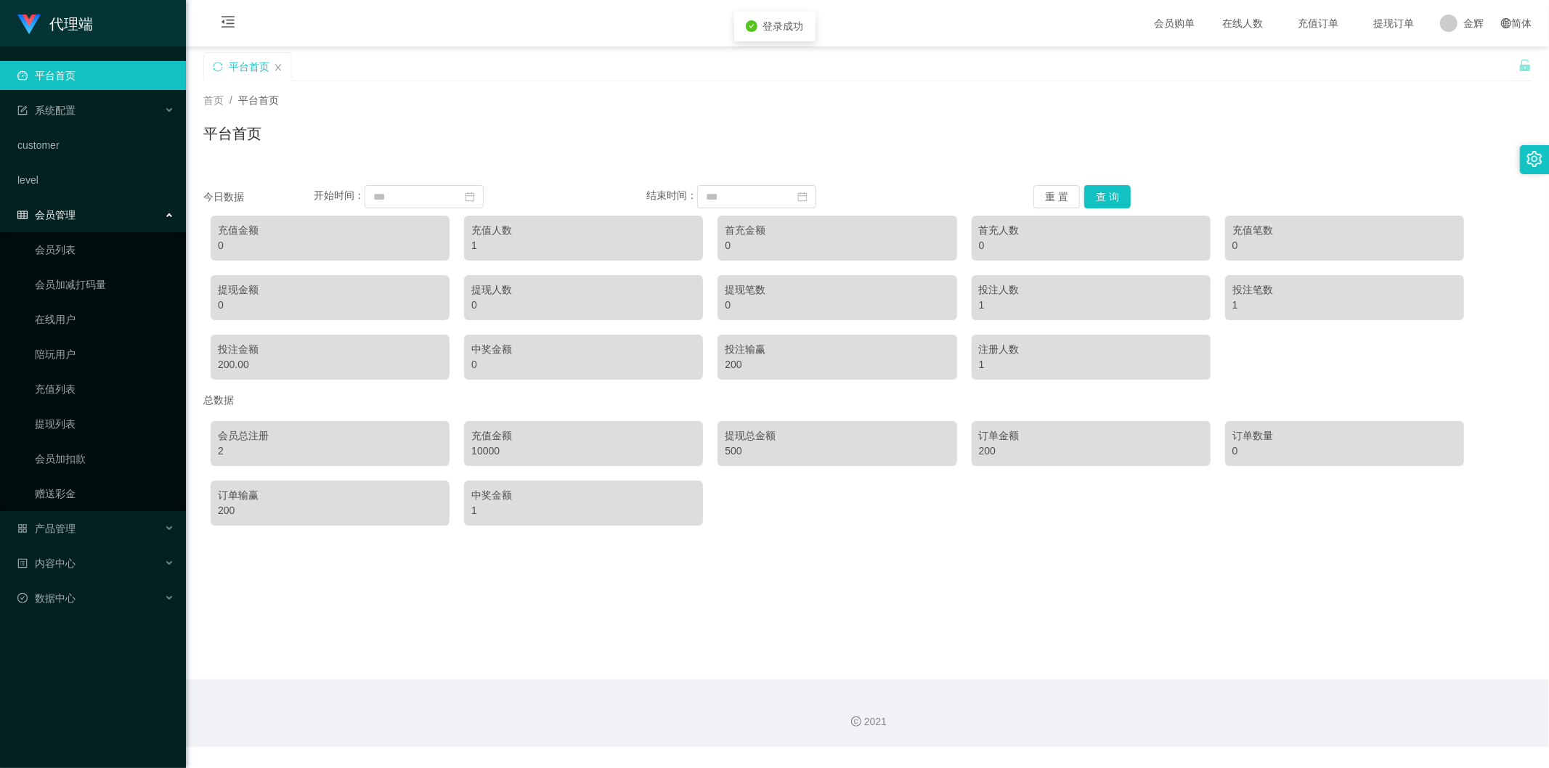
click at [89, 218] on div "会员管理" at bounding box center [93, 214] width 186 height 29
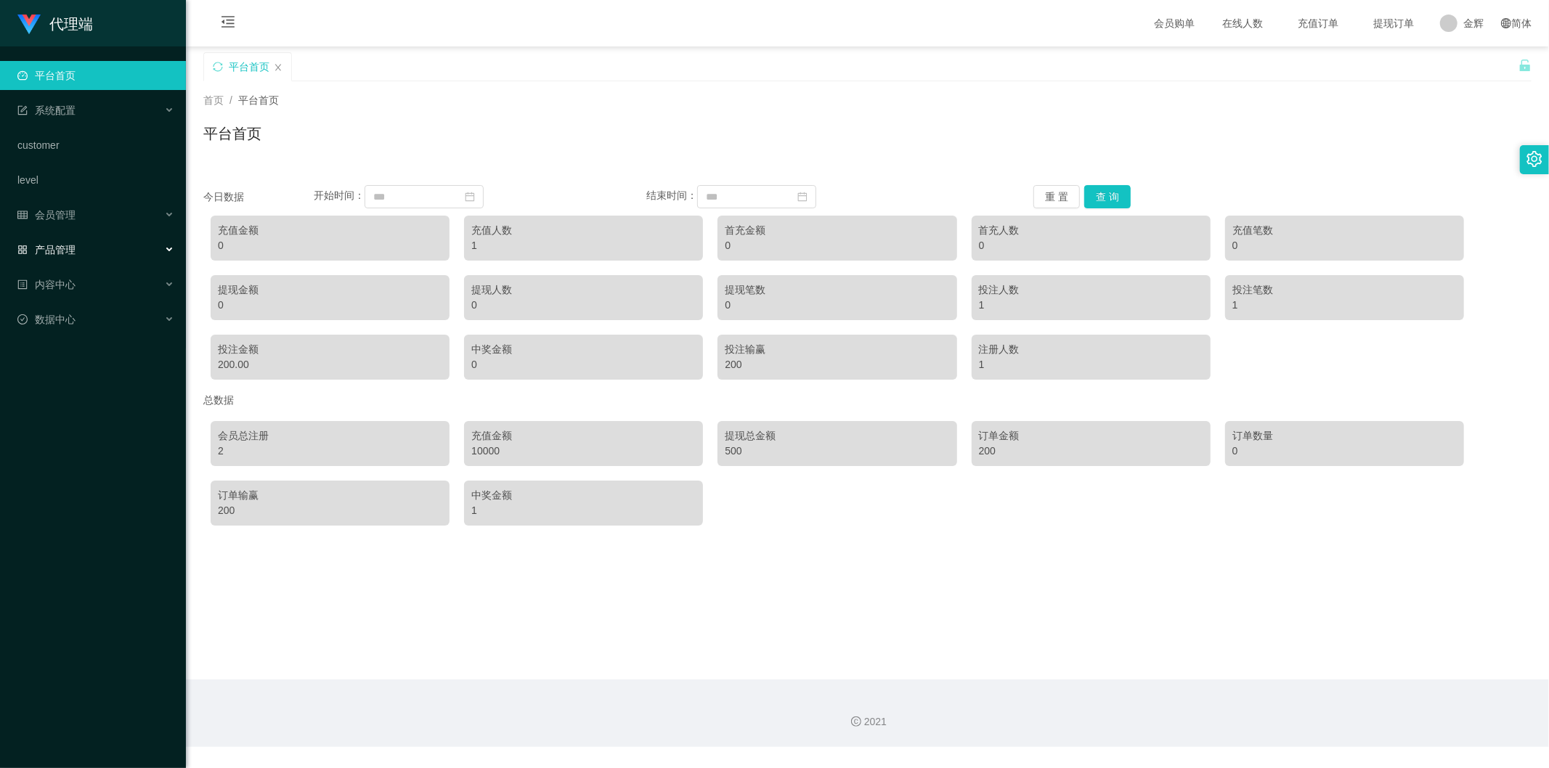
click at [78, 248] on div "产品管理" at bounding box center [93, 249] width 186 height 29
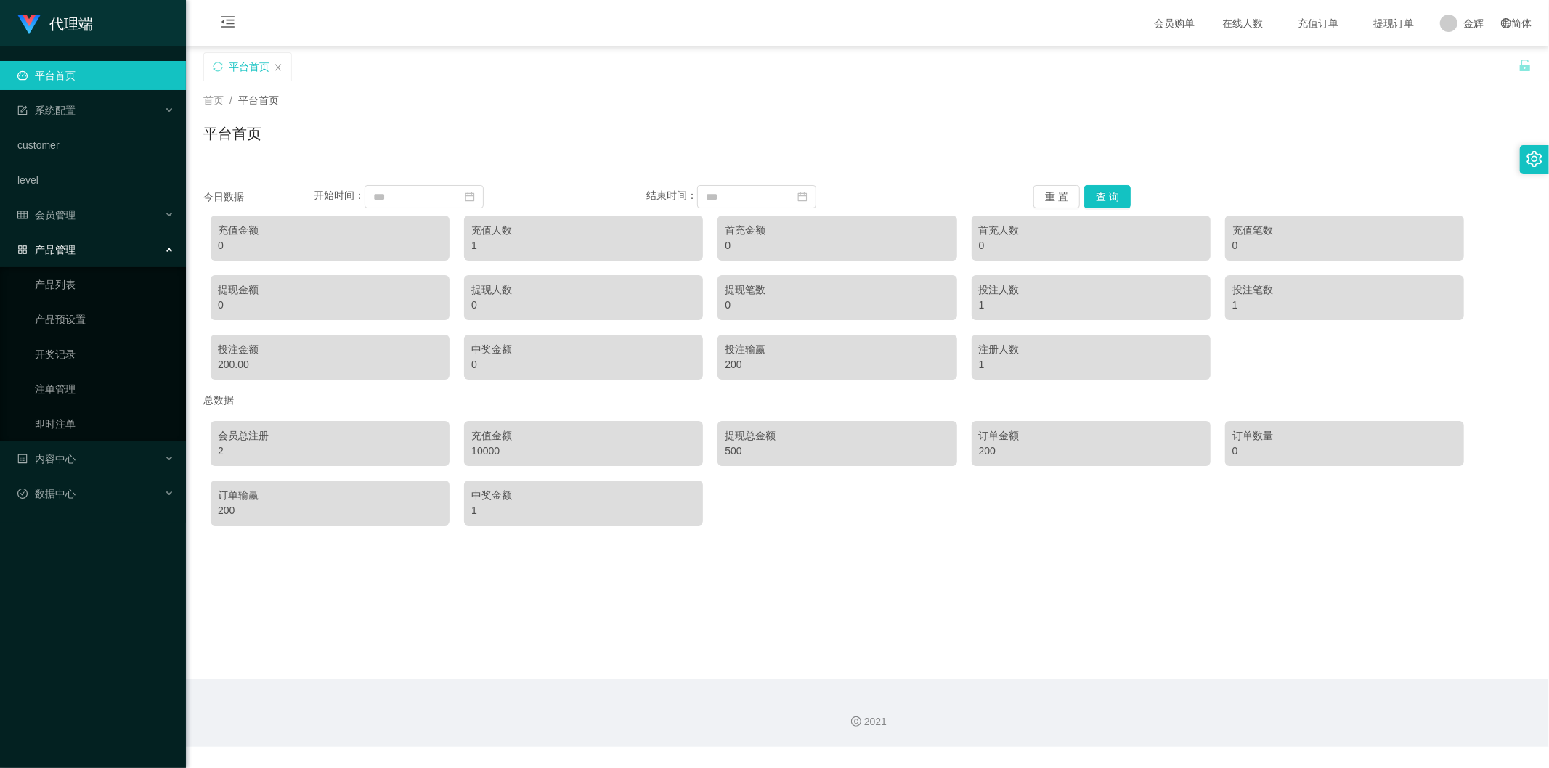
click at [80, 251] on div "产品管理" at bounding box center [93, 249] width 186 height 29
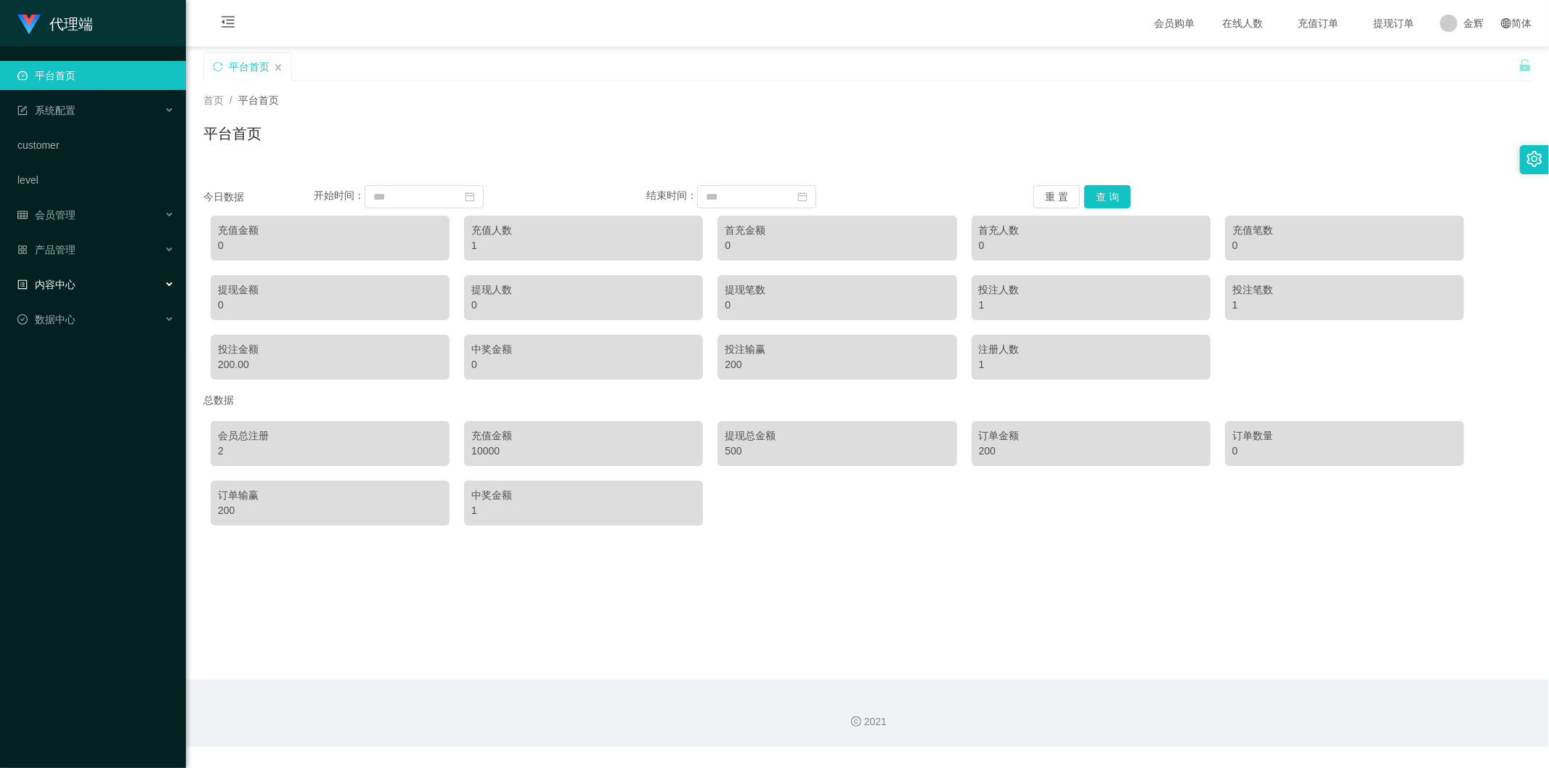
click at [80, 280] on div "内容中心" at bounding box center [93, 284] width 186 height 29
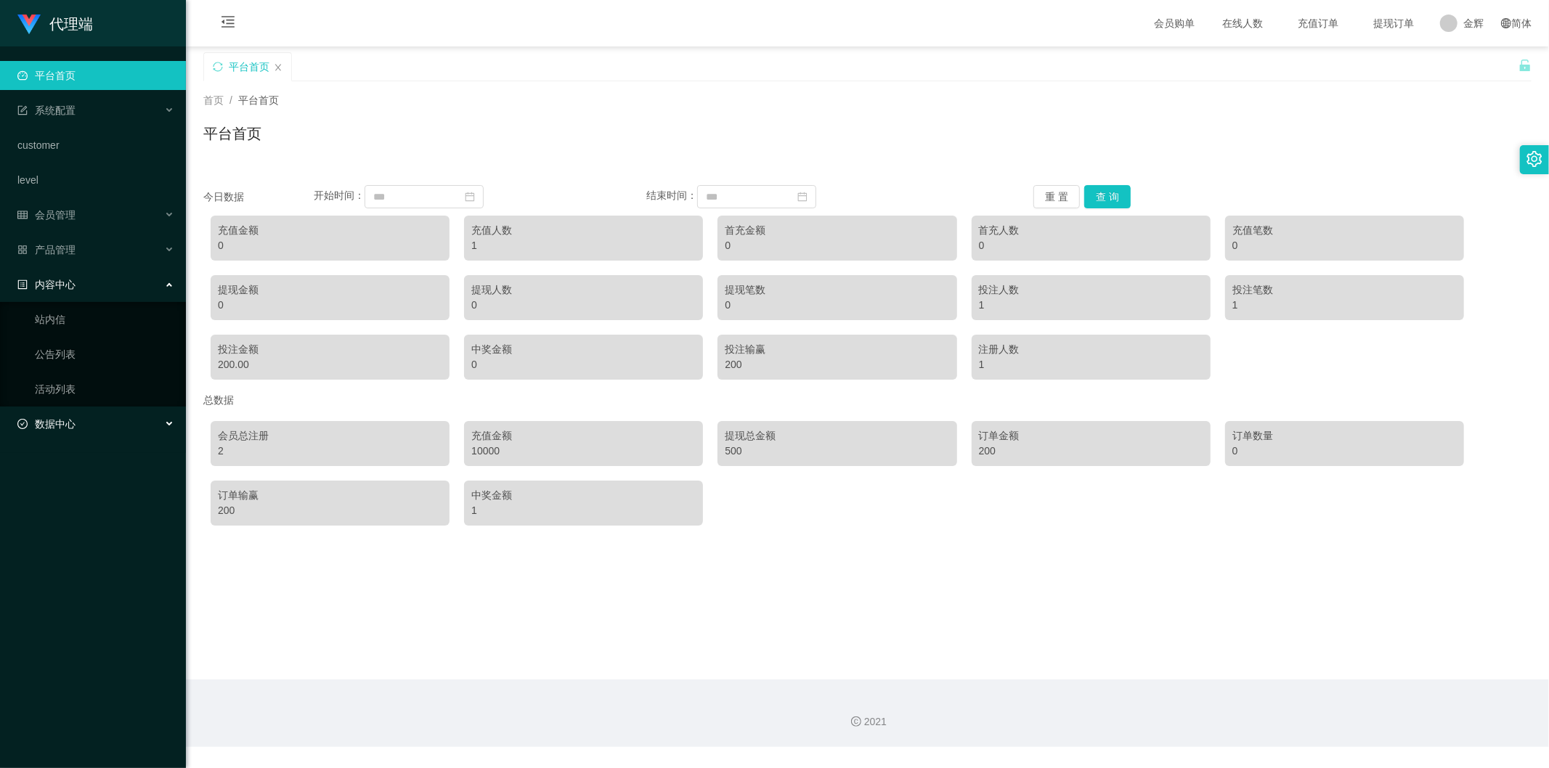
click at [75, 397] on span "数据中心" at bounding box center [46, 424] width 58 height 12
click at [71, 397] on link "员工统计" at bounding box center [104, 458] width 139 height 29
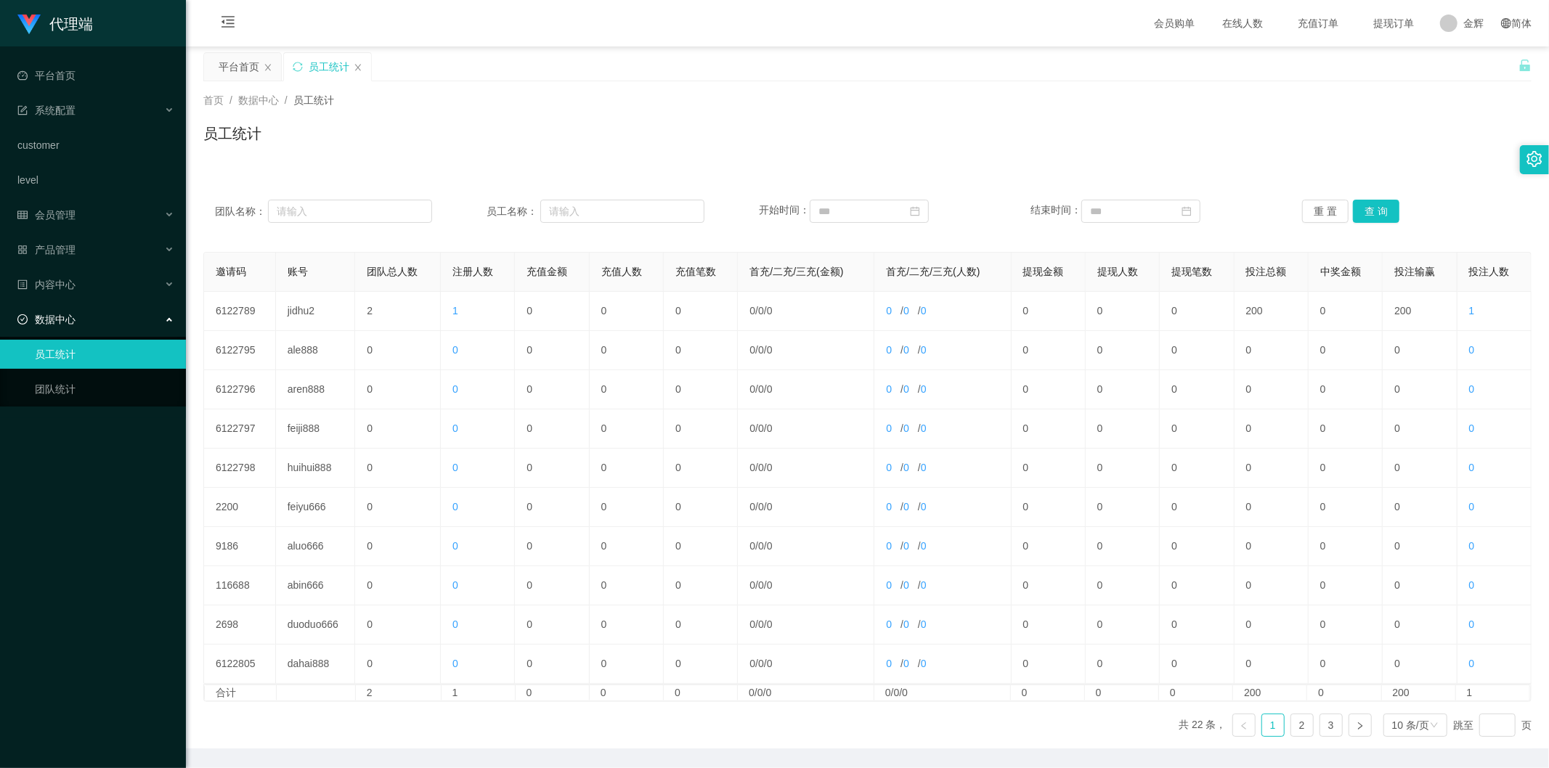
click at [985, 174] on div "团队名称： 员工名称： 开始时间： 结束时间： 重 置 查 询 邀请码 账号 团队总人数 注册人数 充值金额 充值人数 充值笔数 首充/二充/三充(金额) 首…" at bounding box center [867, 458] width 1328 height 581
click at [344, 139] on div "员工统计" at bounding box center [867, 139] width 1328 height 33
click at [985, 397] on link "2" at bounding box center [1302, 725] width 22 height 22
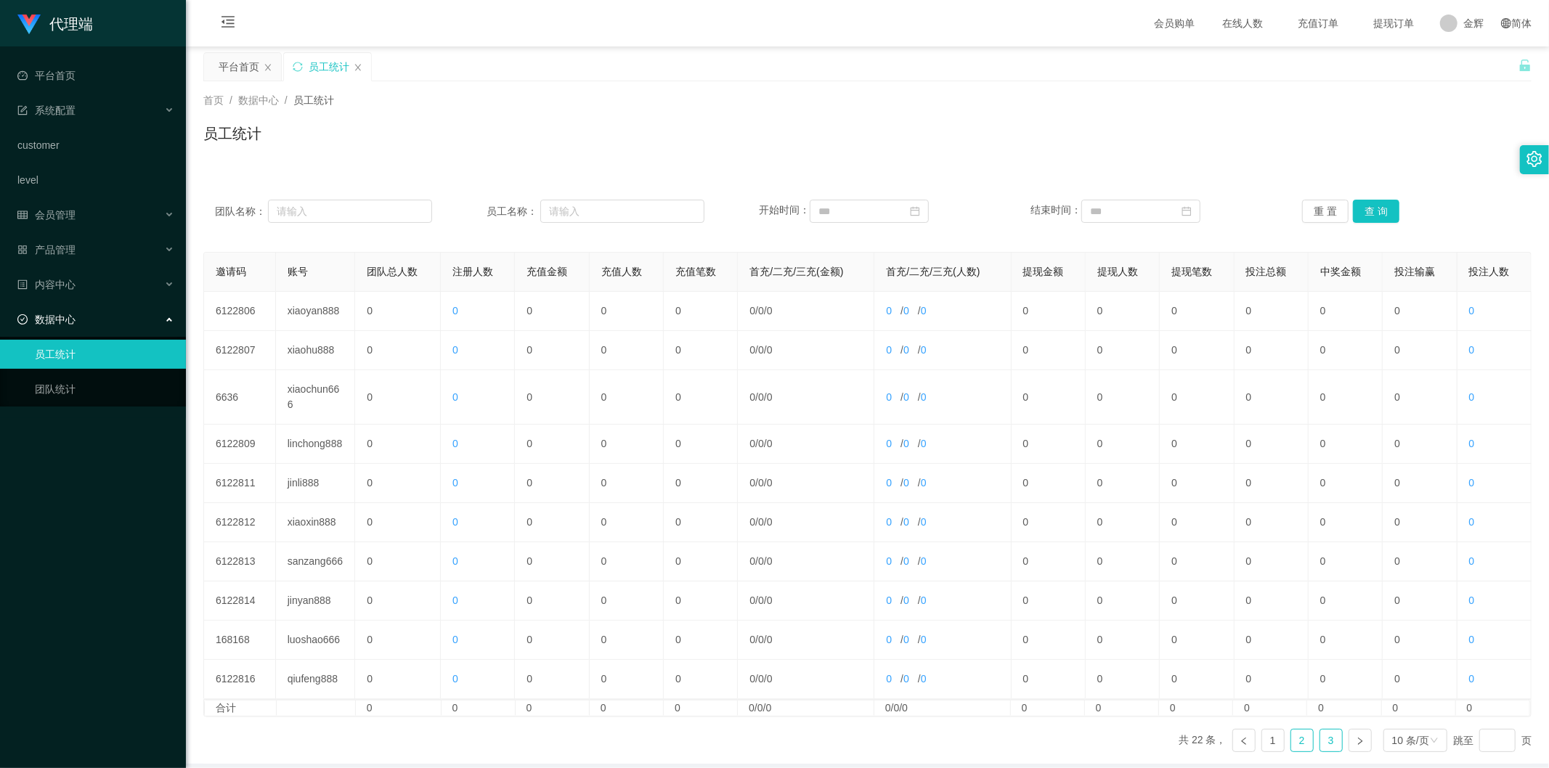
click at [985, 397] on link "3" at bounding box center [1331, 741] width 22 height 22
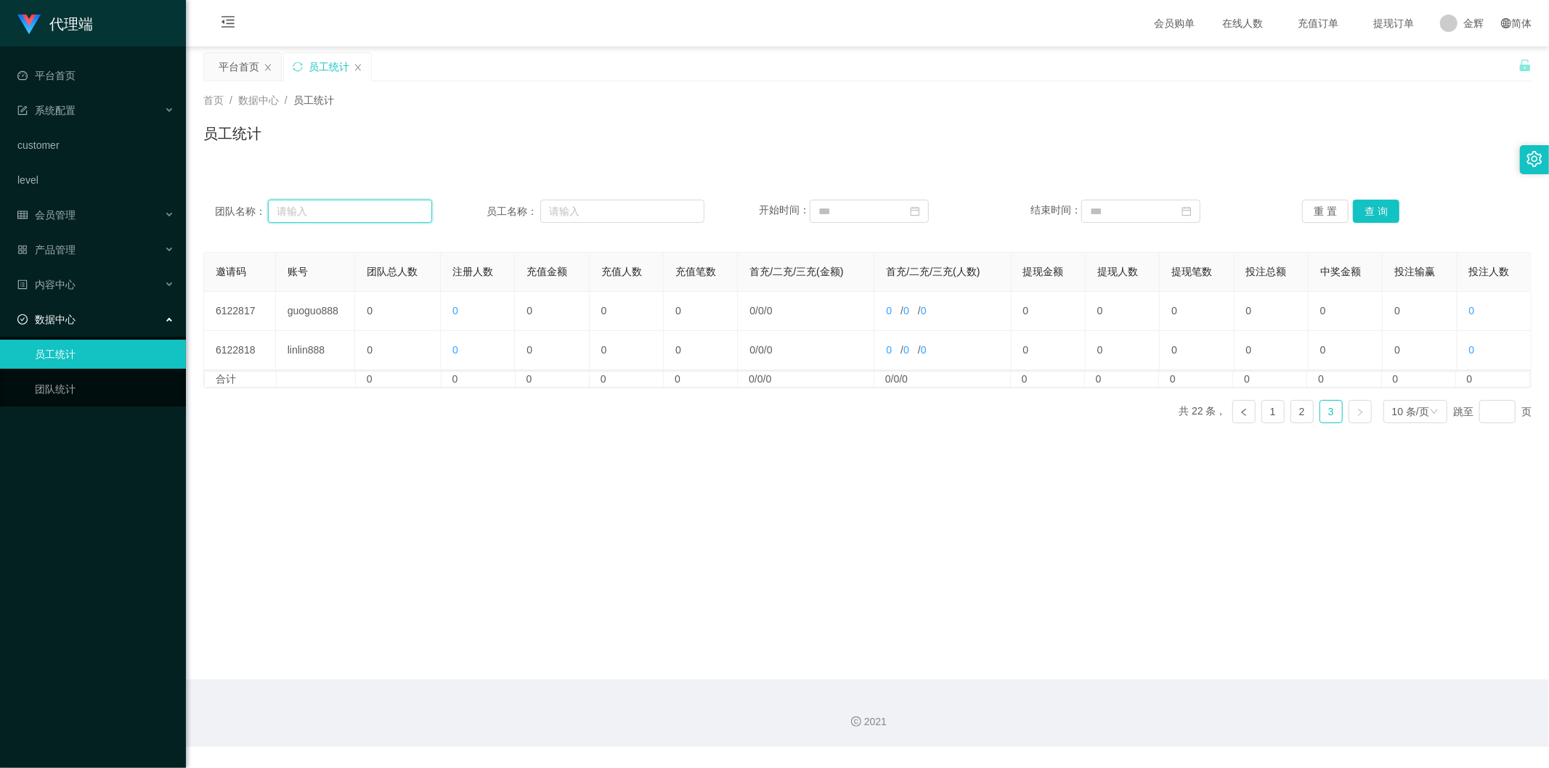
click at [309, 208] on input "text" at bounding box center [350, 211] width 164 height 23
click at [561, 216] on input "text" at bounding box center [622, 211] width 164 height 23
click at [985, 211] on button "查 询" at bounding box center [1376, 211] width 46 height 23
click at [569, 335] on div at bounding box center [867, 341] width 1303 height 29
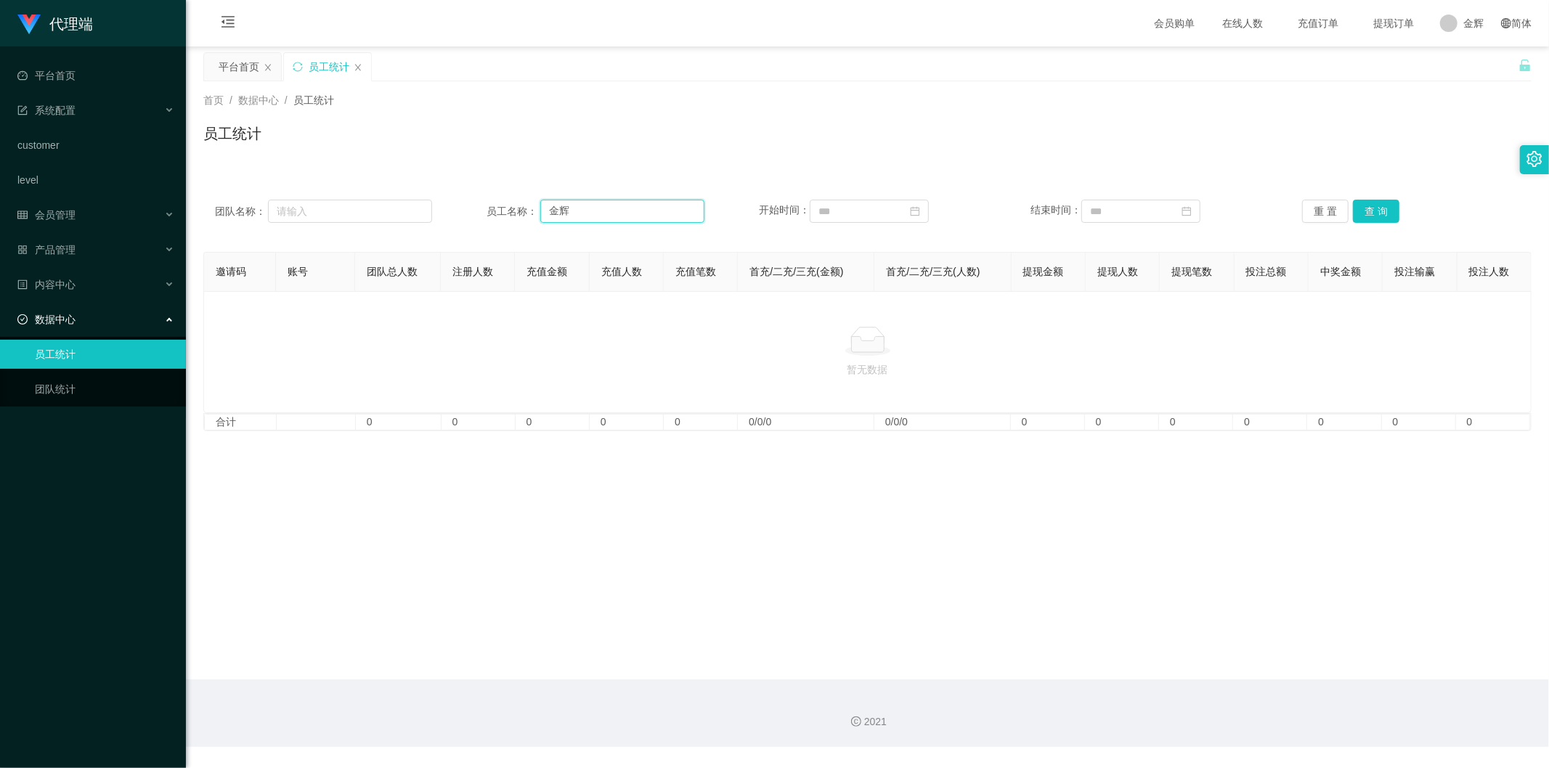
click at [664, 212] on input "金辉" at bounding box center [622, 211] width 164 height 23
type input "[PERSON_NAME]"
click at [985, 207] on button "重 置" at bounding box center [1325, 211] width 46 height 23
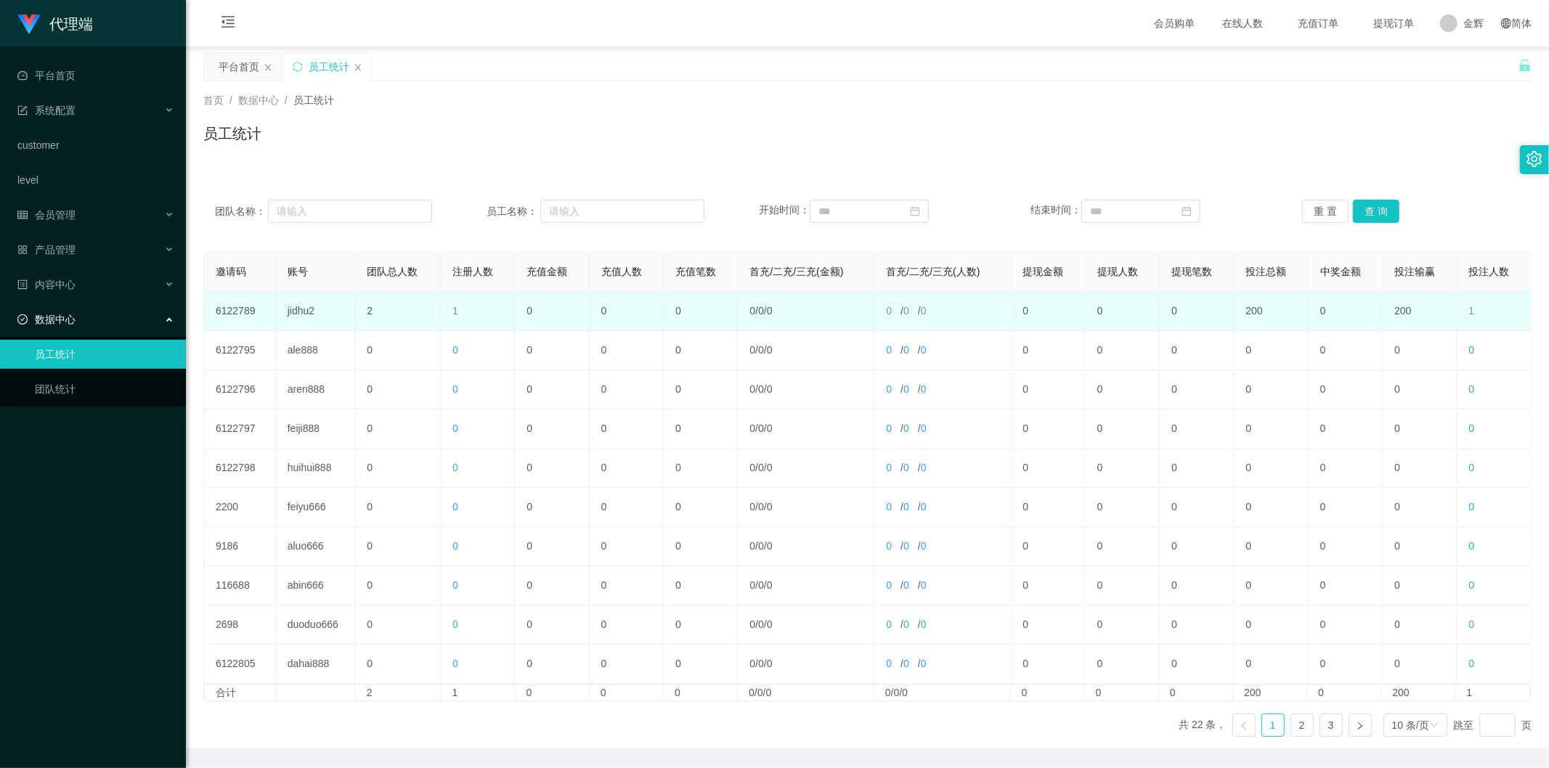
click at [313, 308] on td "jidhu2" at bounding box center [315, 311] width 79 height 39
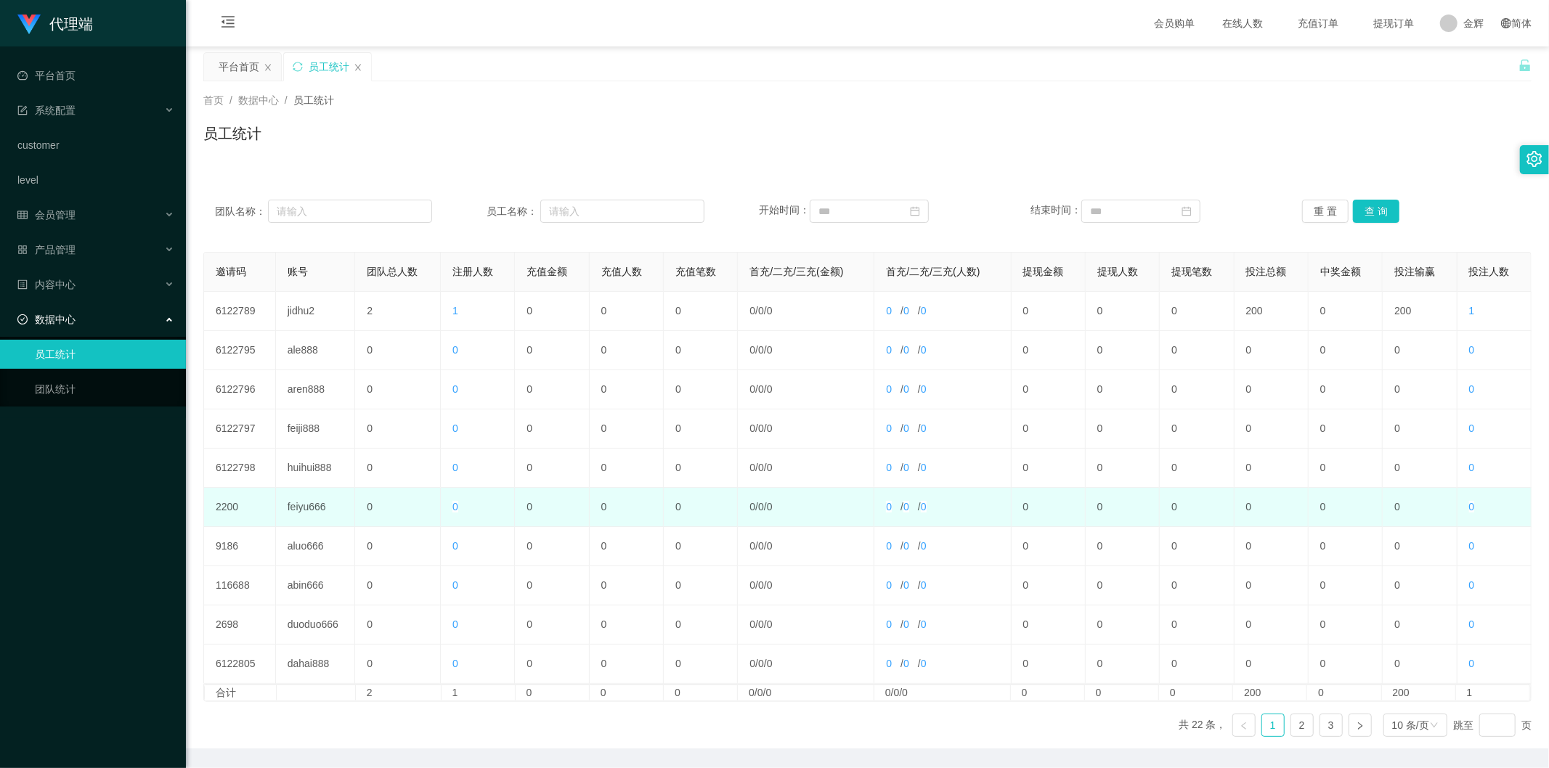
scroll to position [48, 0]
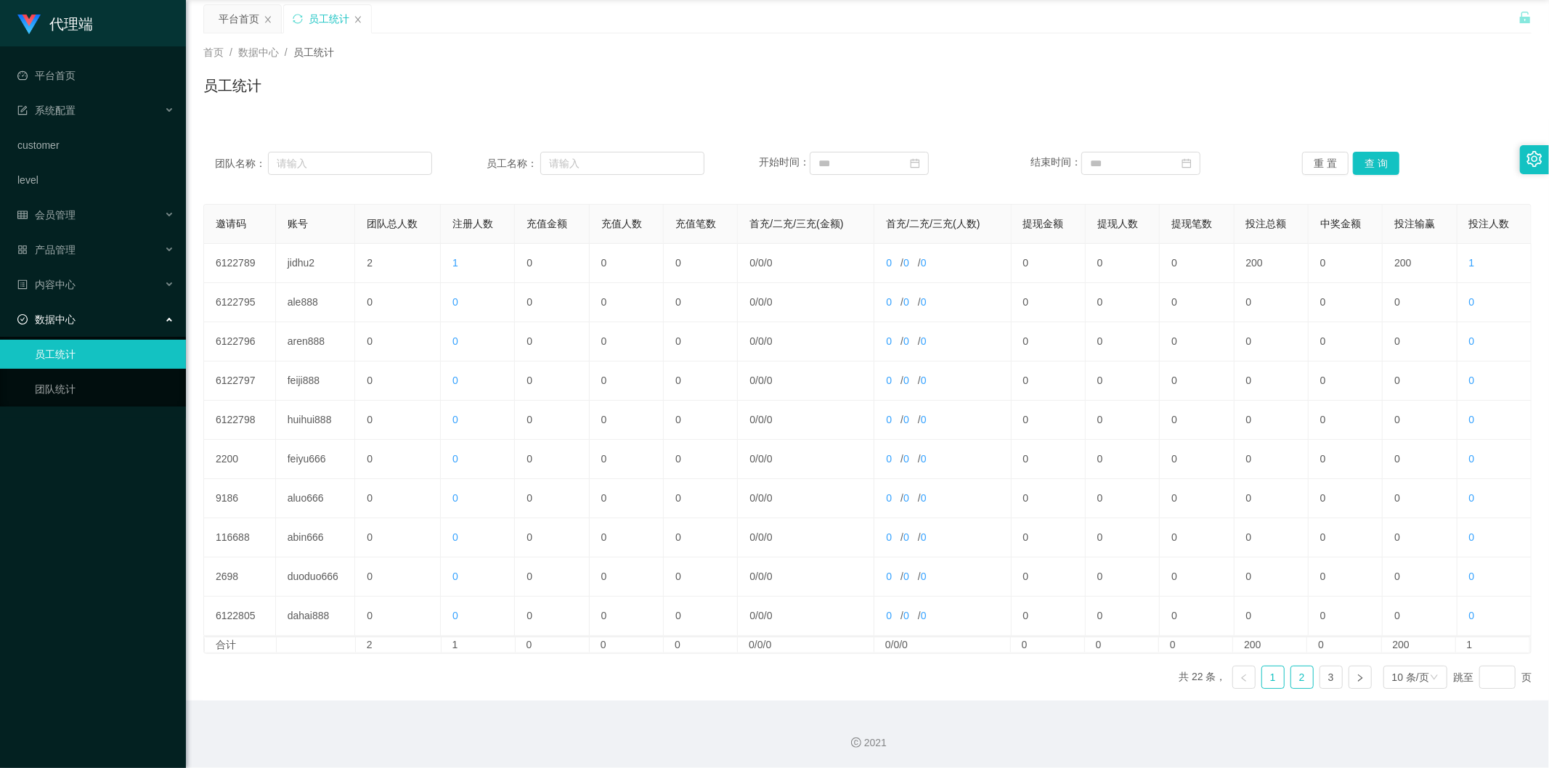
click at [985, 397] on link "2" at bounding box center [1302, 678] width 22 height 22
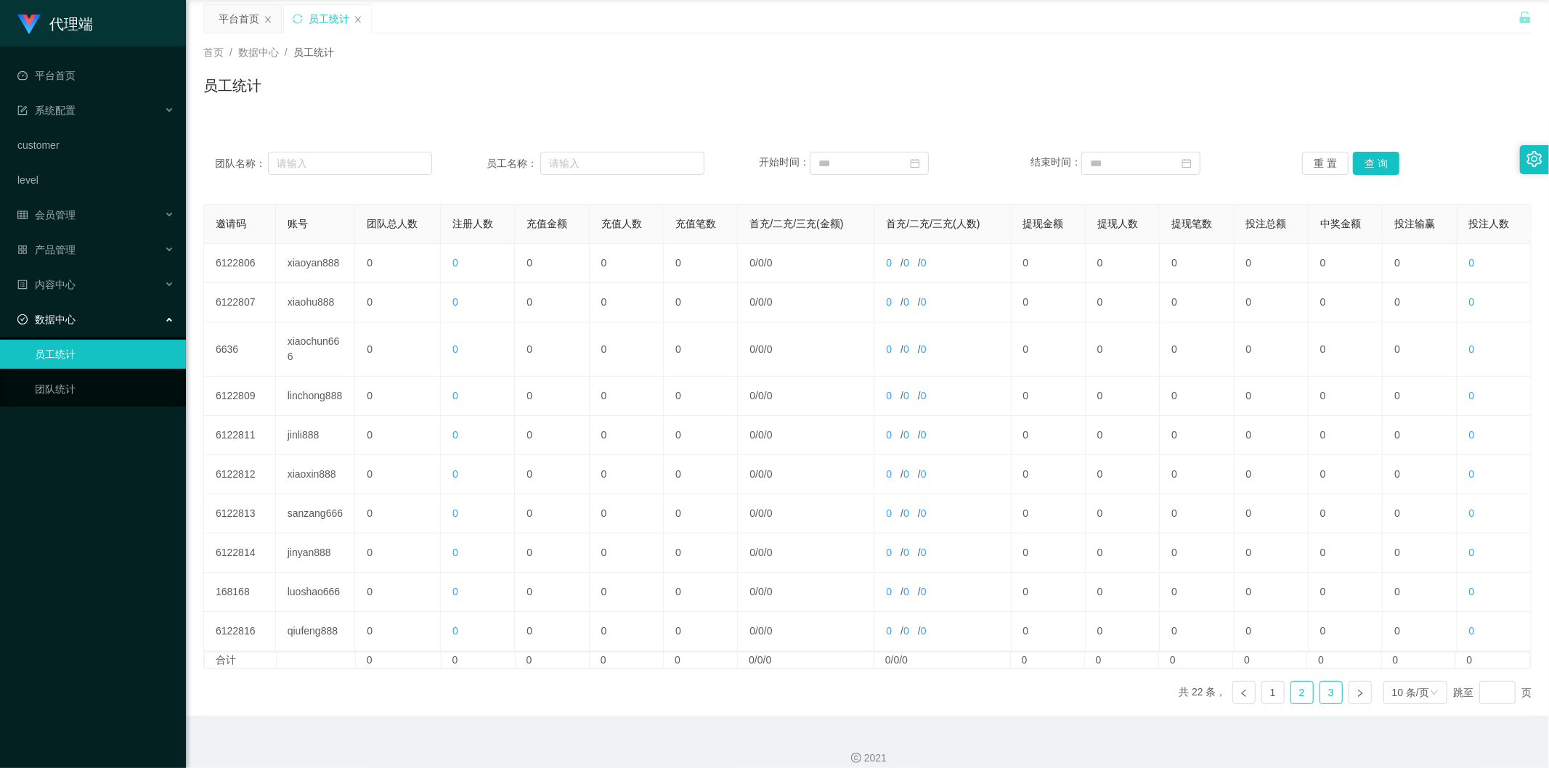
click at [985, 397] on link "3" at bounding box center [1331, 693] width 22 height 22
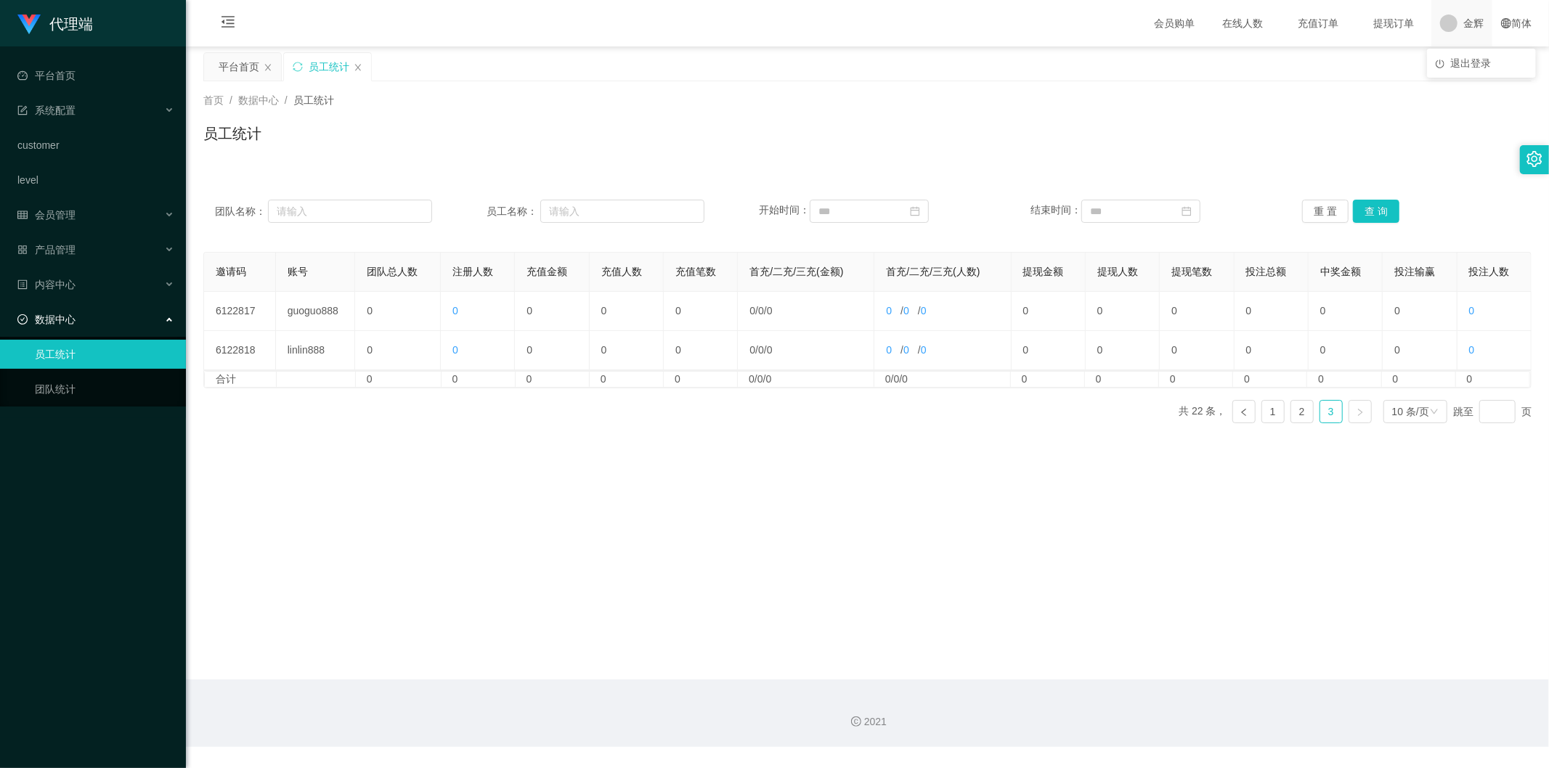
click at [985, 33] on span "金辉" at bounding box center [1473, 23] width 20 height 46
click at [985, 57] on span "退出登录" at bounding box center [1470, 63] width 41 height 12
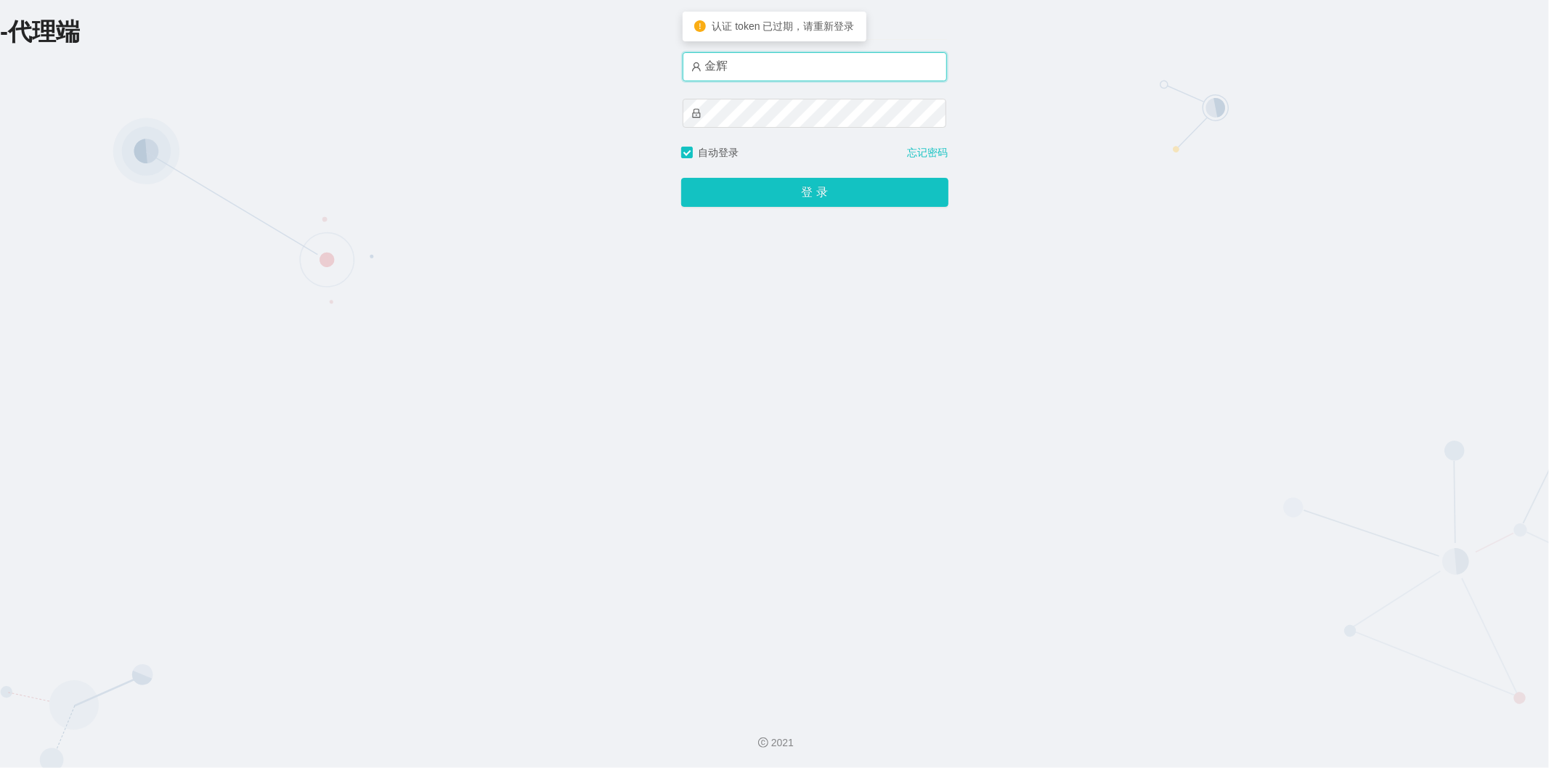
click at [780, 78] on input "金辉" at bounding box center [814, 66] width 264 height 29
type input "jinzhe888"
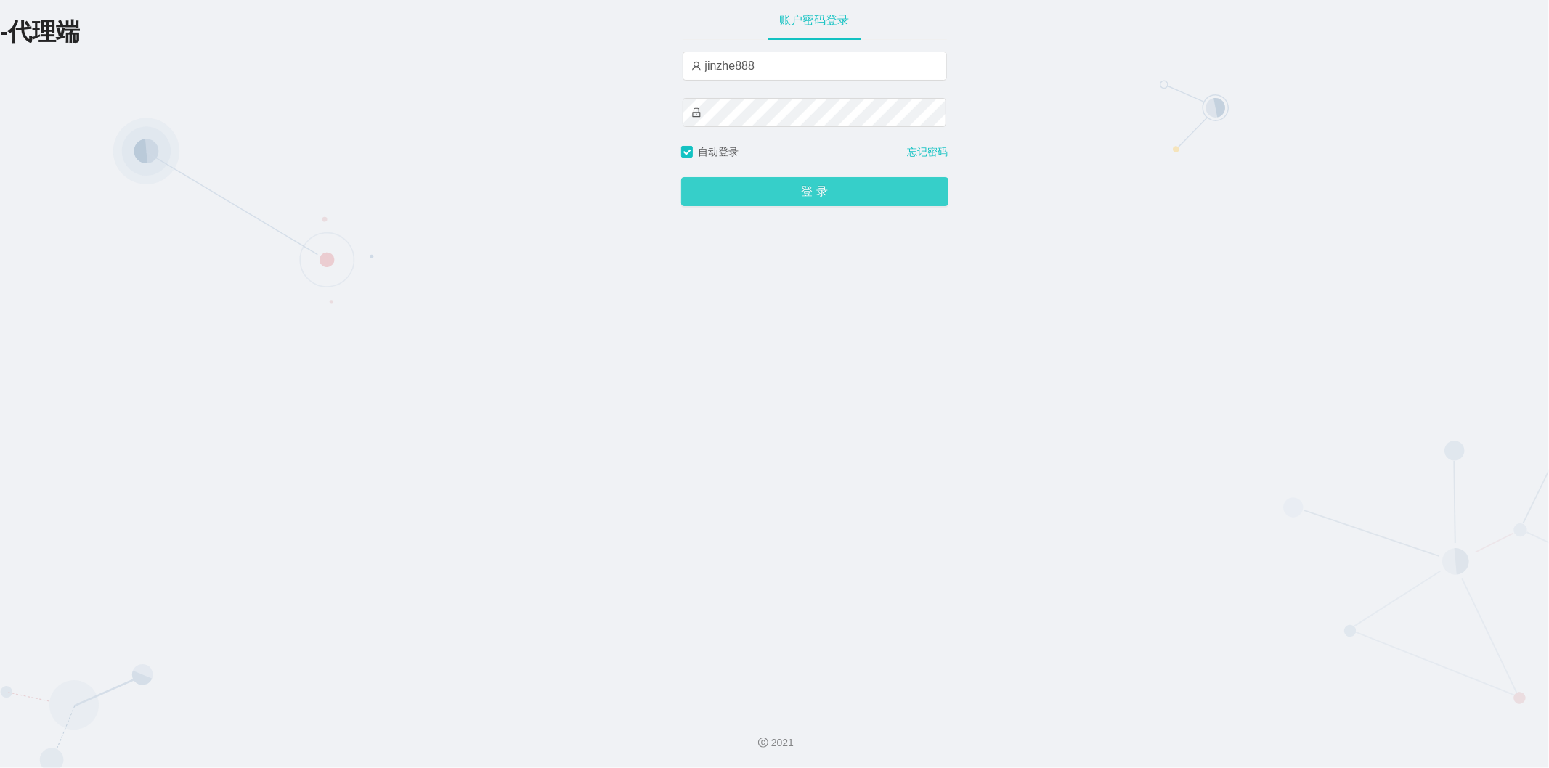
click at [837, 194] on button "登 录" at bounding box center [814, 191] width 267 height 29
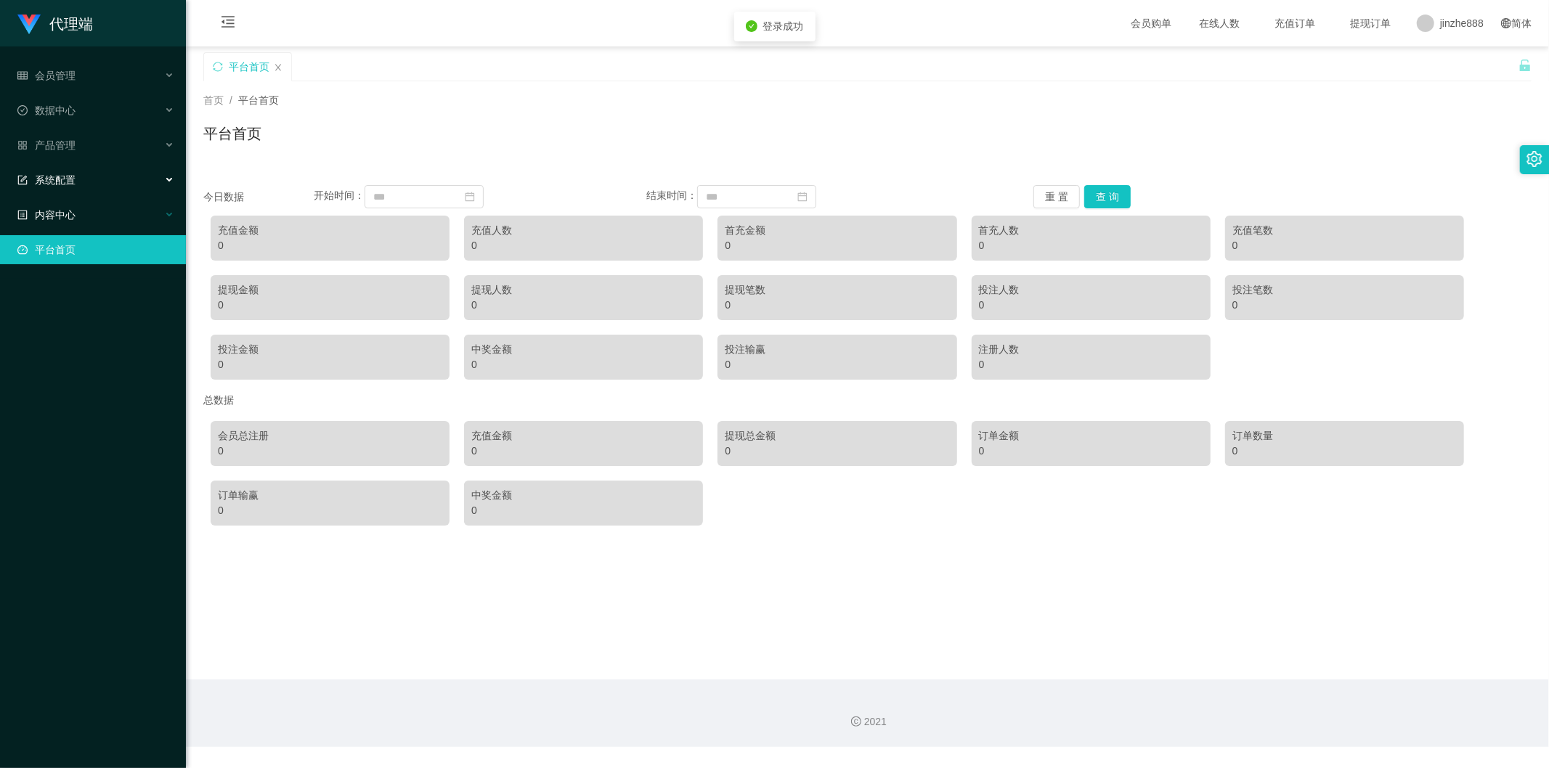
click at [67, 202] on div "内容中心" at bounding box center [93, 214] width 186 height 29
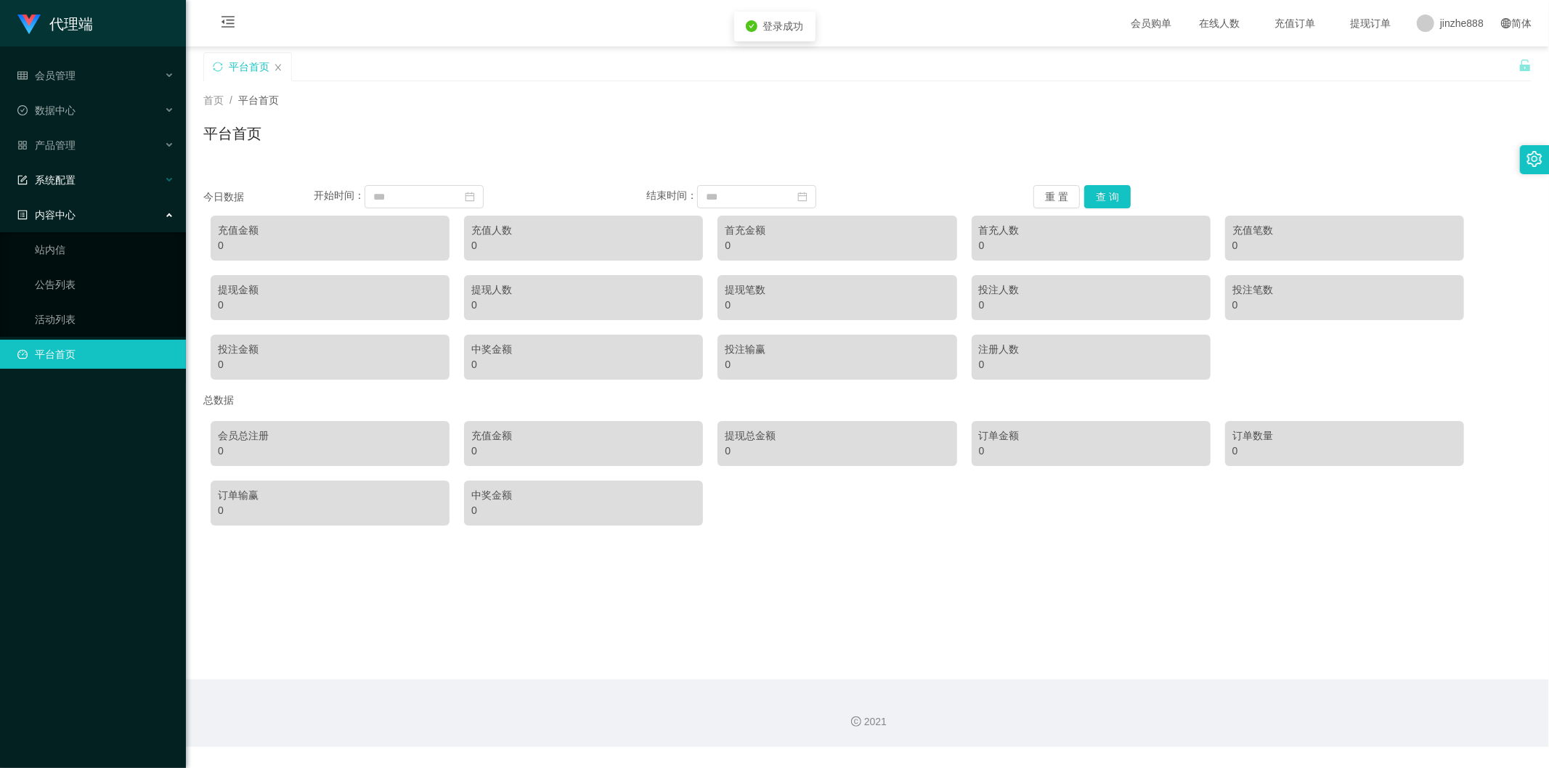
click at [78, 176] on div "系统配置" at bounding box center [93, 180] width 186 height 29
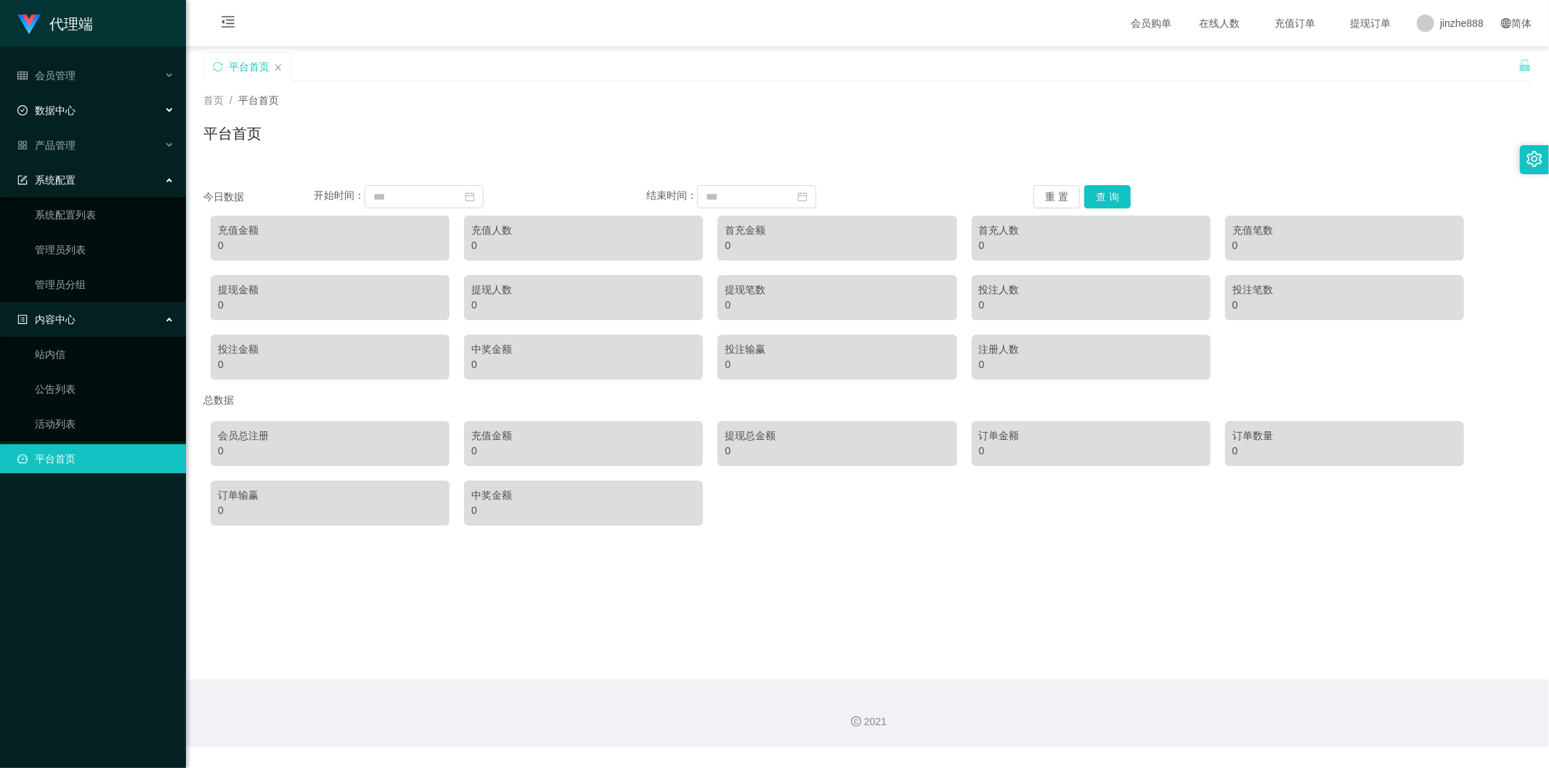
click at [84, 113] on div "数据中心" at bounding box center [93, 110] width 186 height 29
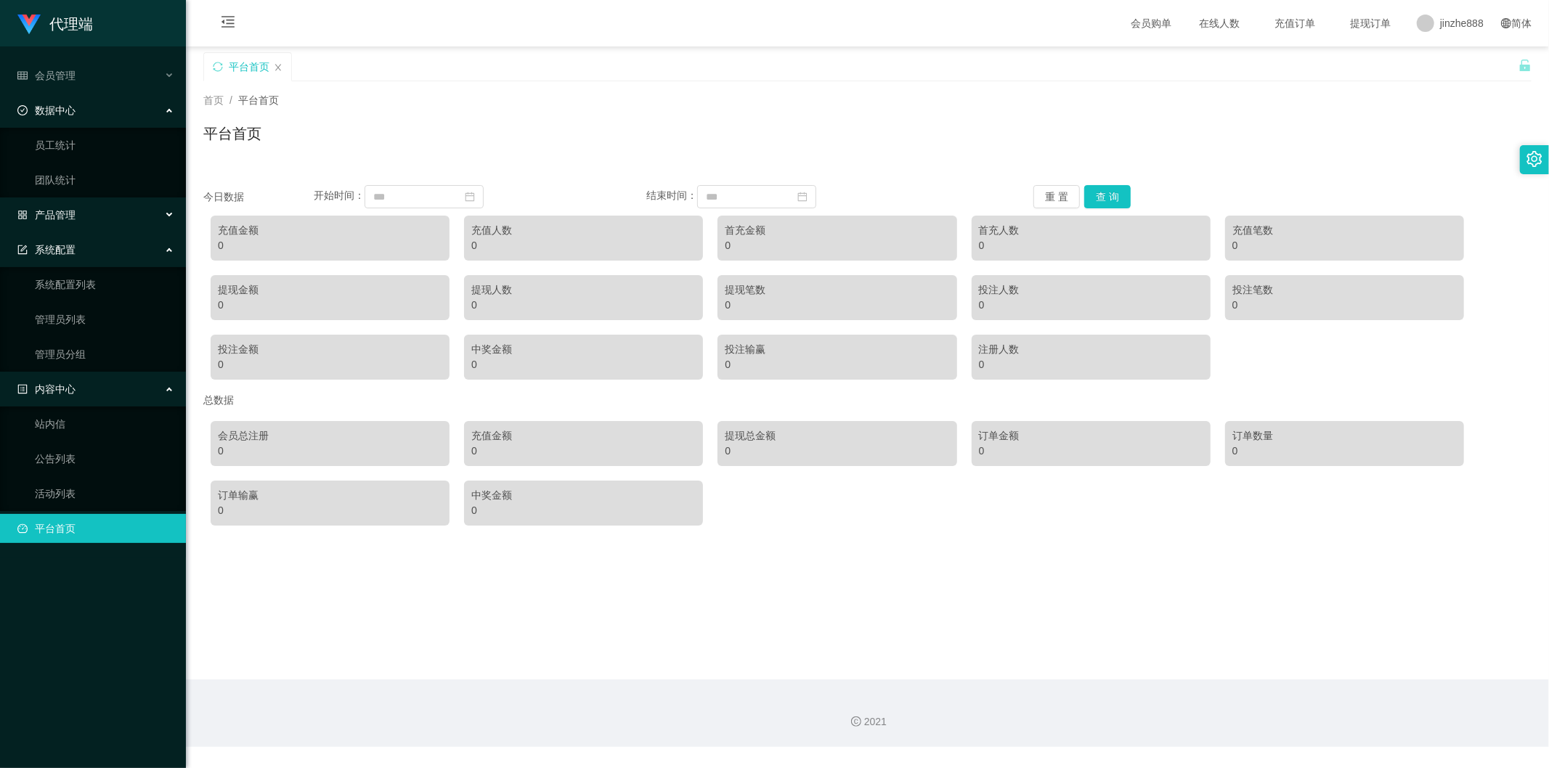
click at [68, 213] on span "产品管理" at bounding box center [46, 215] width 58 height 12
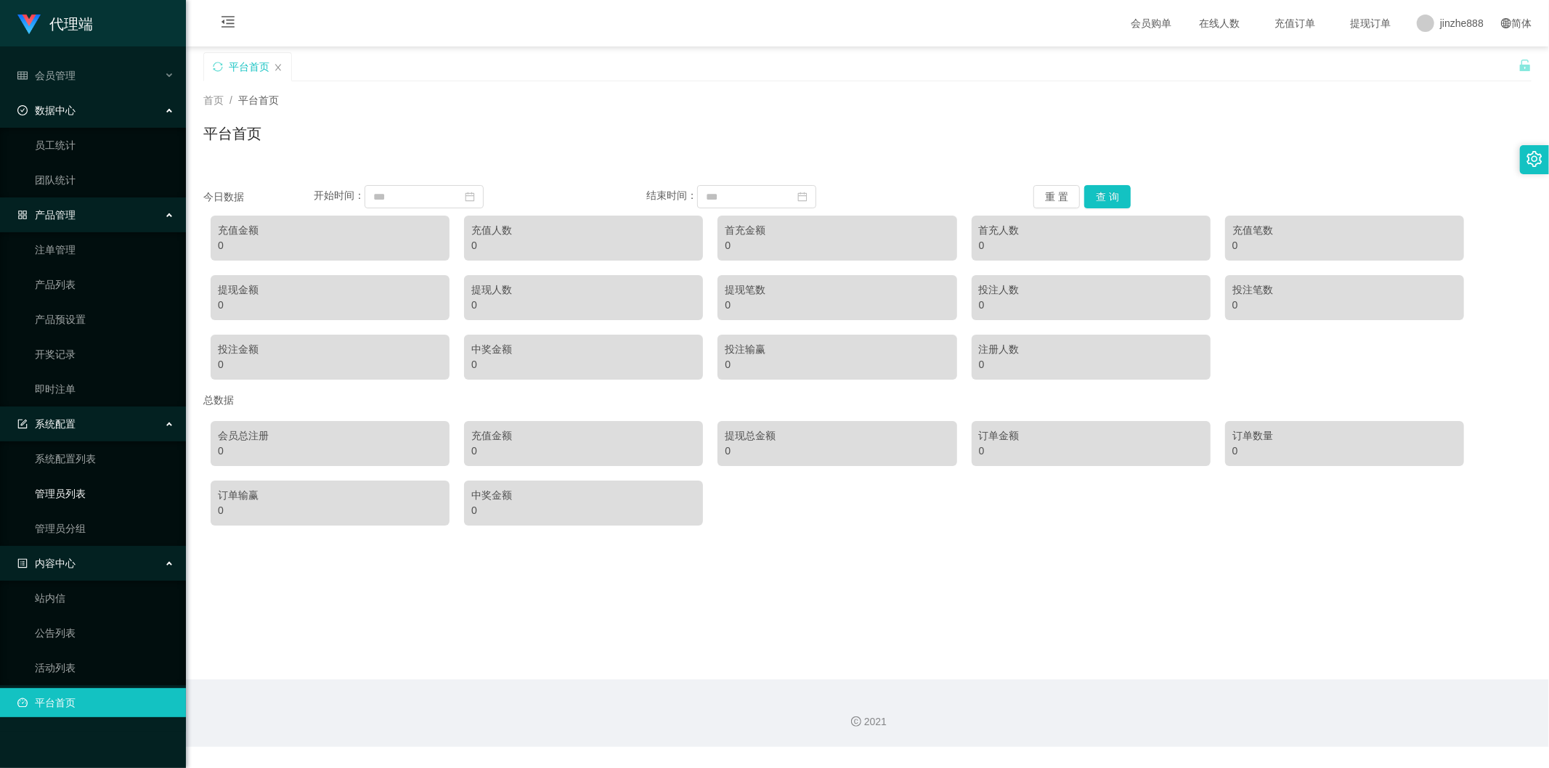
click at [89, 397] on link "管理员列表" at bounding box center [104, 493] width 139 height 29
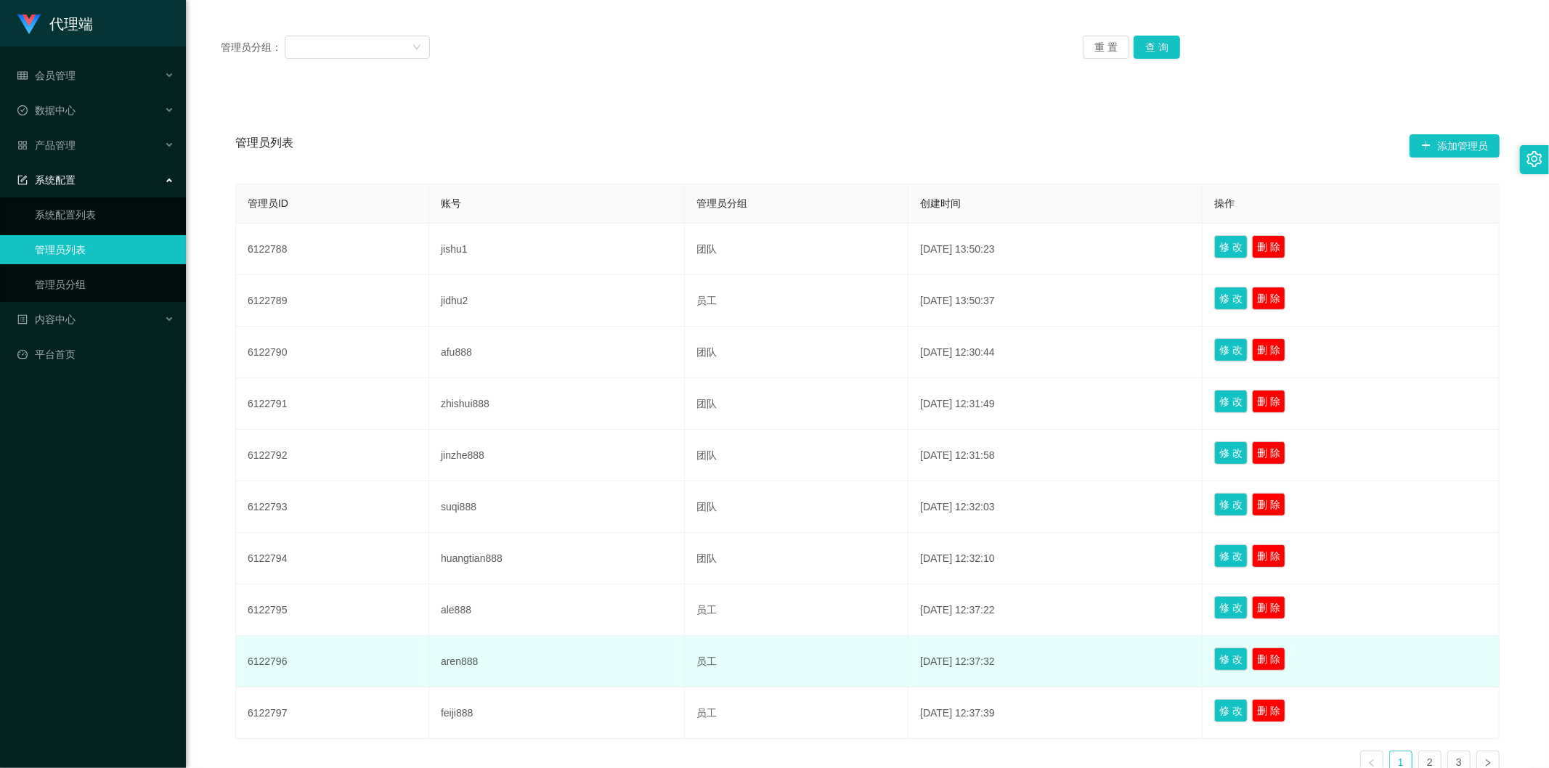
scroll to position [269, 0]
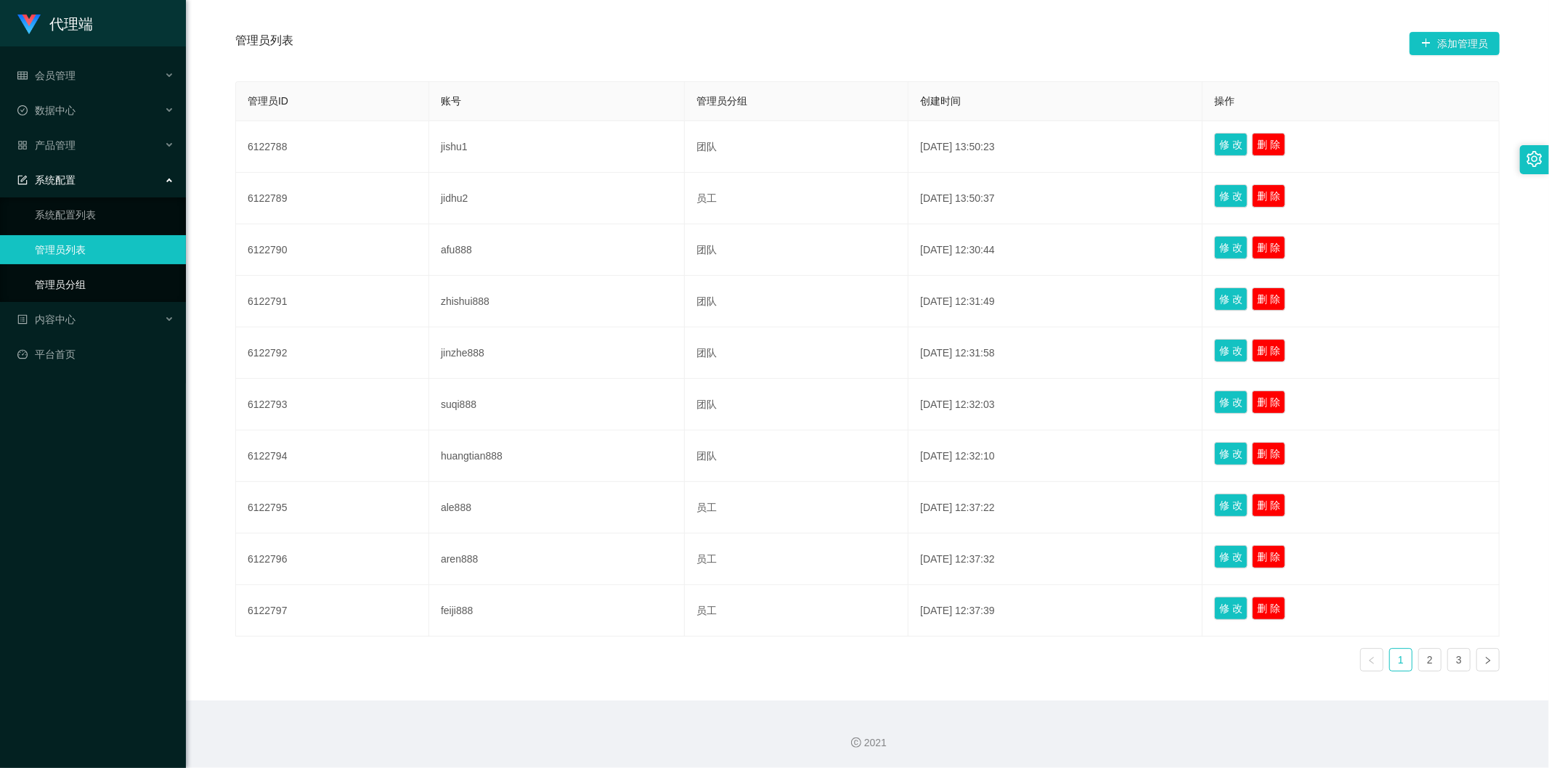
click at [76, 284] on link "管理员分组" at bounding box center [104, 284] width 139 height 29
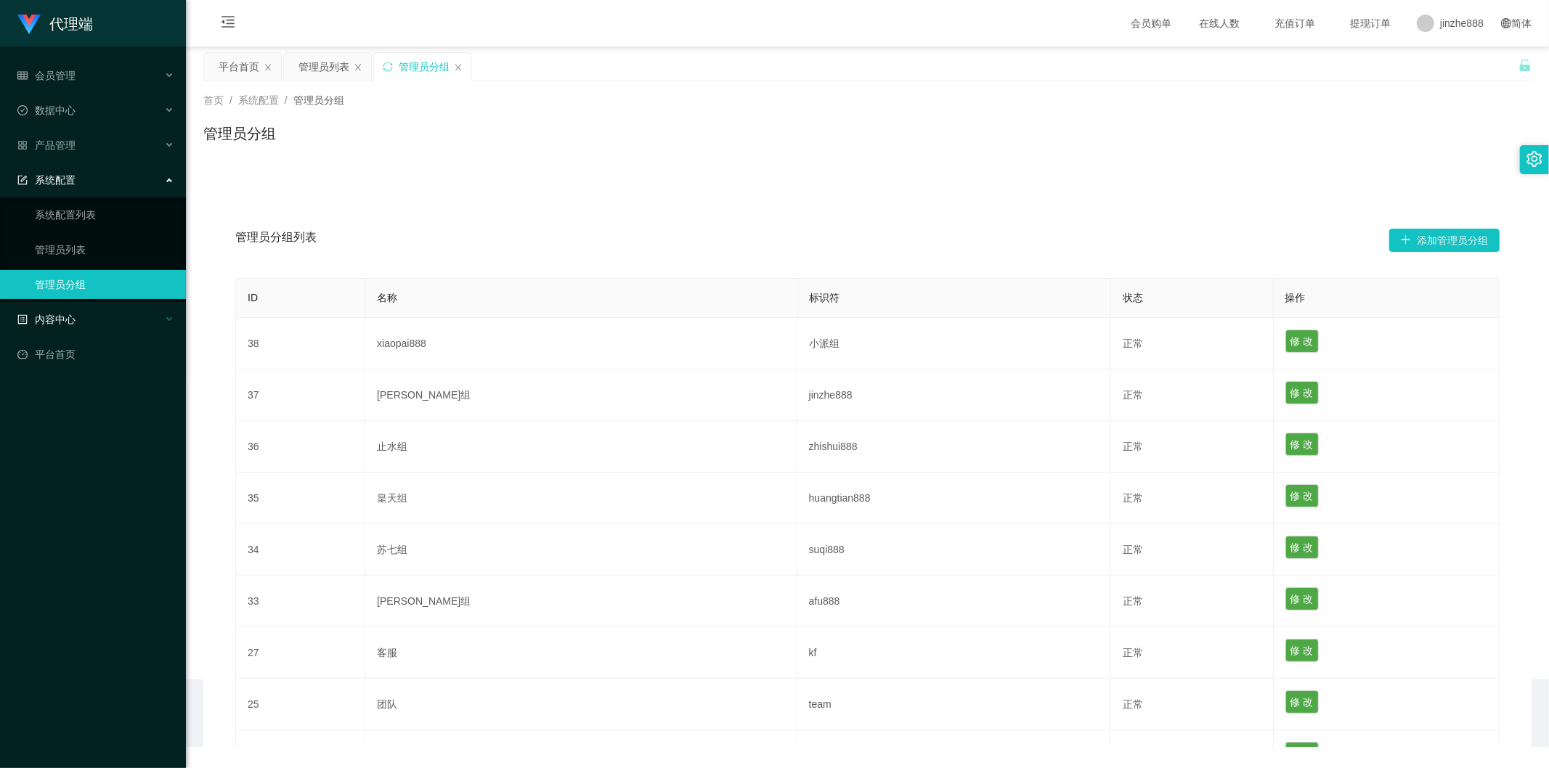
click at [86, 330] on div "内容中心" at bounding box center [93, 319] width 186 height 29
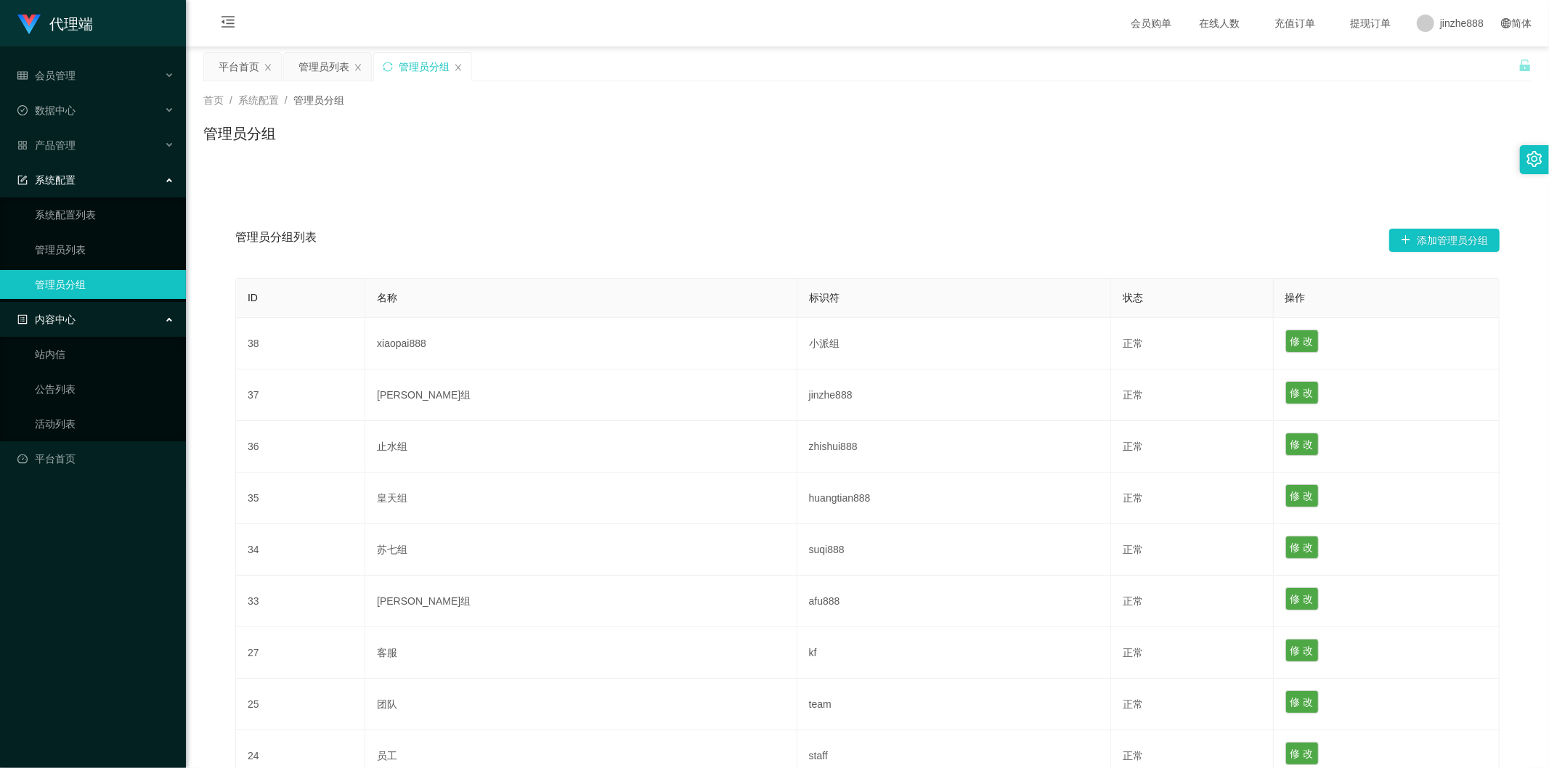
click at [89, 175] on div "系统配置" at bounding box center [93, 180] width 186 height 29
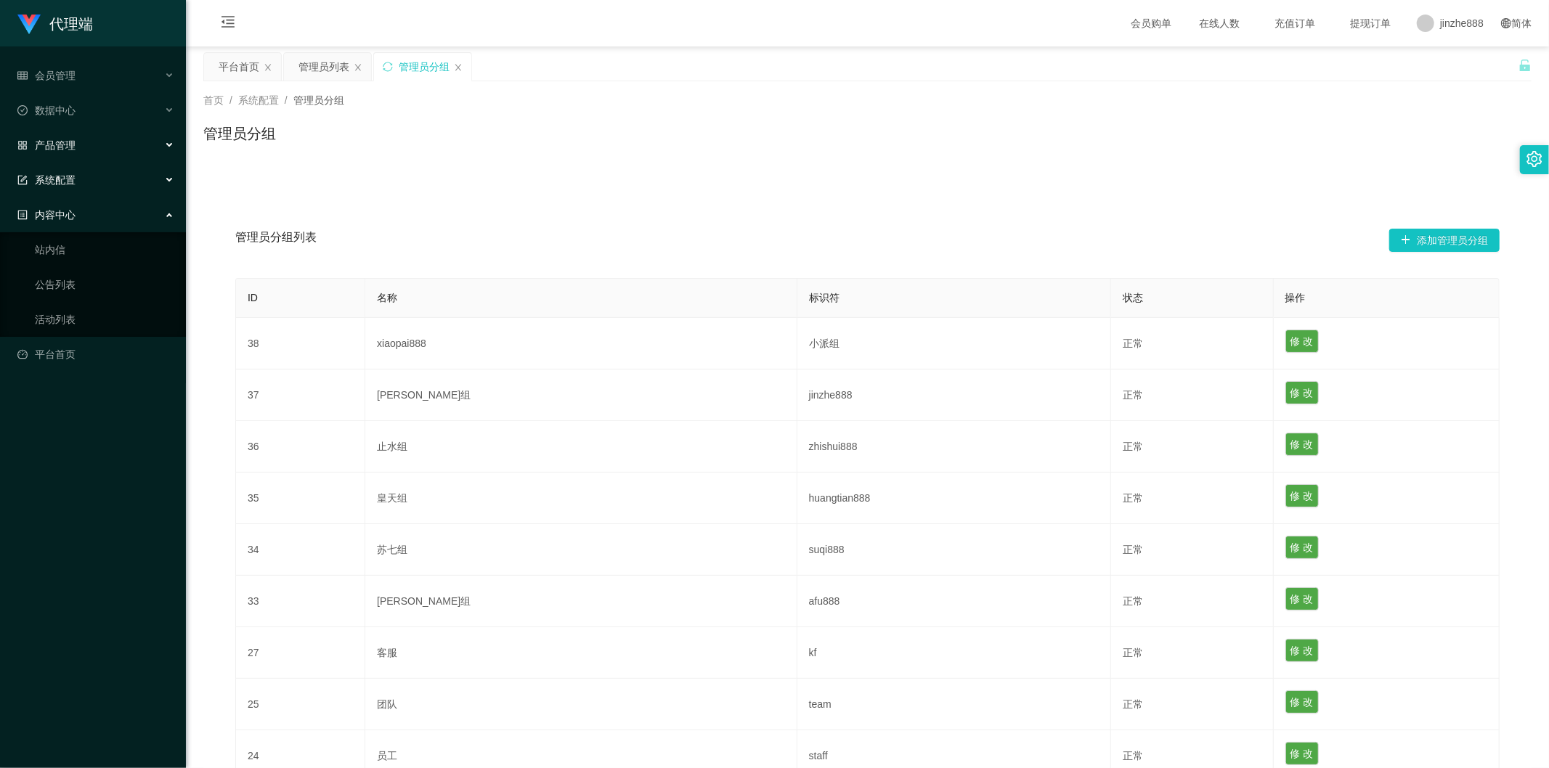
click at [68, 139] on span "产品管理" at bounding box center [46, 145] width 58 height 12
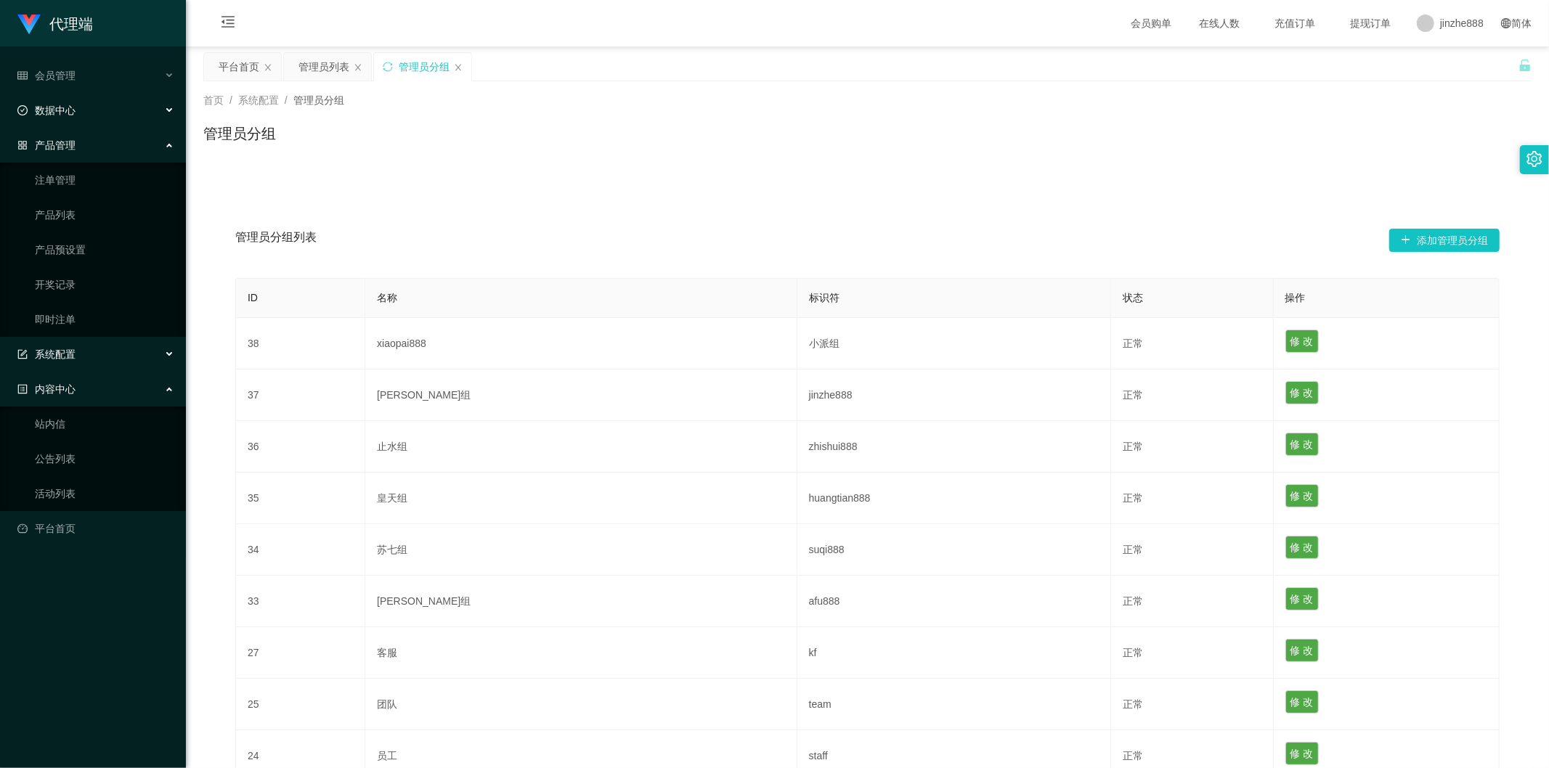
click at [91, 112] on div "数据中心" at bounding box center [93, 110] width 186 height 29
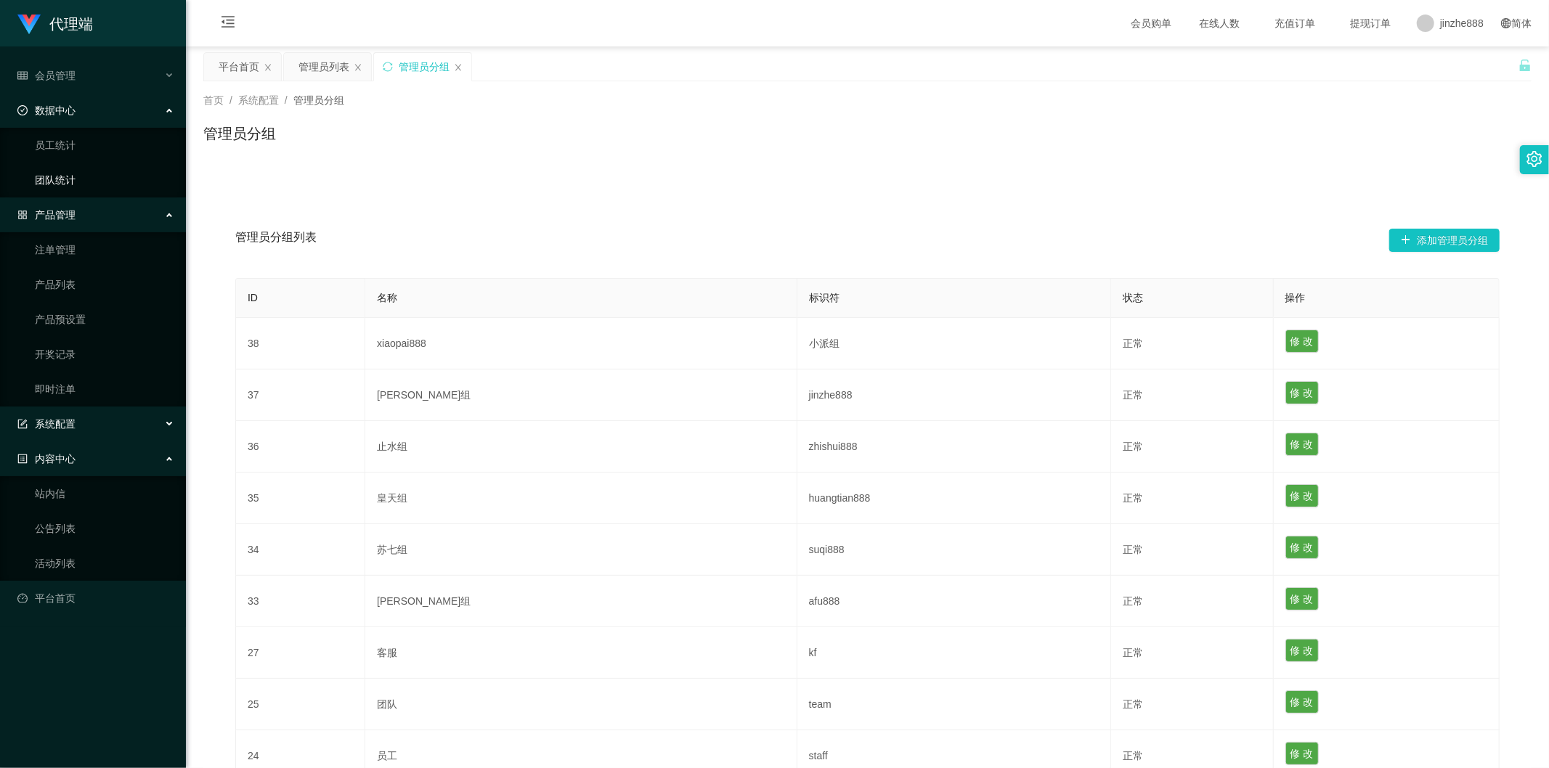
click at [80, 174] on link "团队统计" at bounding box center [104, 180] width 139 height 29
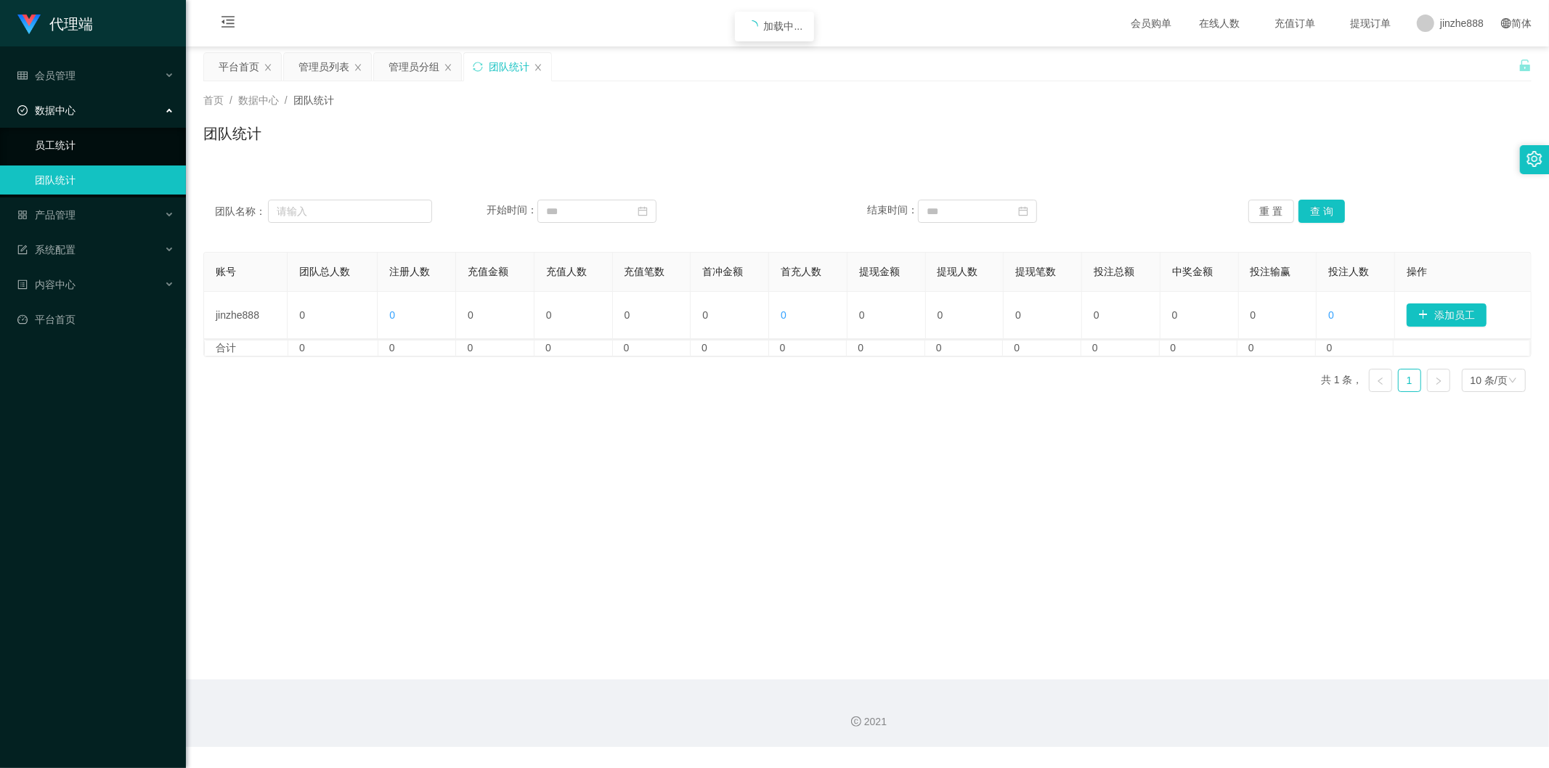
click at [78, 144] on link "员工统计" at bounding box center [104, 145] width 139 height 29
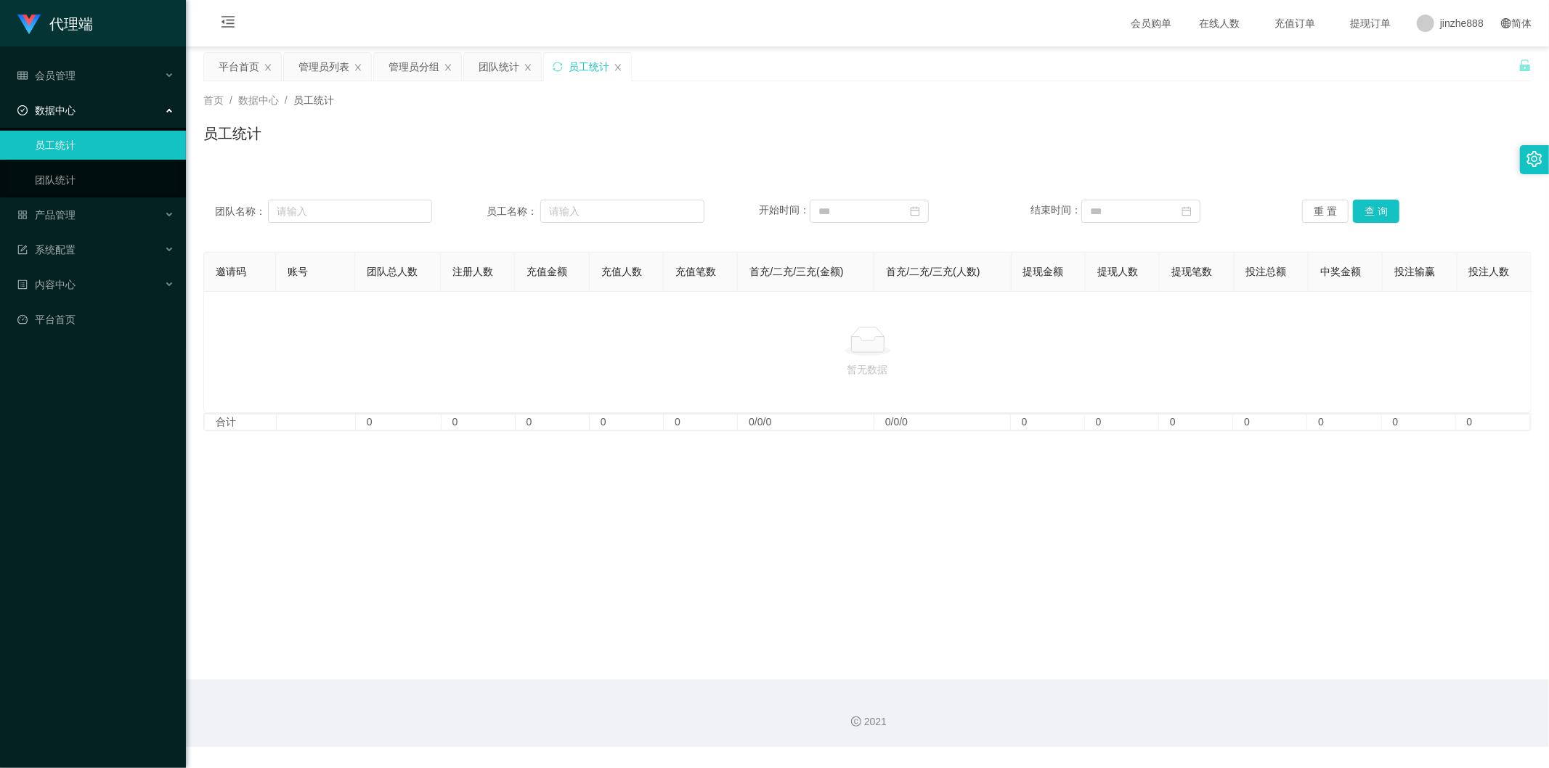
click at [985, 99] on div "首页 / 数据中心 / 员工统计 /" at bounding box center [867, 100] width 1328 height 15
click at [985, 25] on span "jinzhe888" at bounding box center [1462, 23] width 44 height 46
click at [985, 99] on div "首页 / 数据中心 / 员工统计 /" at bounding box center [867, 100] width 1328 height 15
click at [59, 214] on span "产品管理" at bounding box center [46, 215] width 58 height 12
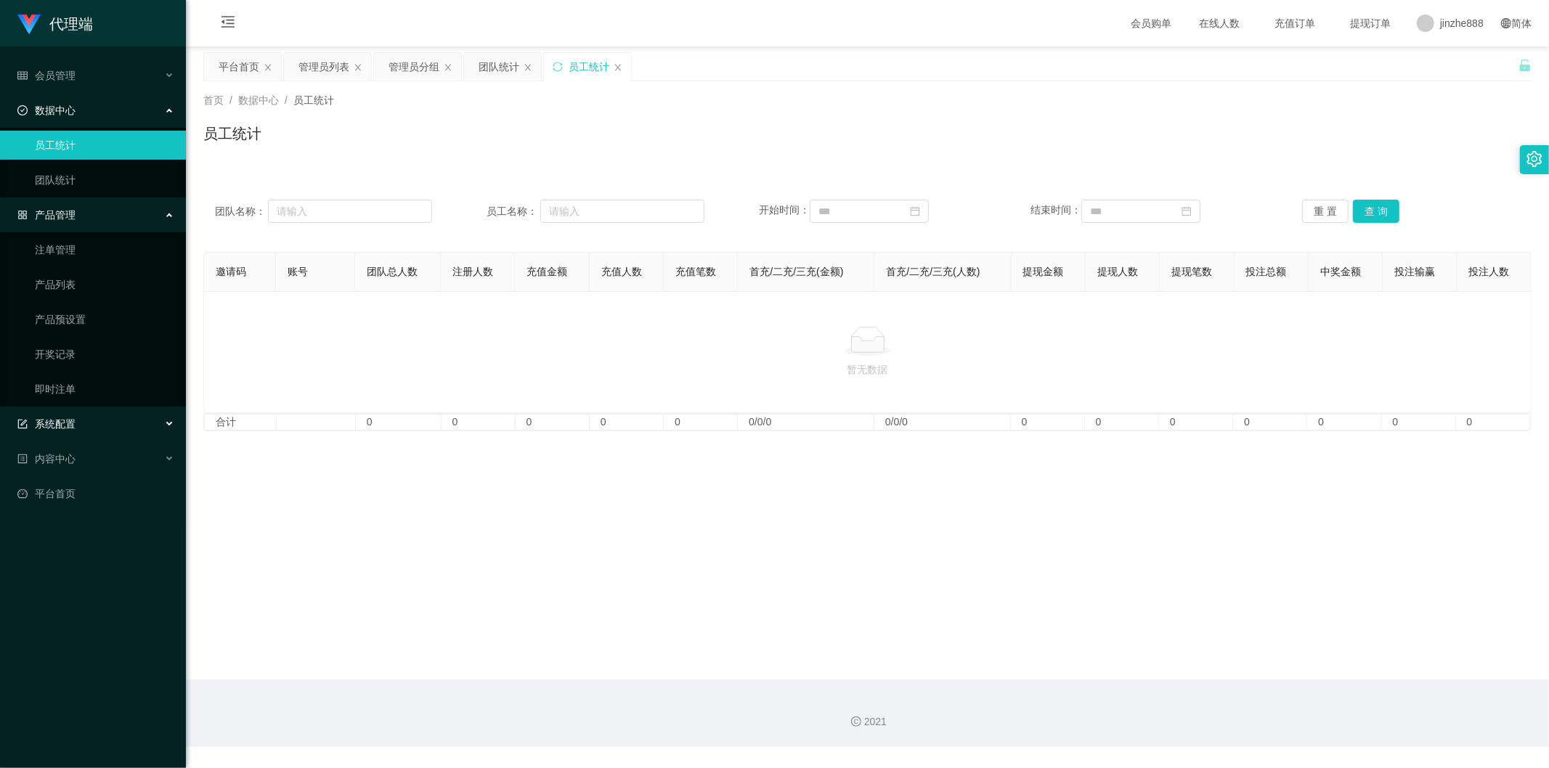
click at [76, 397] on div "系统配置" at bounding box center [93, 423] width 186 height 29
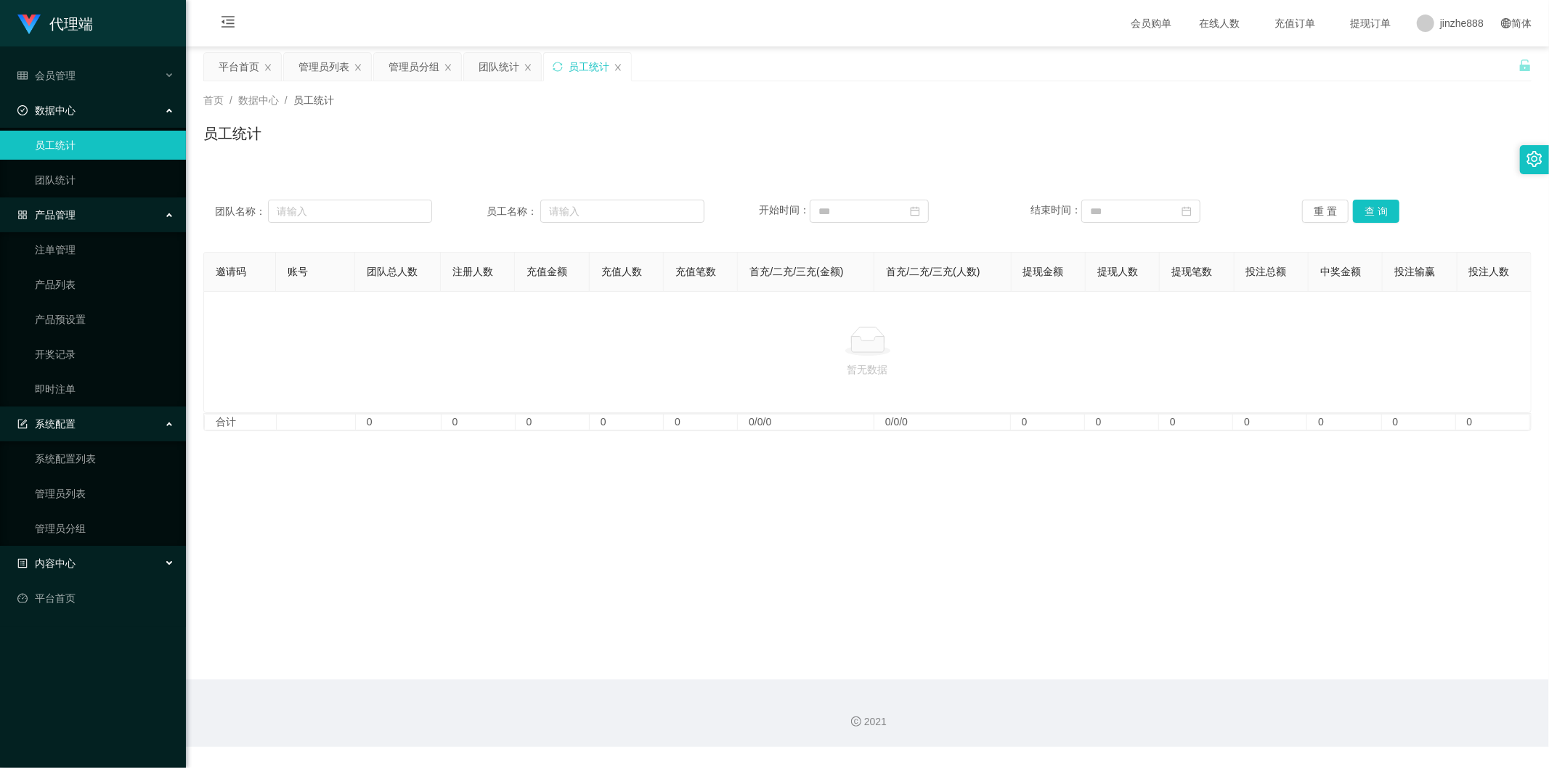
click at [73, 397] on div "内容中心" at bounding box center [93, 563] width 186 height 29
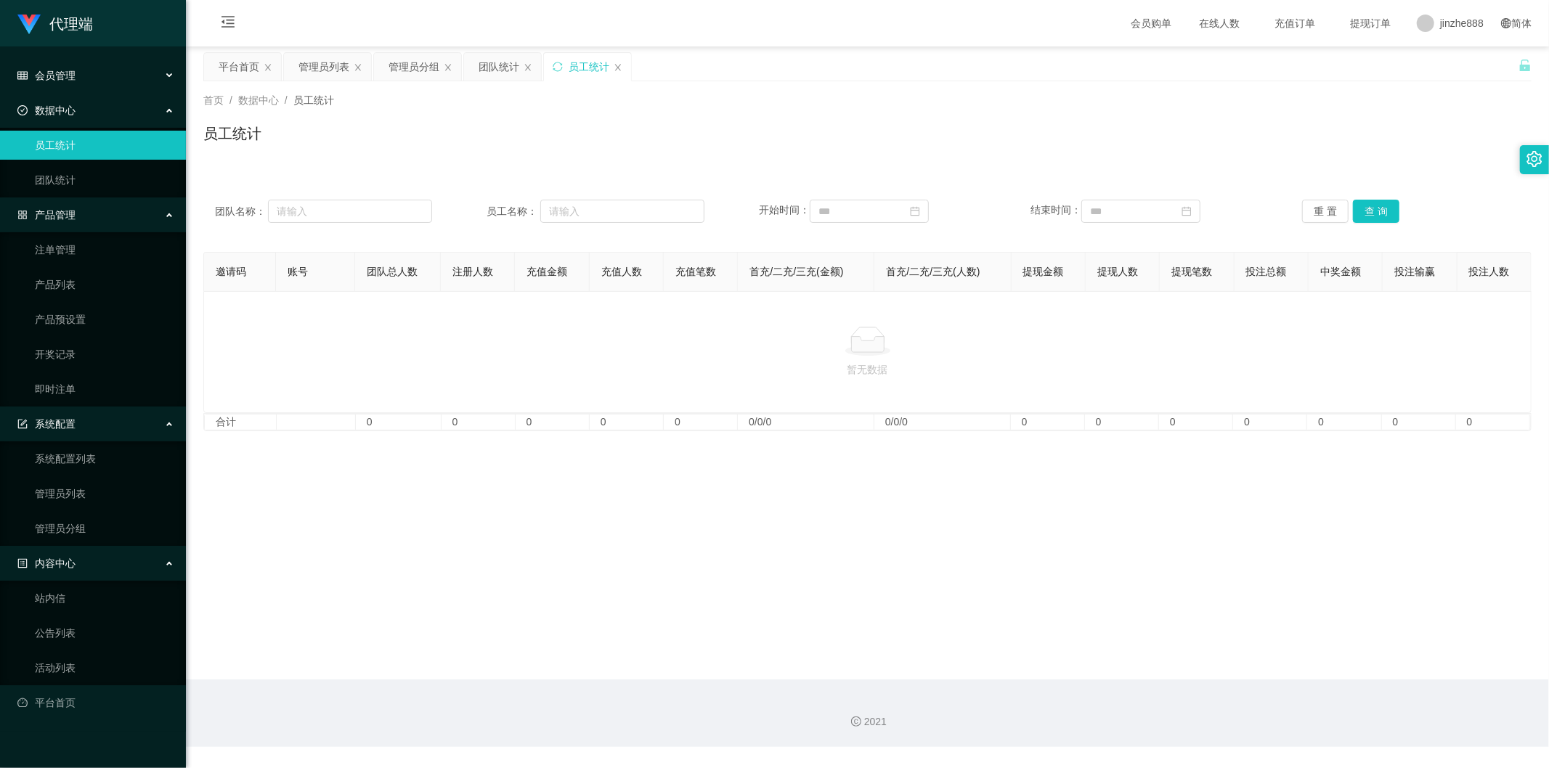
click at [86, 84] on div "会员管理" at bounding box center [93, 75] width 186 height 29
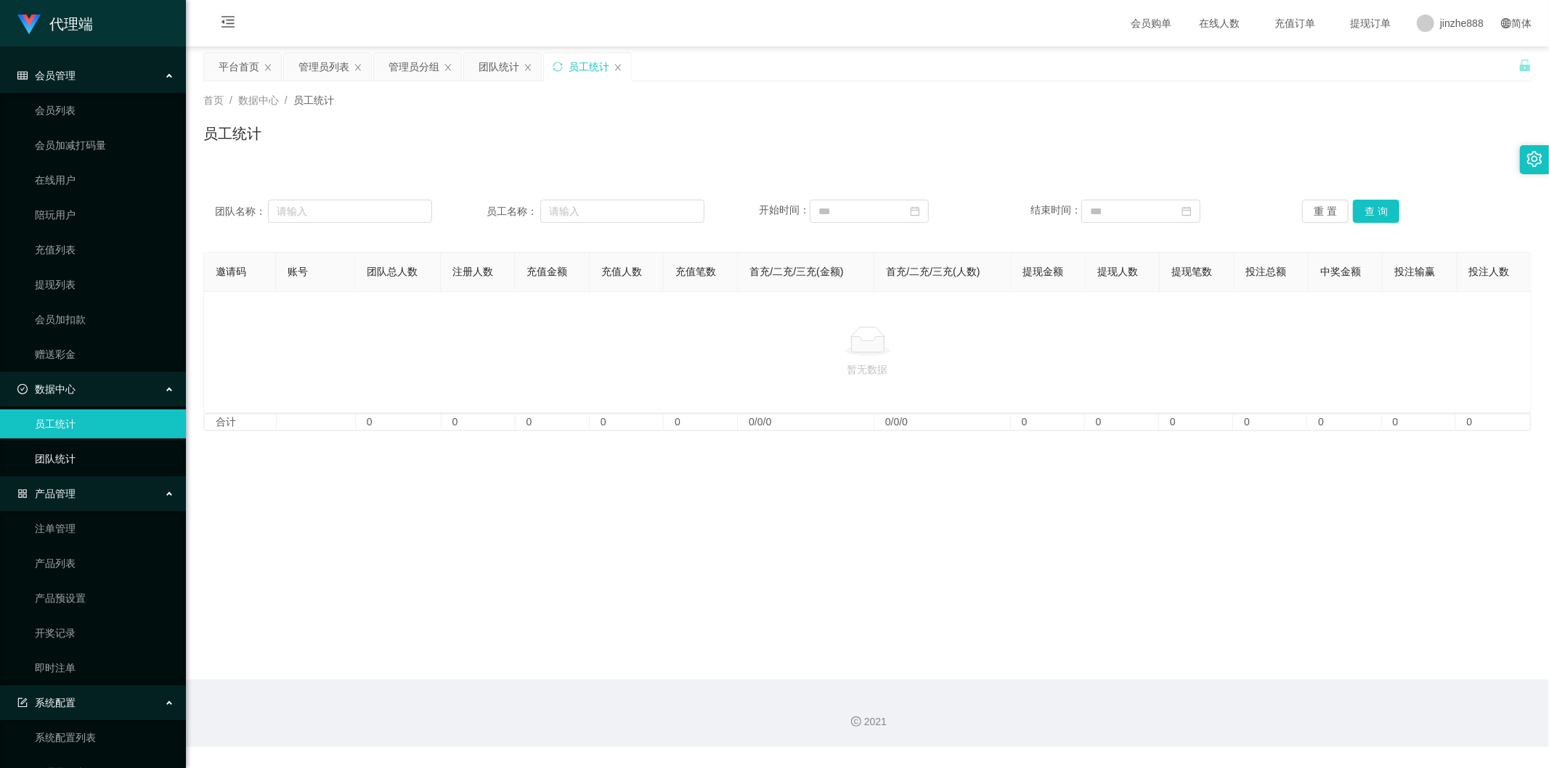
click at [70, 397] on link "团队统计" at bounding box center [104, 458] width 139 height 29
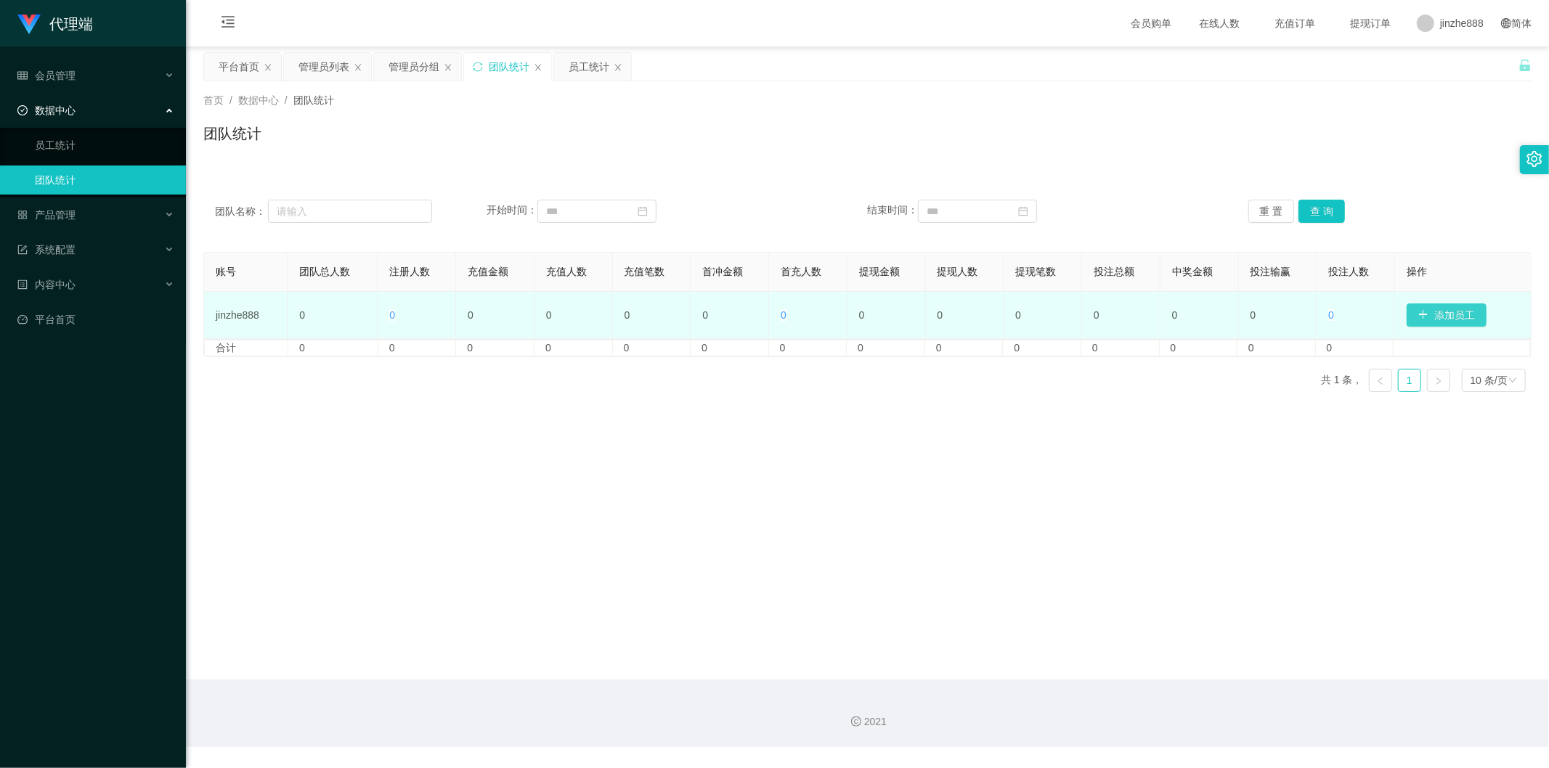
click at [985, 314] on button "添加员工" at bounding box center [1446, 314] width 80 height 23
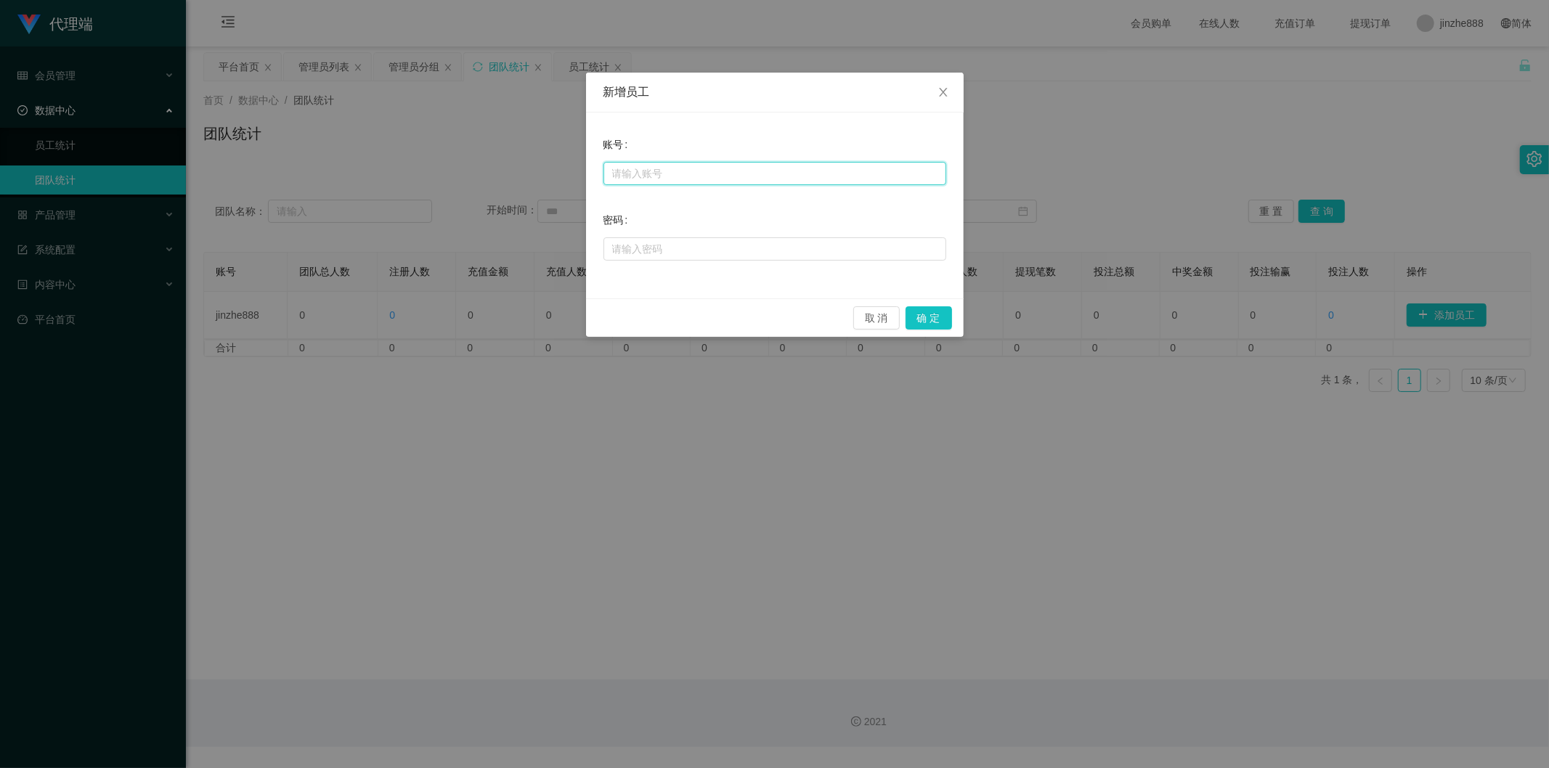
click at [722, 170] on input "text" at bounding box center [774, 173] width 343 height 23
type input "金辉1"
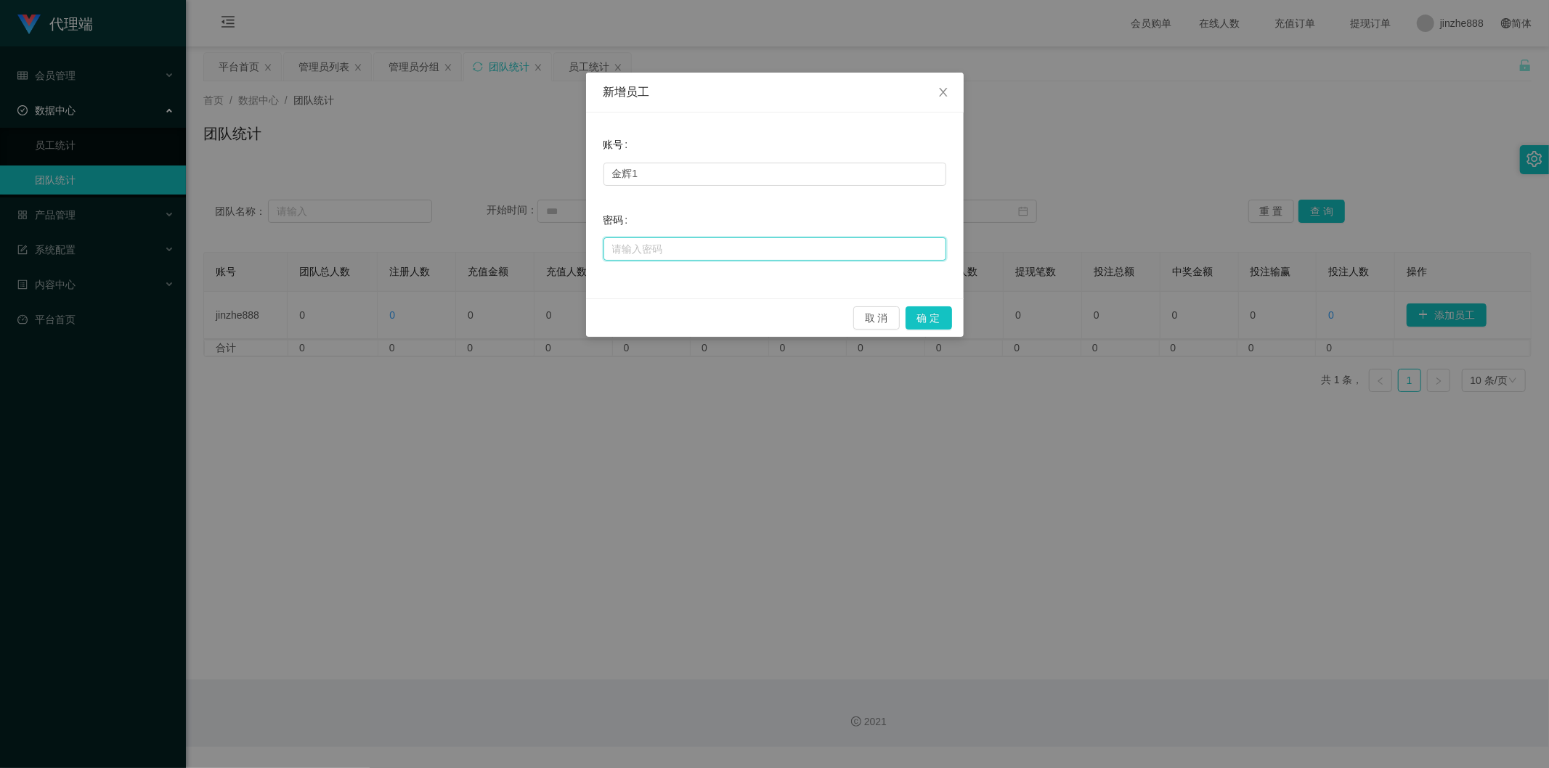
click at [679, 249] on input "text" at bounding box center [774, 248] width 343 height 23
type input "ccc111"
click at [929, 317] on button "确 定" at bounding box center [928, 317] width 46 height 23
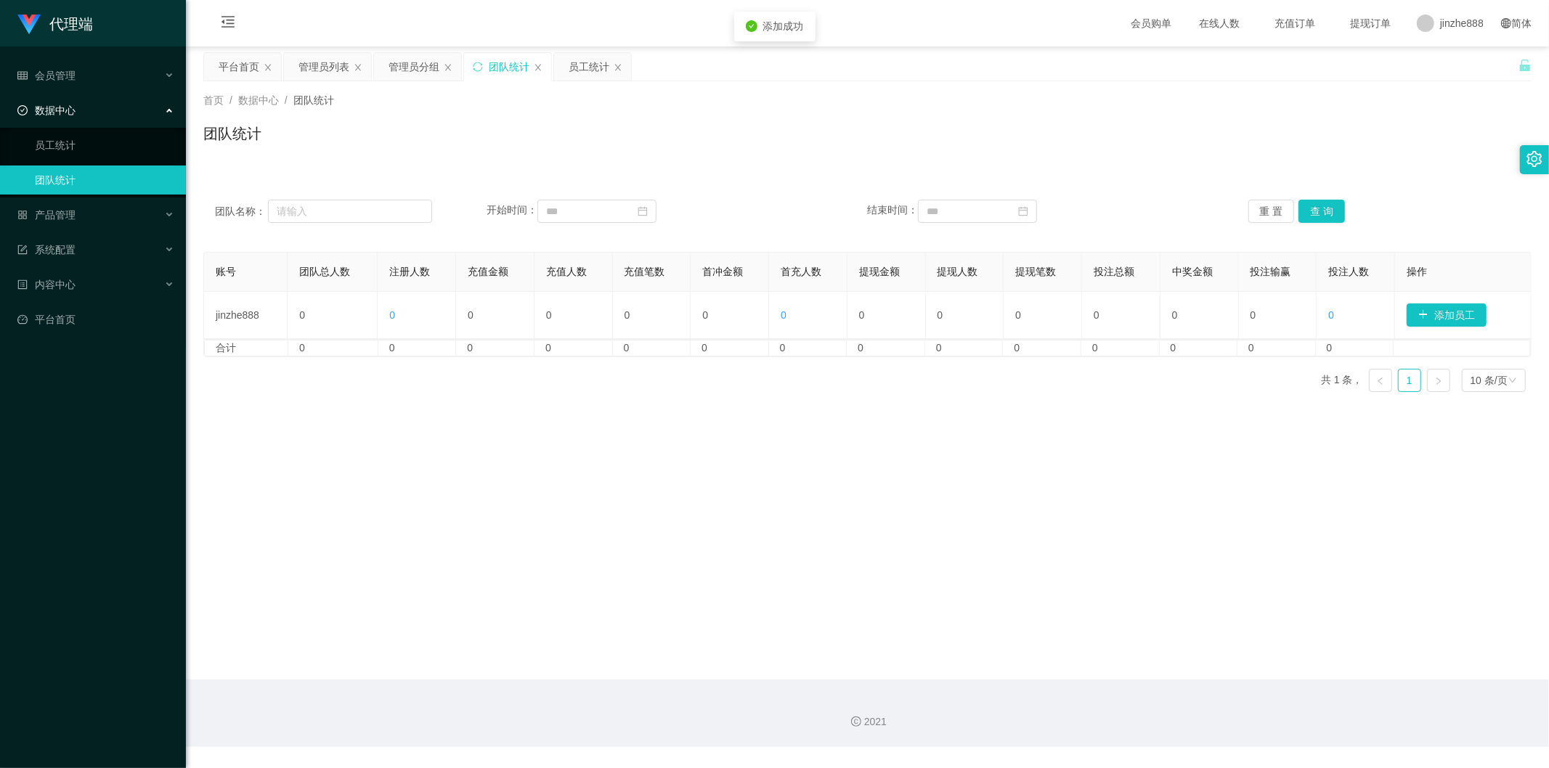
click at [946, 124] on div "团队统计" at bounding box center [867, 139] width 1328 height 33
click at [985, 65] on span "退出登录" at bounding box center [1446, 63] width 41 height 12
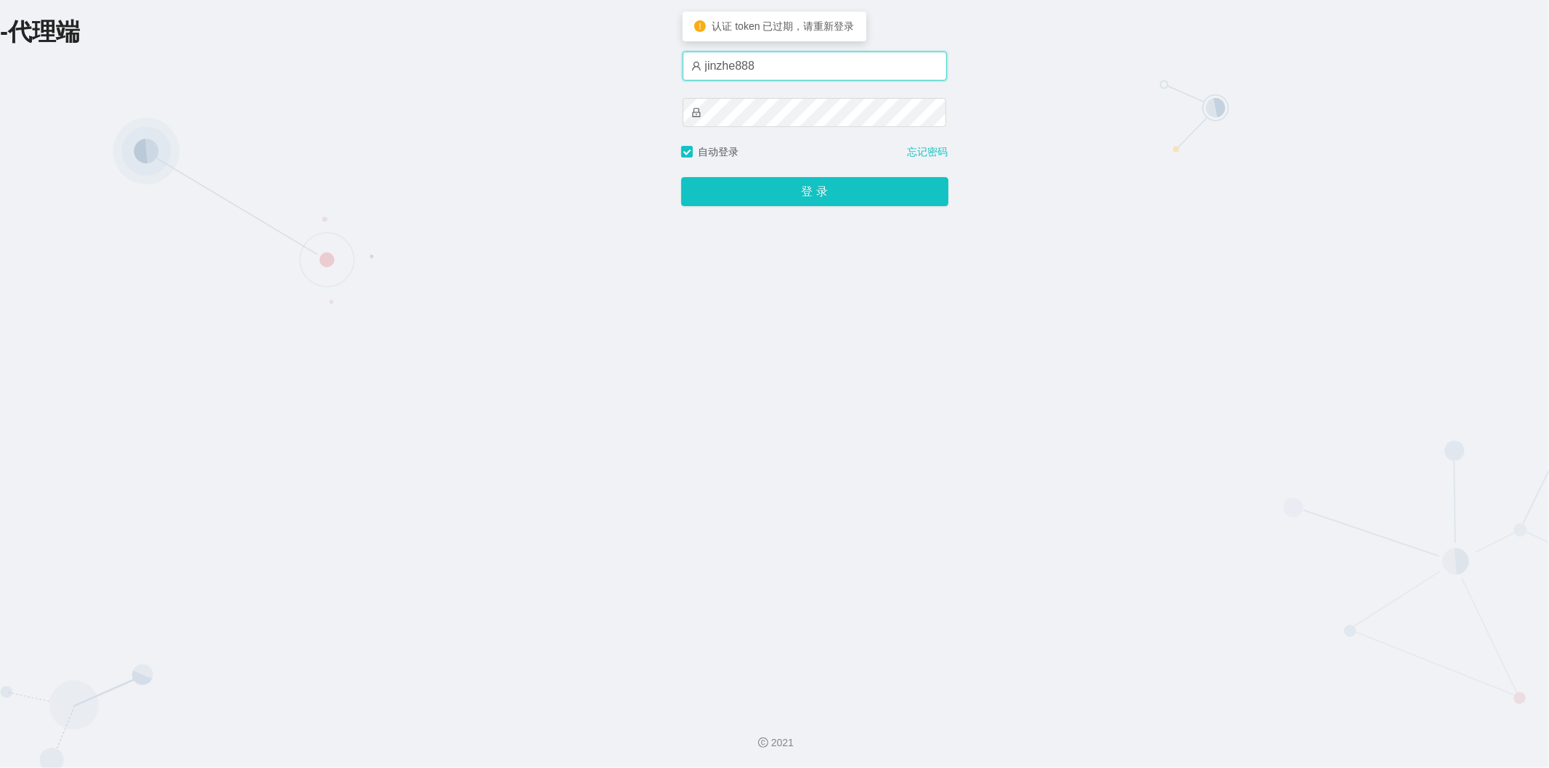
click at [905, 70] on input "jinzhe888" at bounding box center [814, 66] width 264 height 29
drag, startPoint x: 869, startPoint y: 71, endPoint x: 796, endPoint y: 69, distance: 73.4
click at [799, 69] on input "jinzhe888" at bounding box center [814, 66] width 264 height 29
click at [763, 77] on input "金辉" at bounding box center [814, 66] width 264 height 29
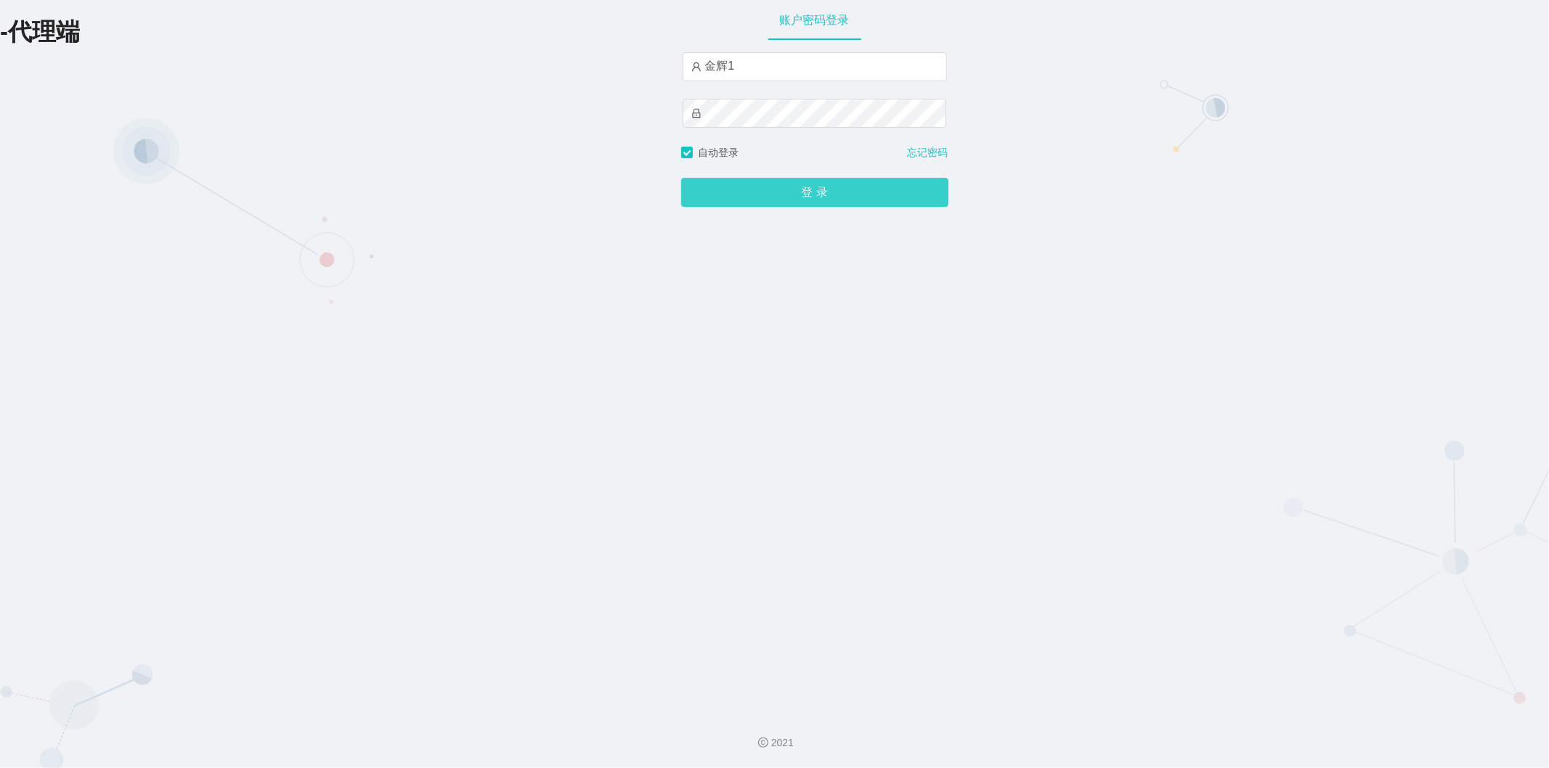
type input "金辉1"
click at [753, 190] on button "登 录" at bounding box center [814, 192] width 267 height 29
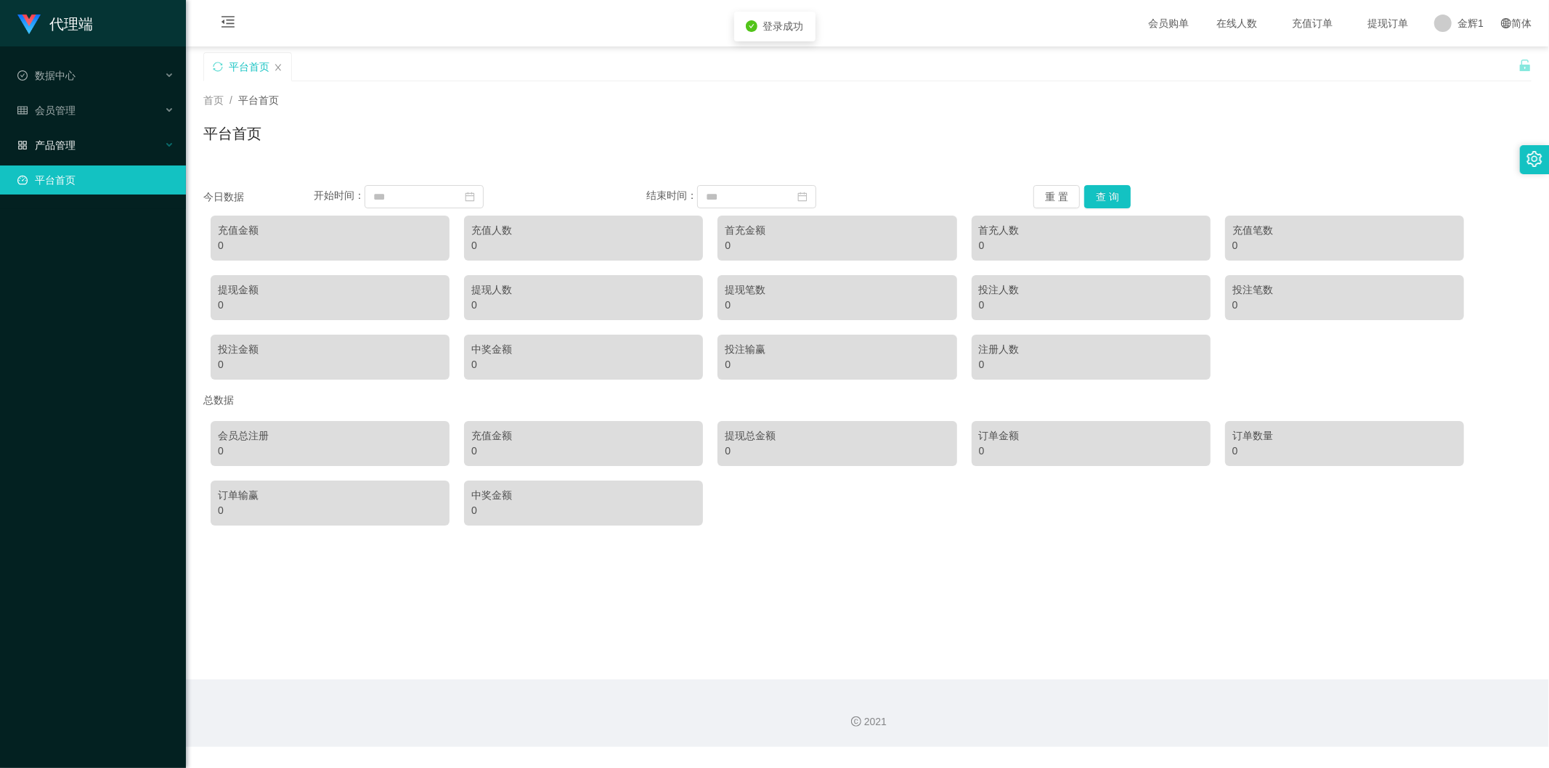
click at [57, 147] on span "产品管理" at bounding box center [46, 145] width 58 height 12
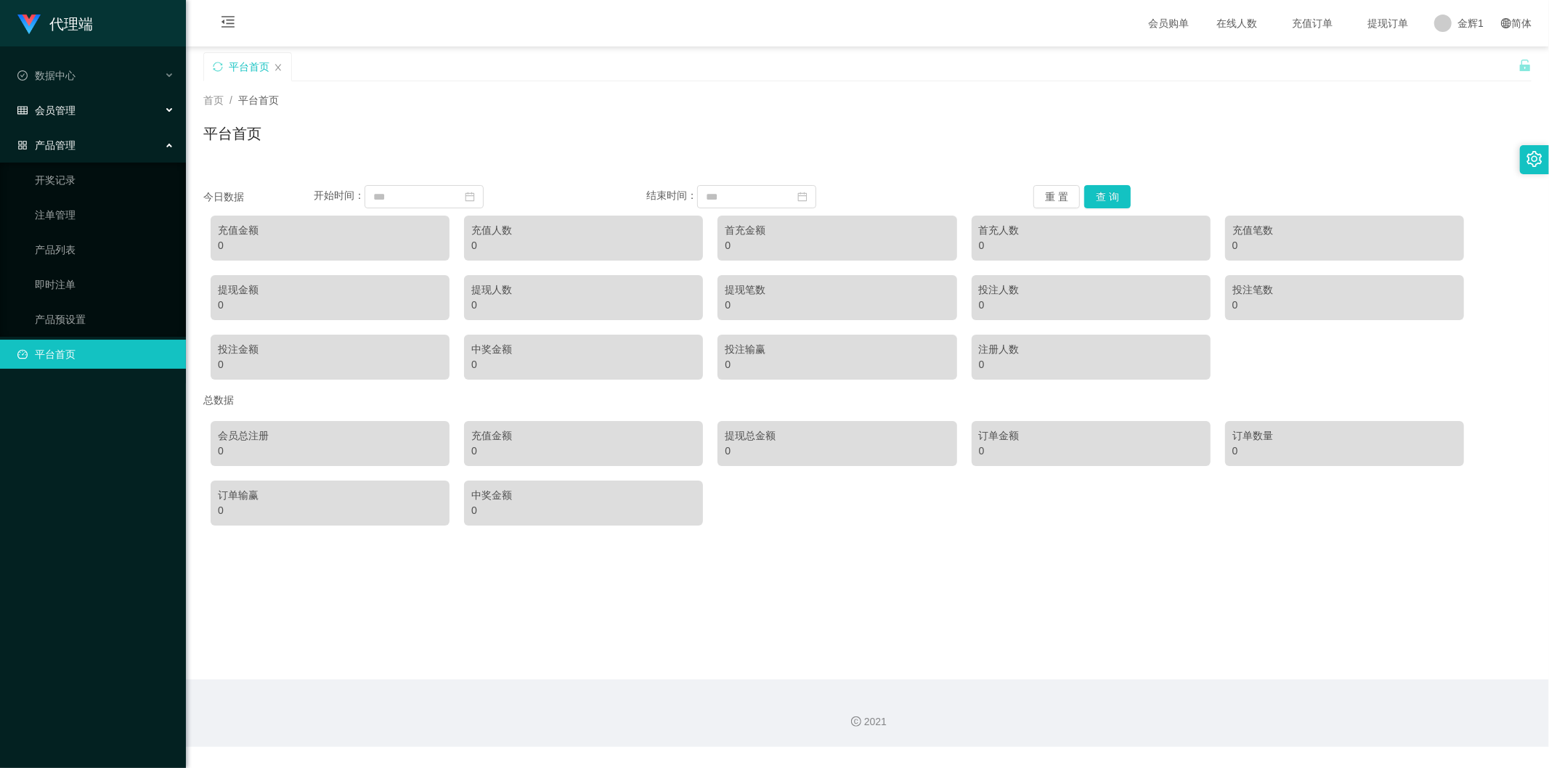
click at [73, 121] on div "会员管理" at bounding box center [93, 110] width 186 height 29
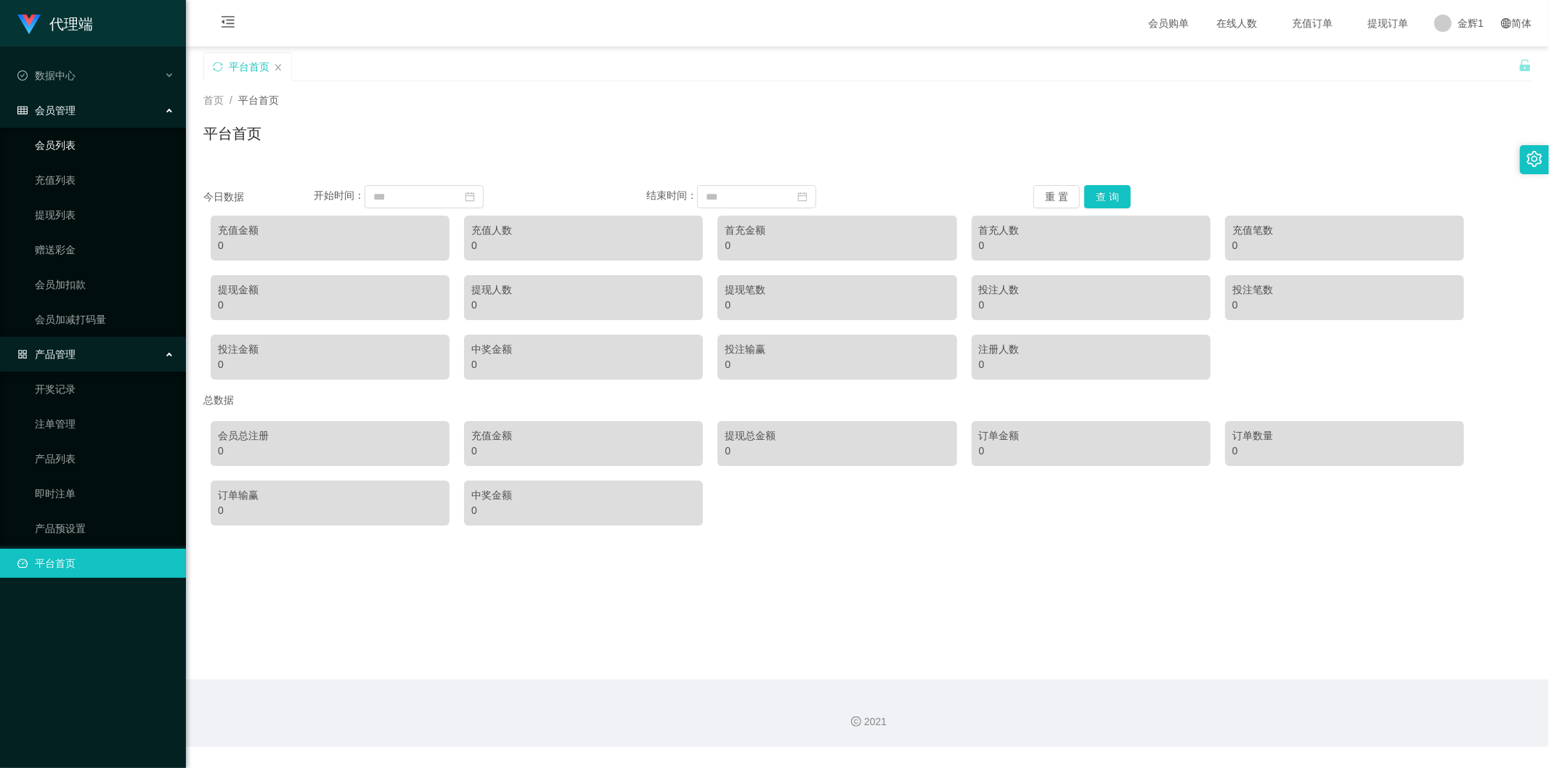
click at [78, 148] on link "会员列表" at bounding box center [104, 145] width 139 height 29
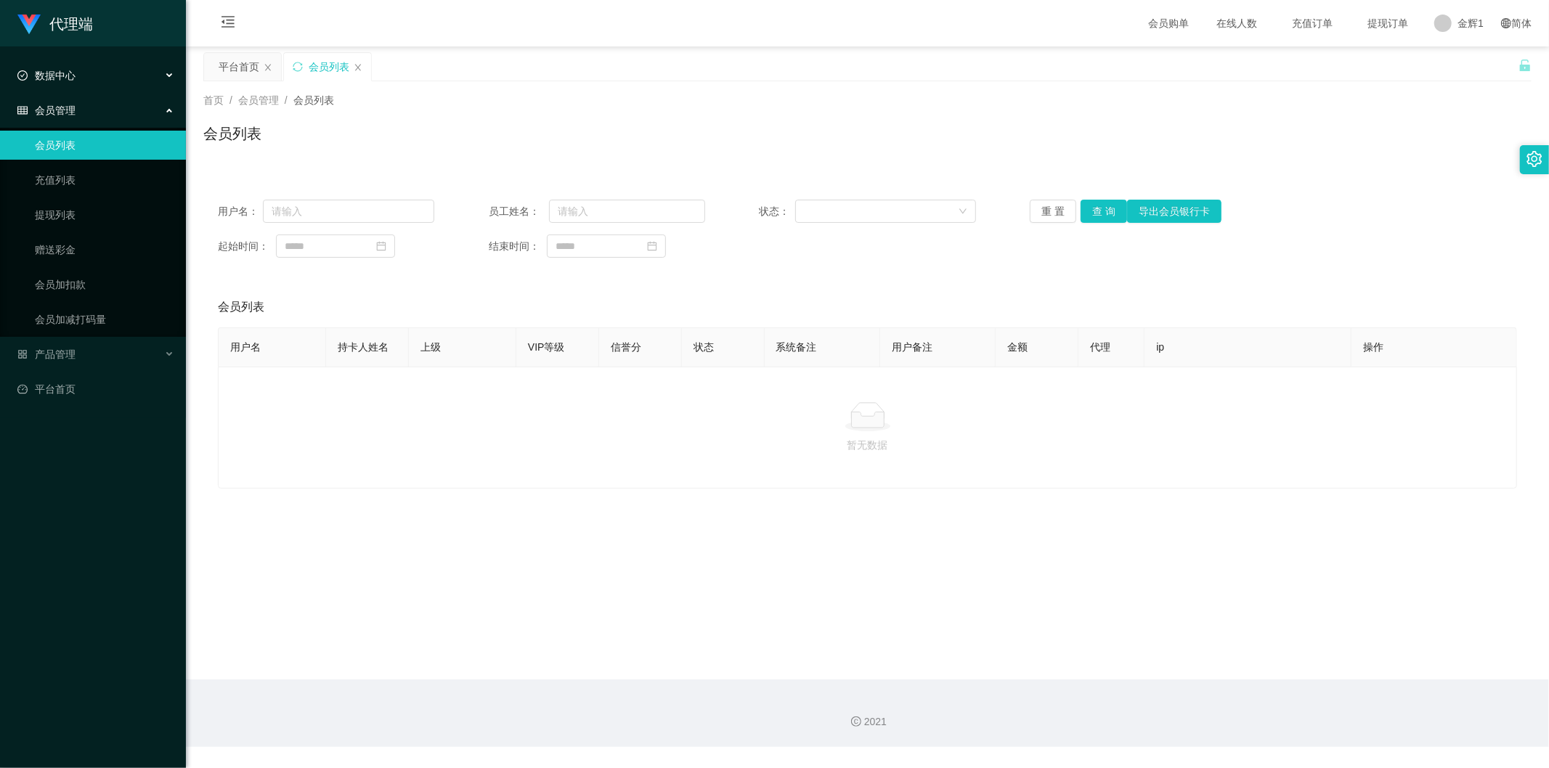
click at [86, 76] on div "数据中心" at bounding box center [93, 75] width 186 height 29
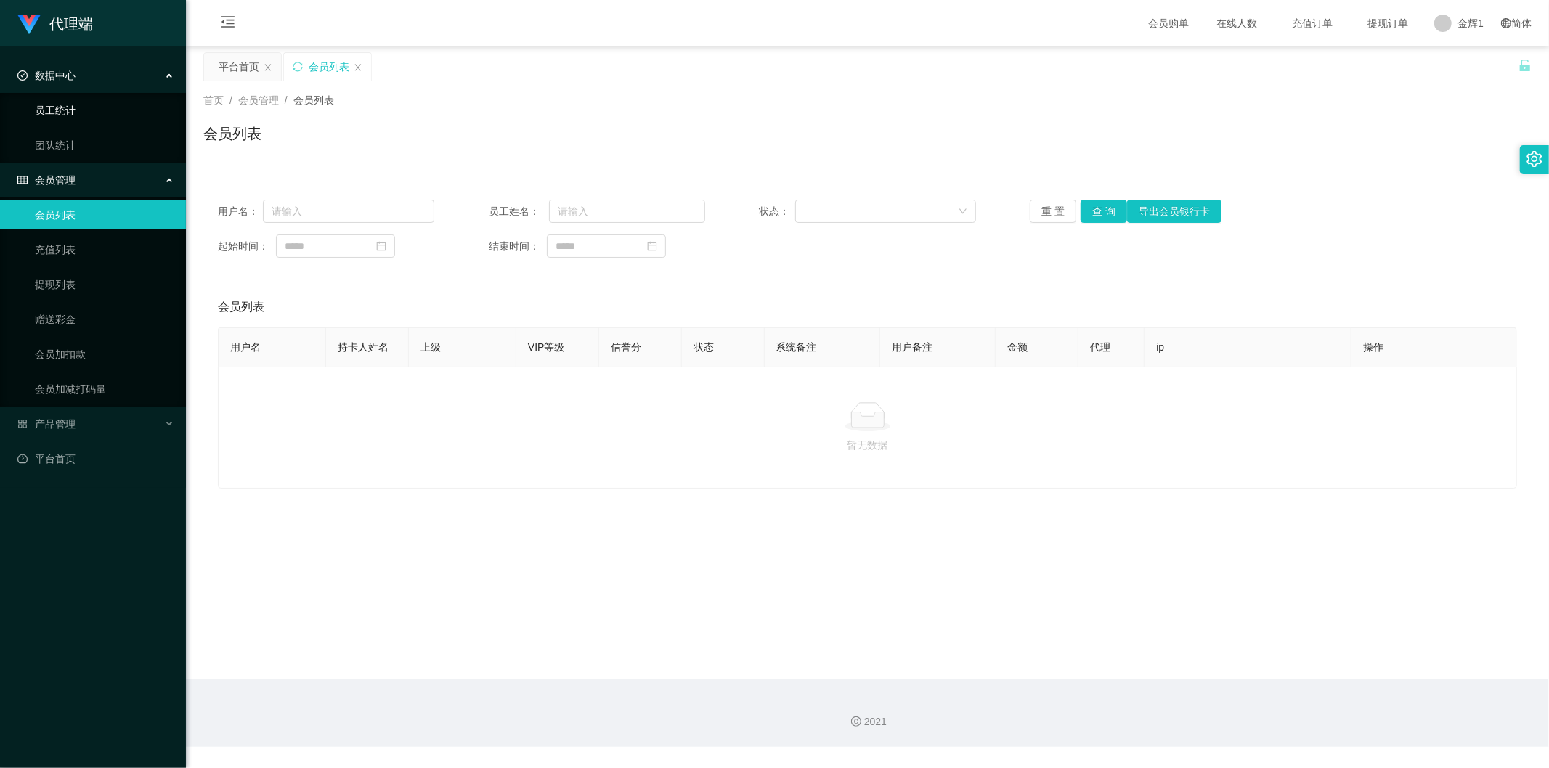
click at [85, 111] on link "员工统计" at bounding box center [104, 110] width 139 height 29
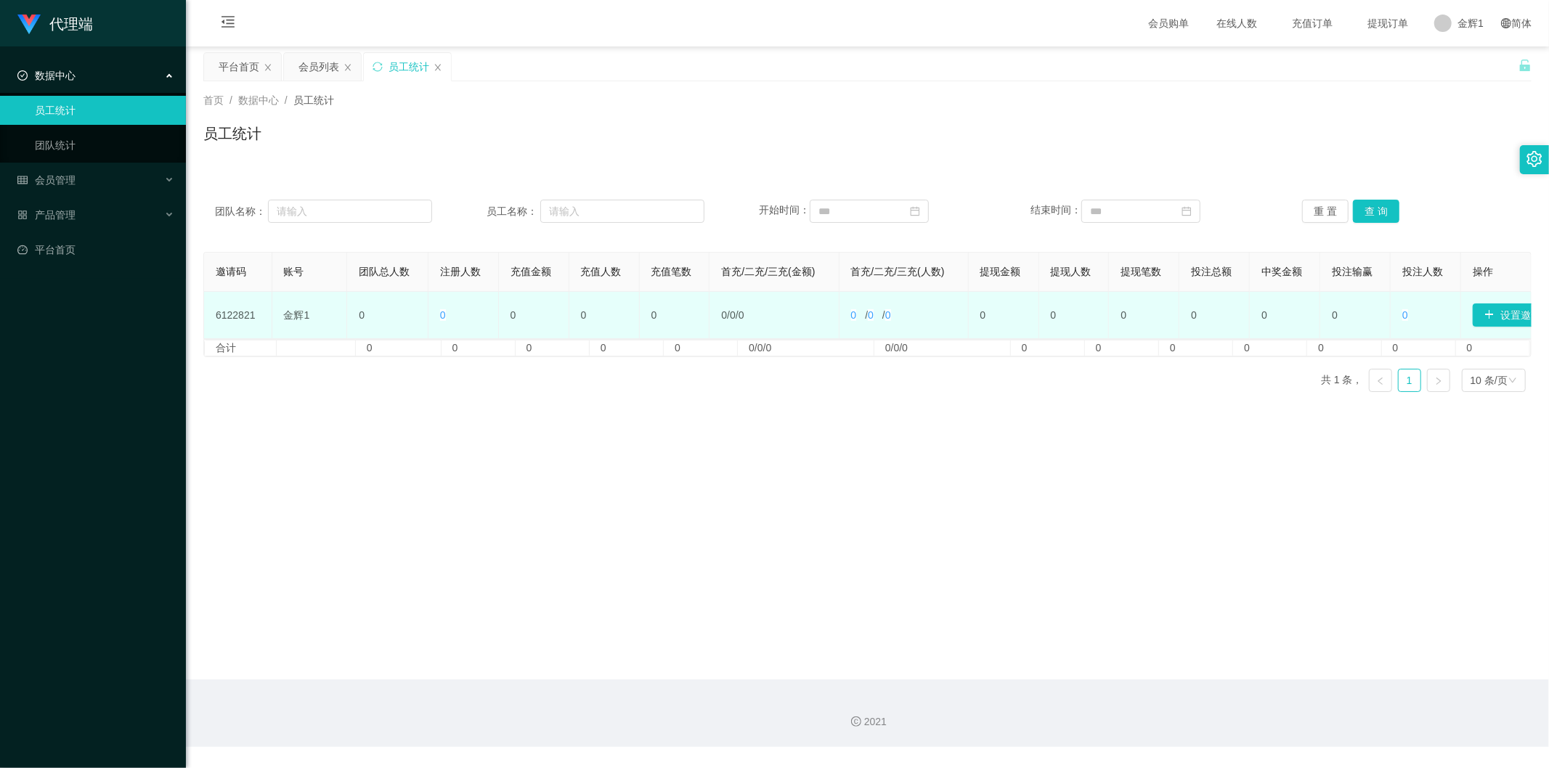
drag, startPoint x: 257, startPoint y: 298, endPoint x: 340, endPoint y: 307, distance: 83.3
click at [257, 298] on td "6122821" at bounding box center [238, 315] width 68 height 47
click at [985, 321] on button "设置邀请码" at bounding box center [1517, 314] width 90 height 23
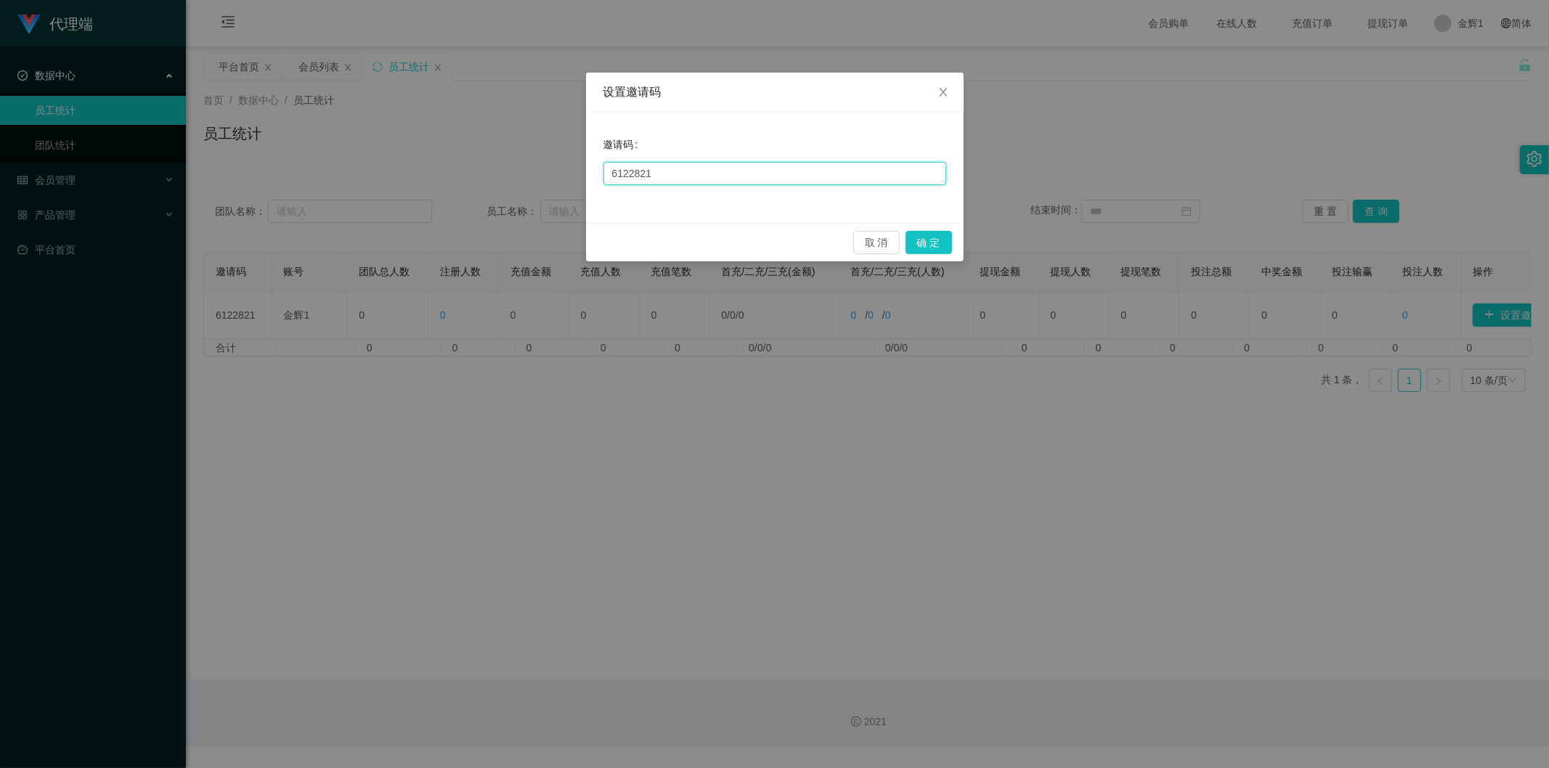
drag, startPoint x: 650, startPoint y: 171, endPoint x: 353, endPoint y: 147, distance: 298.0
click at [383, 150] on div "设置邀请码 邀请码 6122821 取 消 确 定" at bounding box center [774, 384] width 1549 height 768
type input "0008"
click at [926, 237] on button "确 定" at bounding box center [928, 242] width 46 height 23
